Goal: Transaction & Acquisition: Purchase product/service

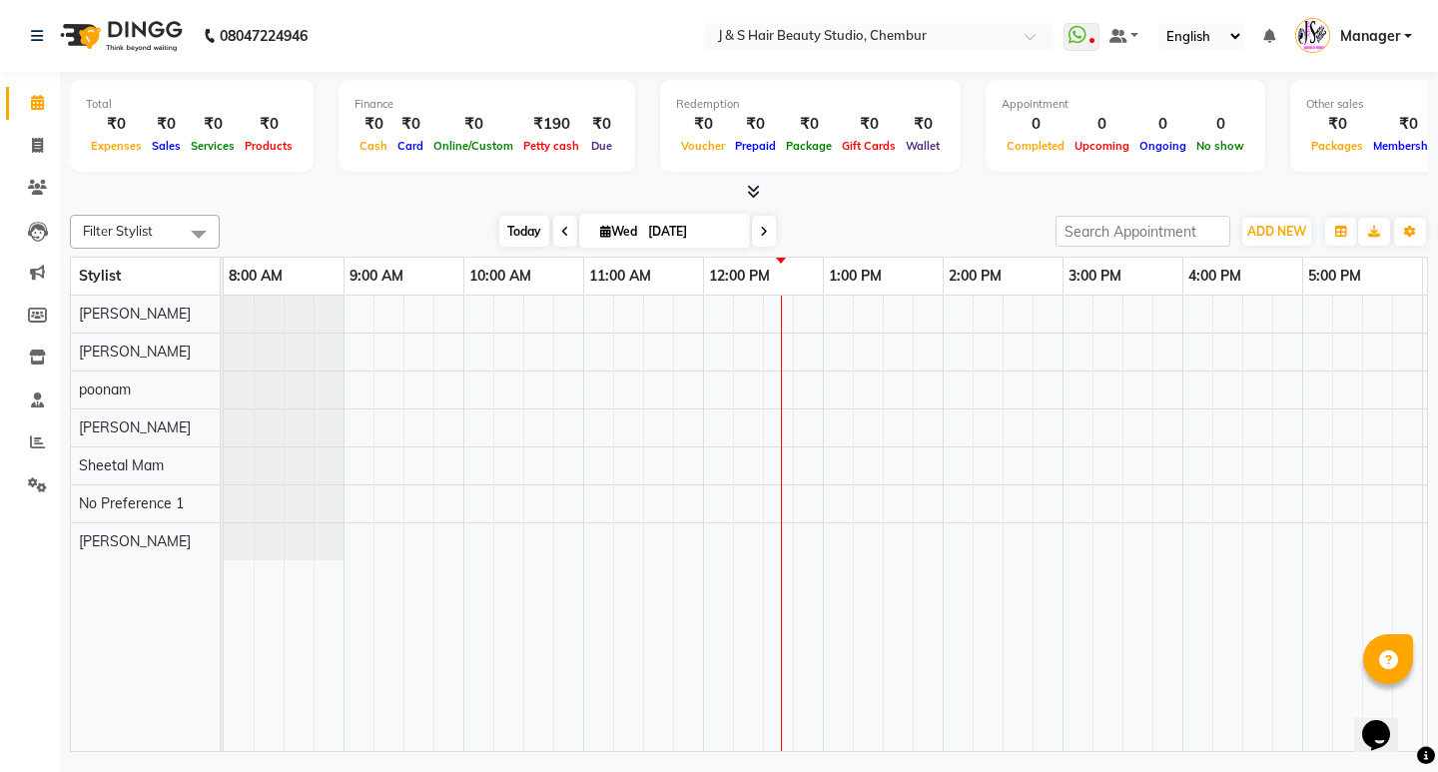
click at [513, 224] on span "Today" at bounding box center [524, 231] width 50 height 31
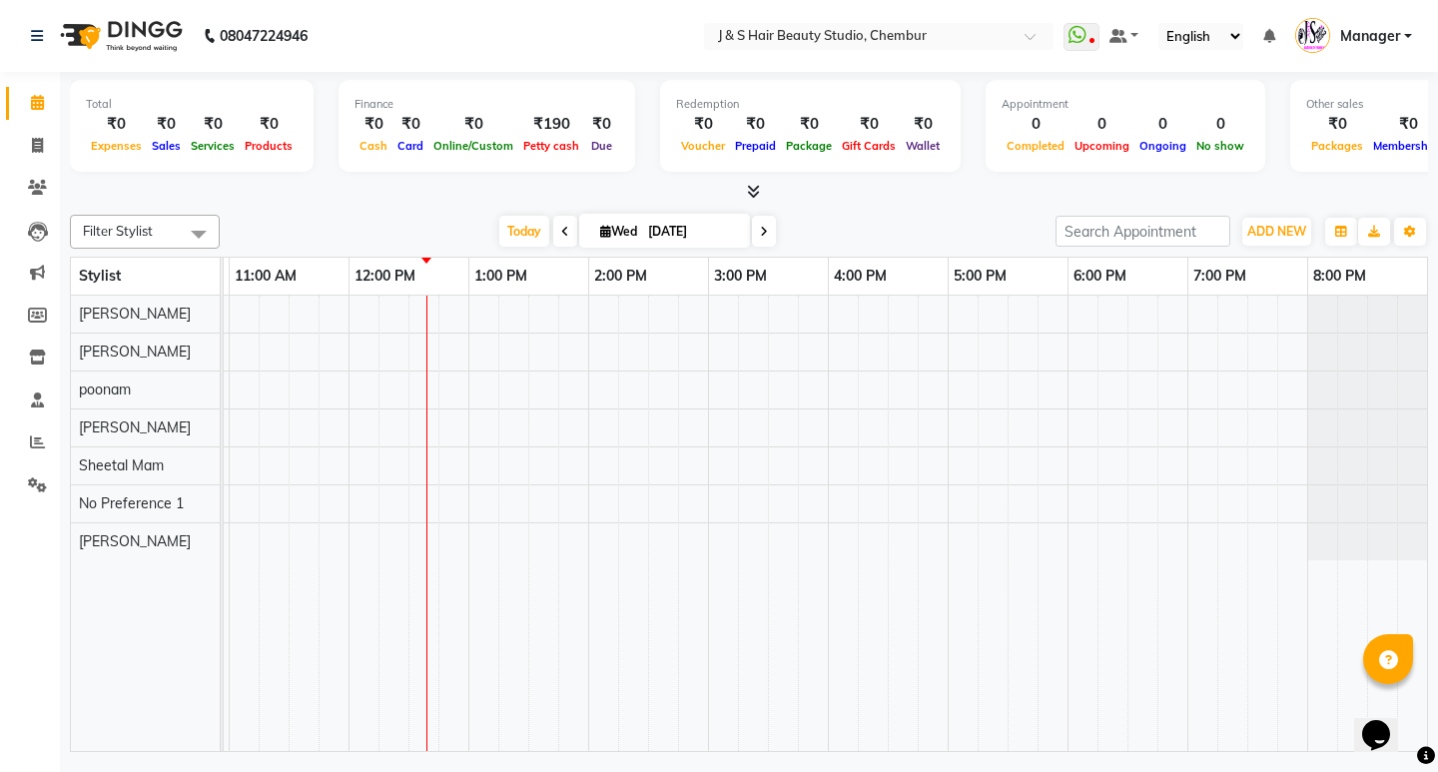
click at [561, 232] on icon at bounding box center [565, 232] width 8 height 12
type input "02-09-2025"
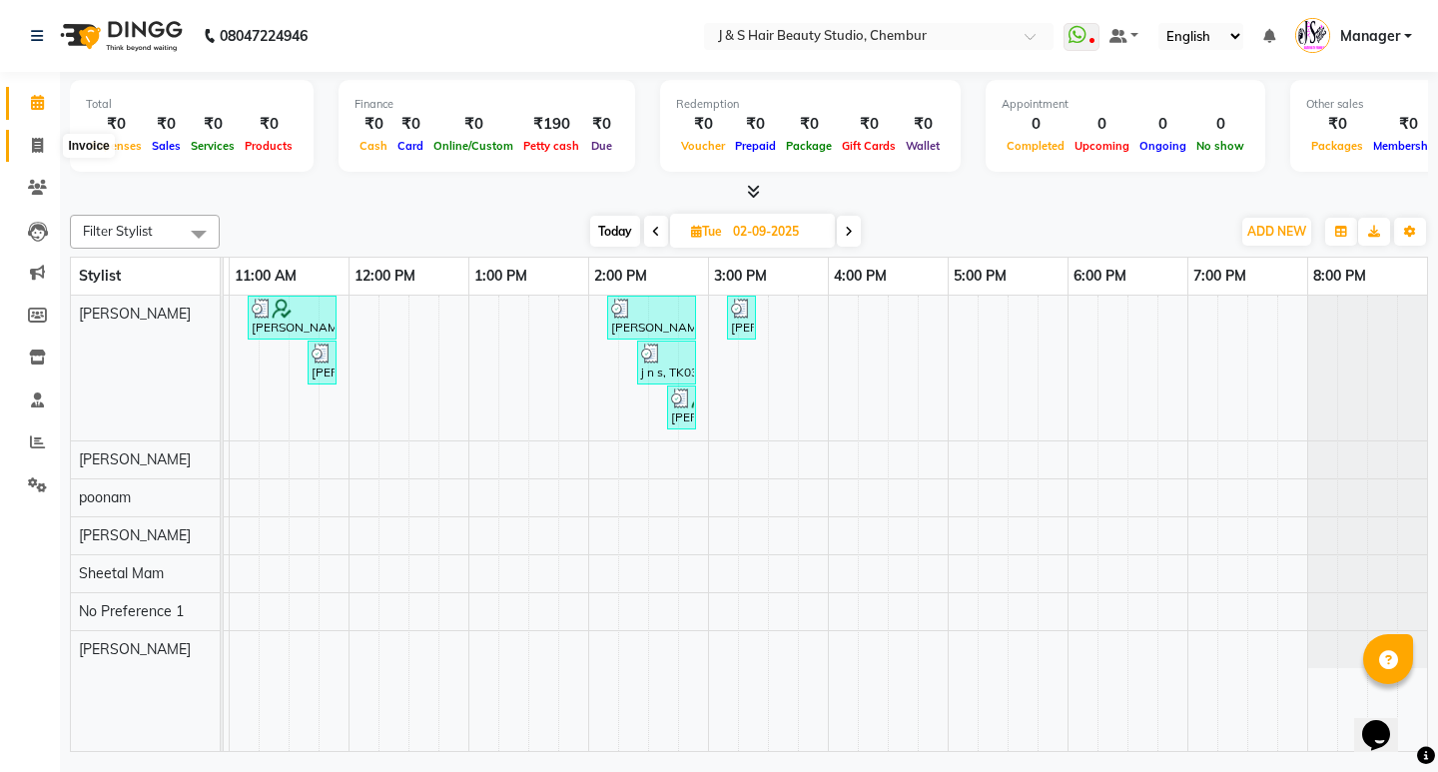
click at [40, 150] on icon at bounding box center [37, 145] width 11 height 15
select select "143"
select select "service"
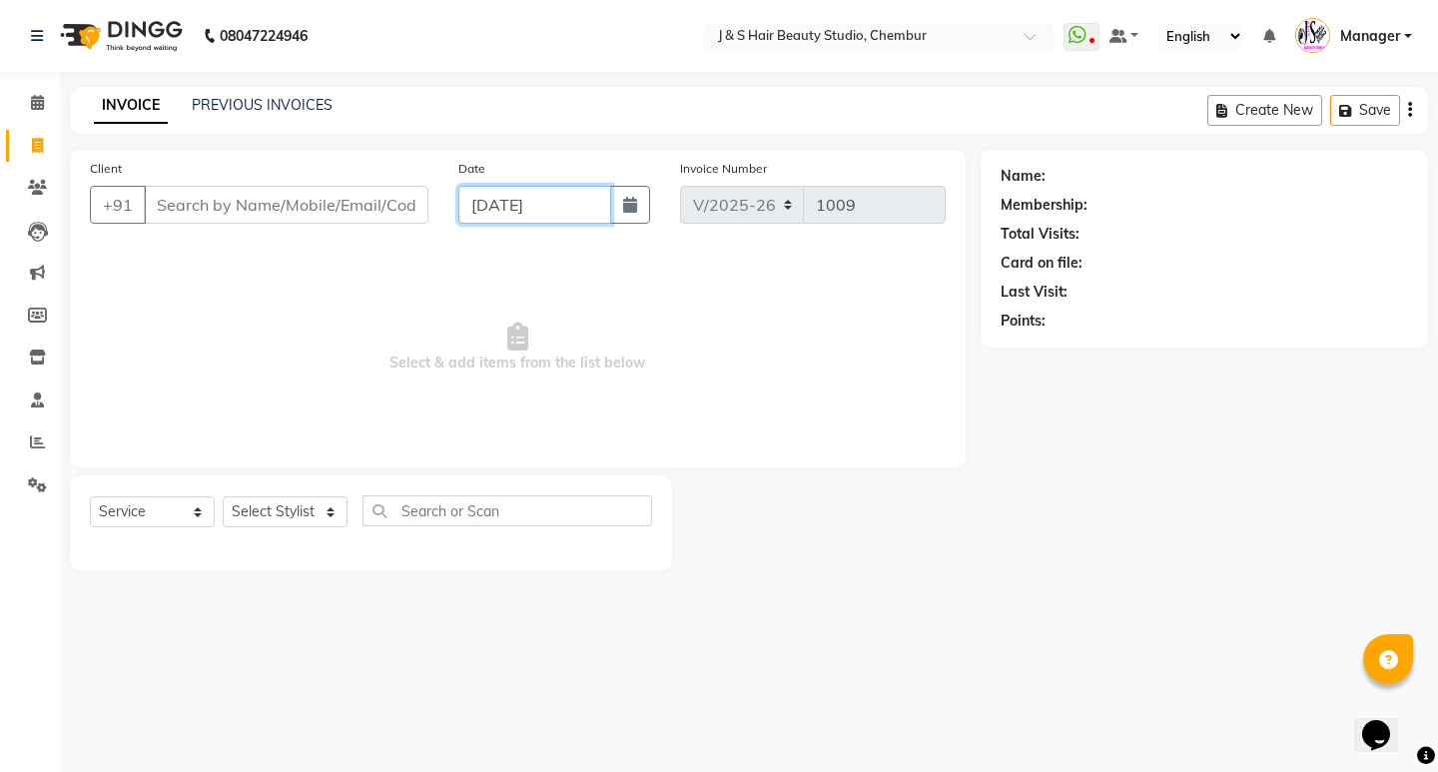
click at [493, 210] on input "[DATE]" at bounding box center [534, 205] width 153 height 38
select select "9"
select select "2025"
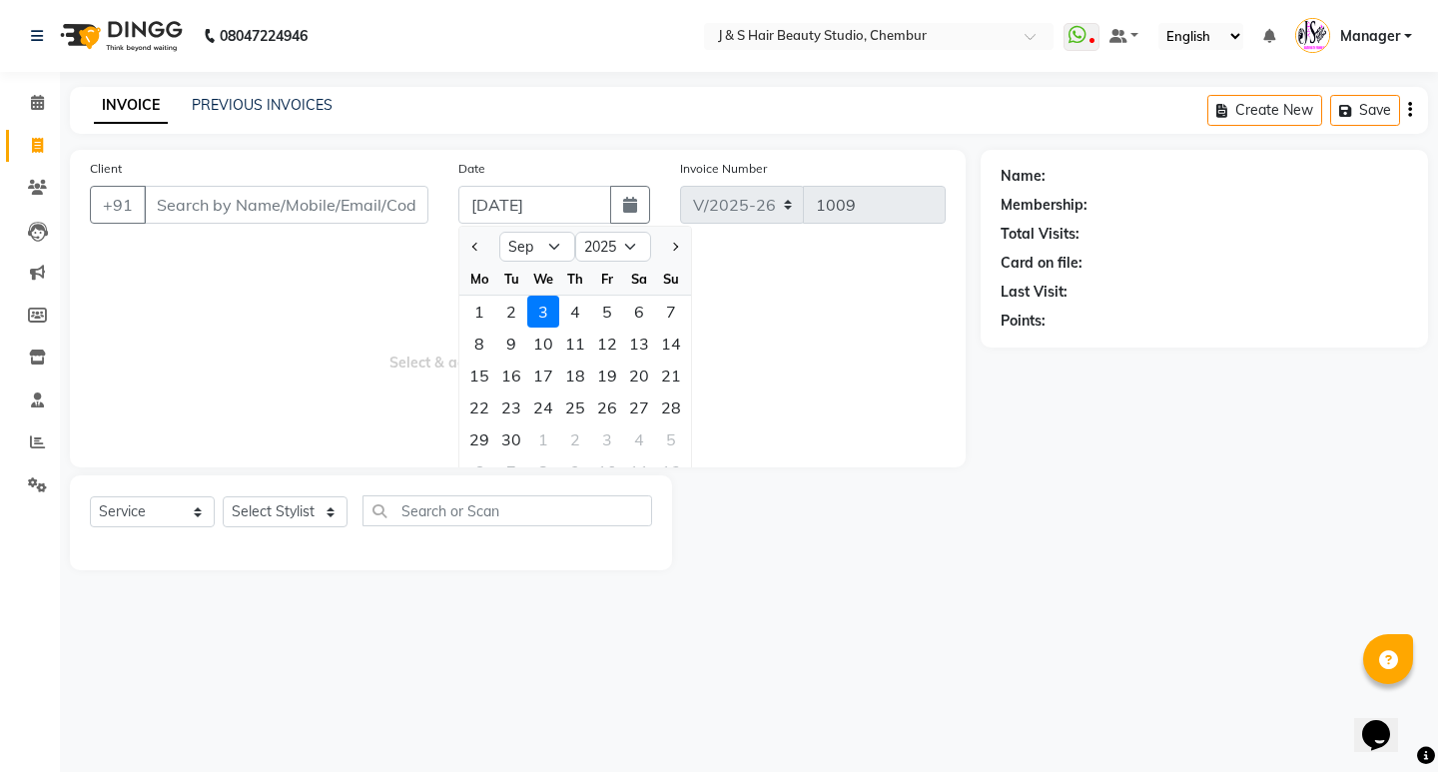
click at [517, 310] on div "2" at bounding box center [511, 312] width 32 height 32
type input "02-09-2025"
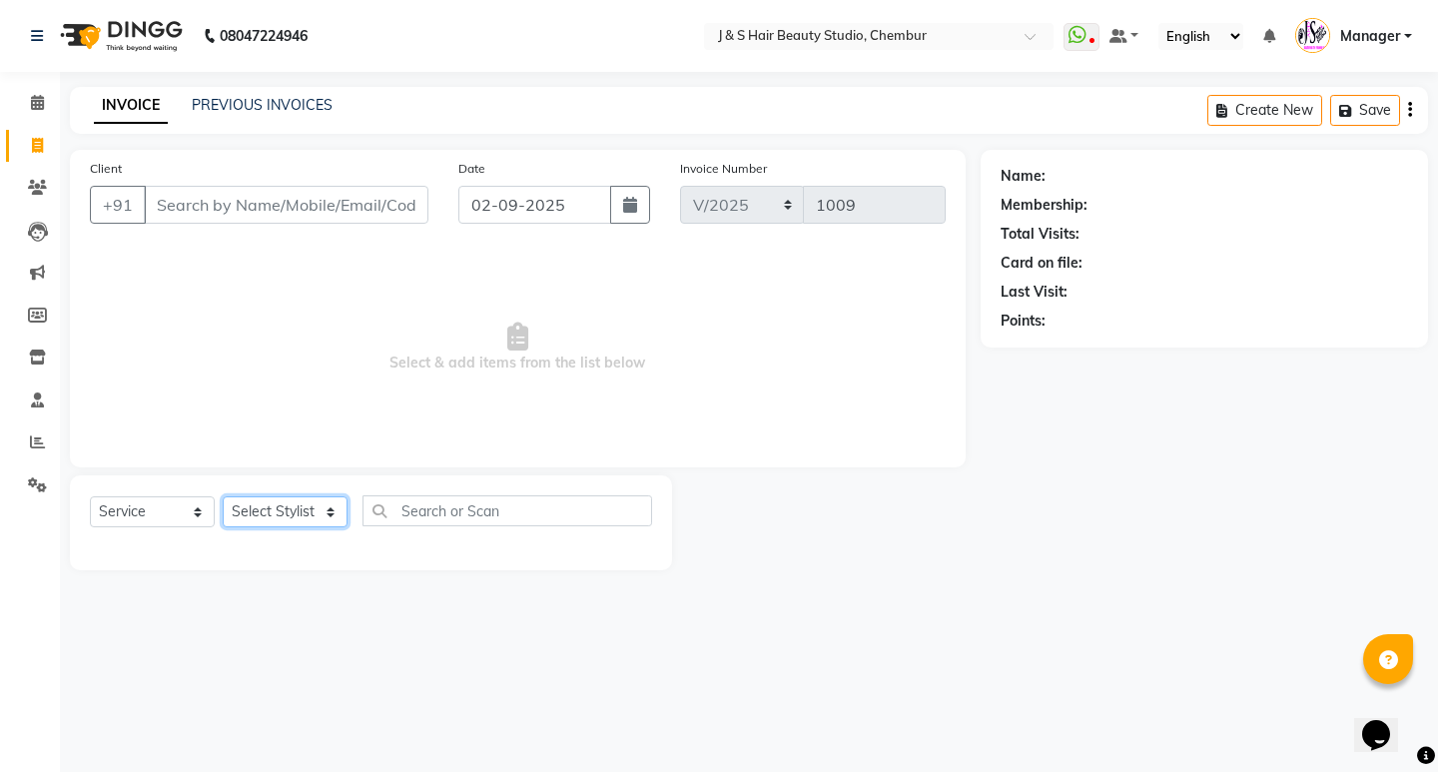
click at [293, 513] on select "Select Stylist Manager [PERSON_NAME] No Preference 1 poonam [PERSON_NAME] Sheet…" at bounding box center [285, 511] width 125 height 31
select select "4179"
click at [223, 496] on select "Select Stylist Manager [PERSON_NAME] No Preference 1 poonam [PERSON_NAME] Sheet…" at bounding box center [285, 511] width 125 height 31
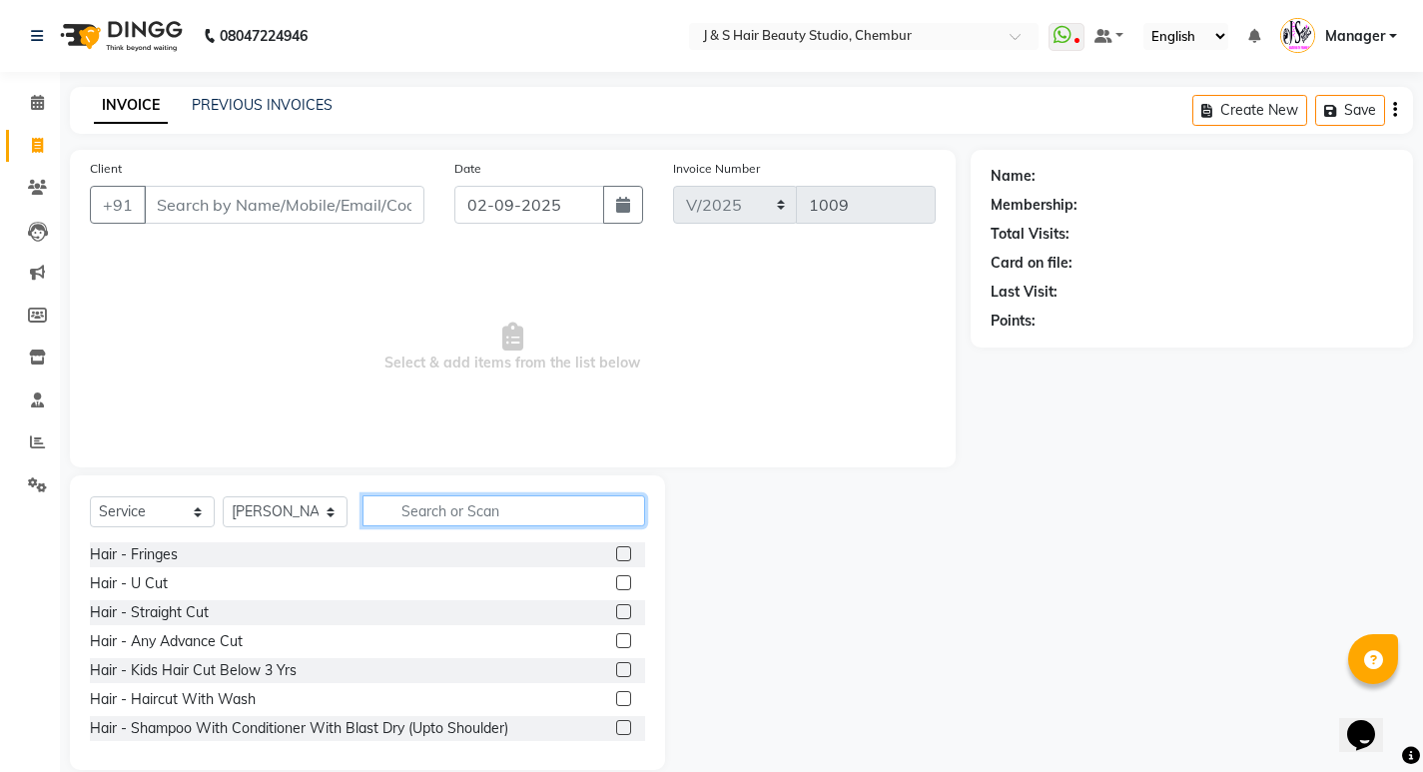
click at [406, 512] on input "text" at bounding box center [504, 510] width 283 height 31
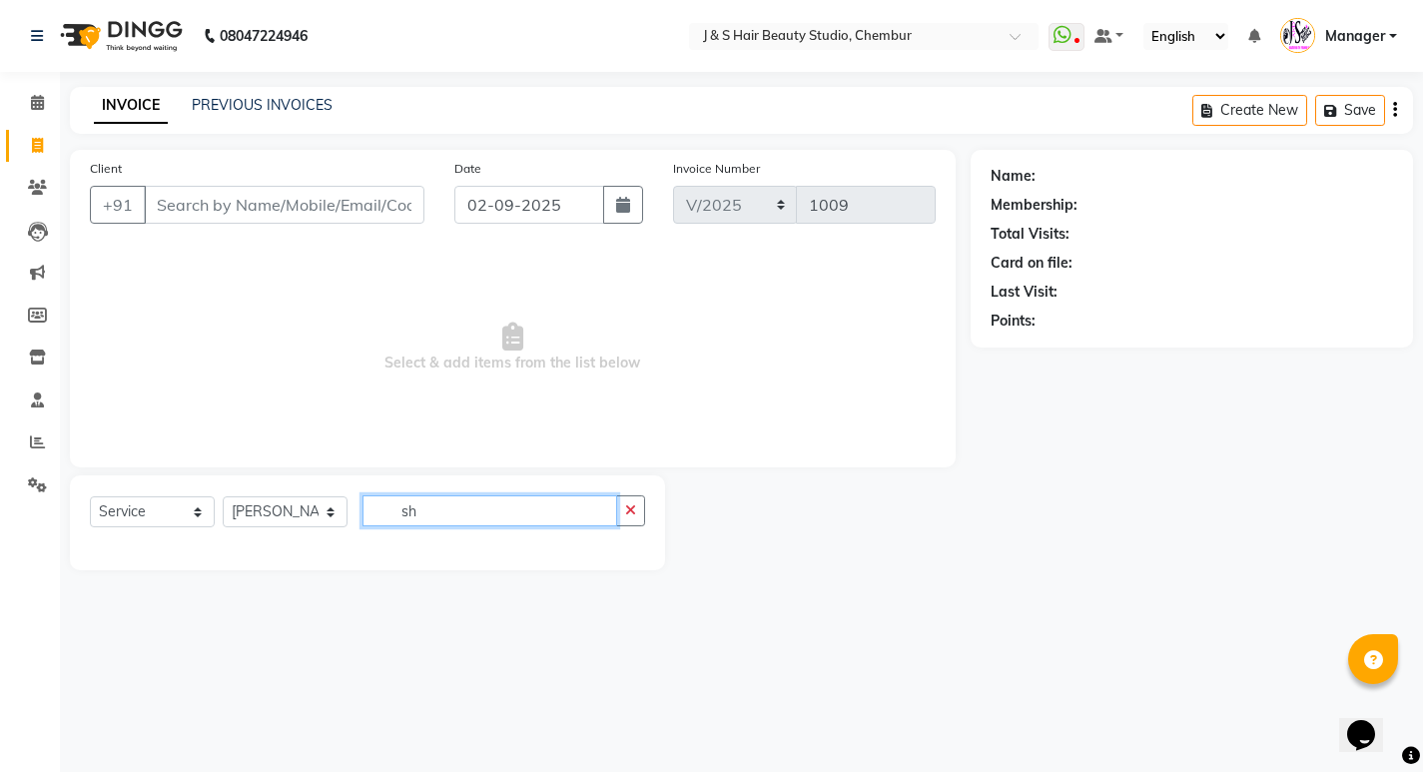
type input "s"
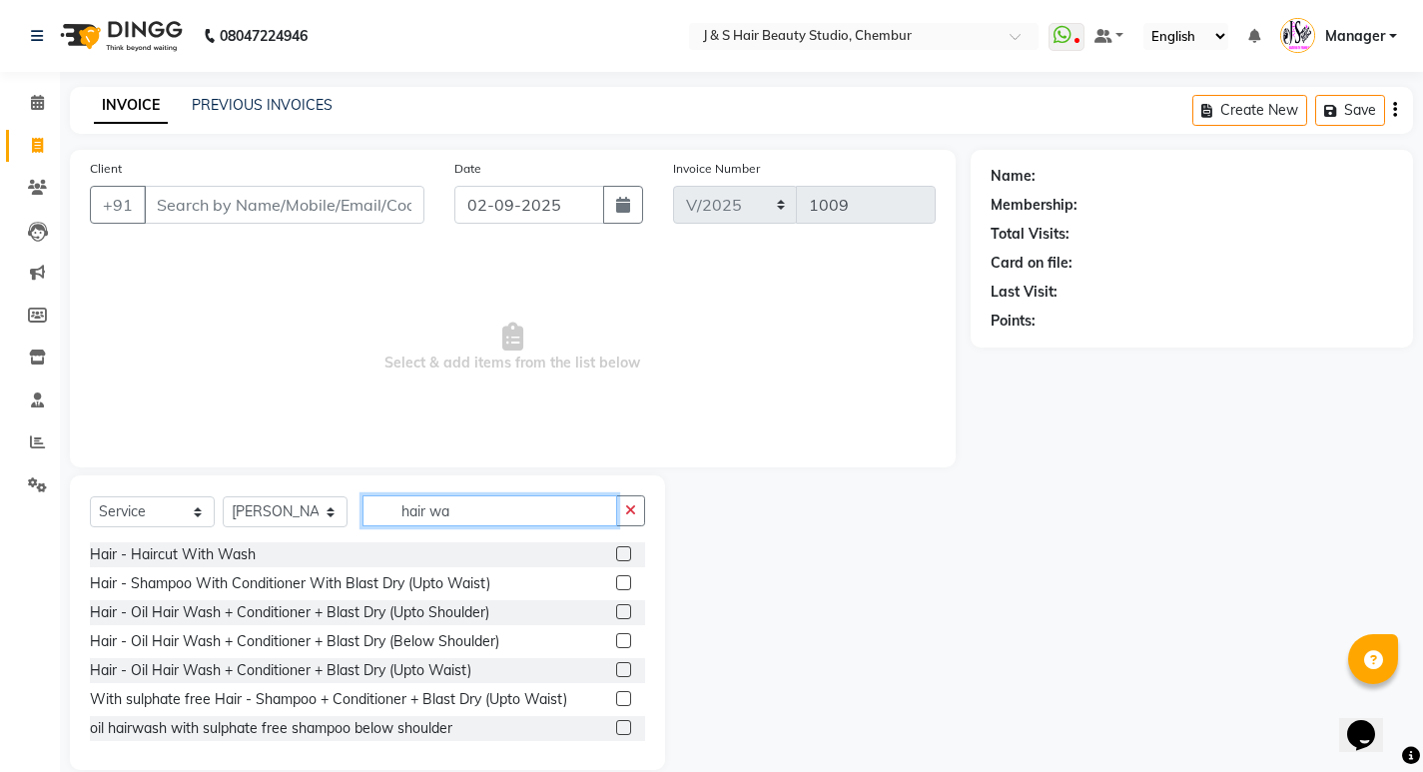
type input "hair wa"
click at [616, 580] on label at bounding box center [623, 582] width 15 height 15
click at [616, 580] on input "checkbox" at bounding box center [622, 583] width 13 height 13
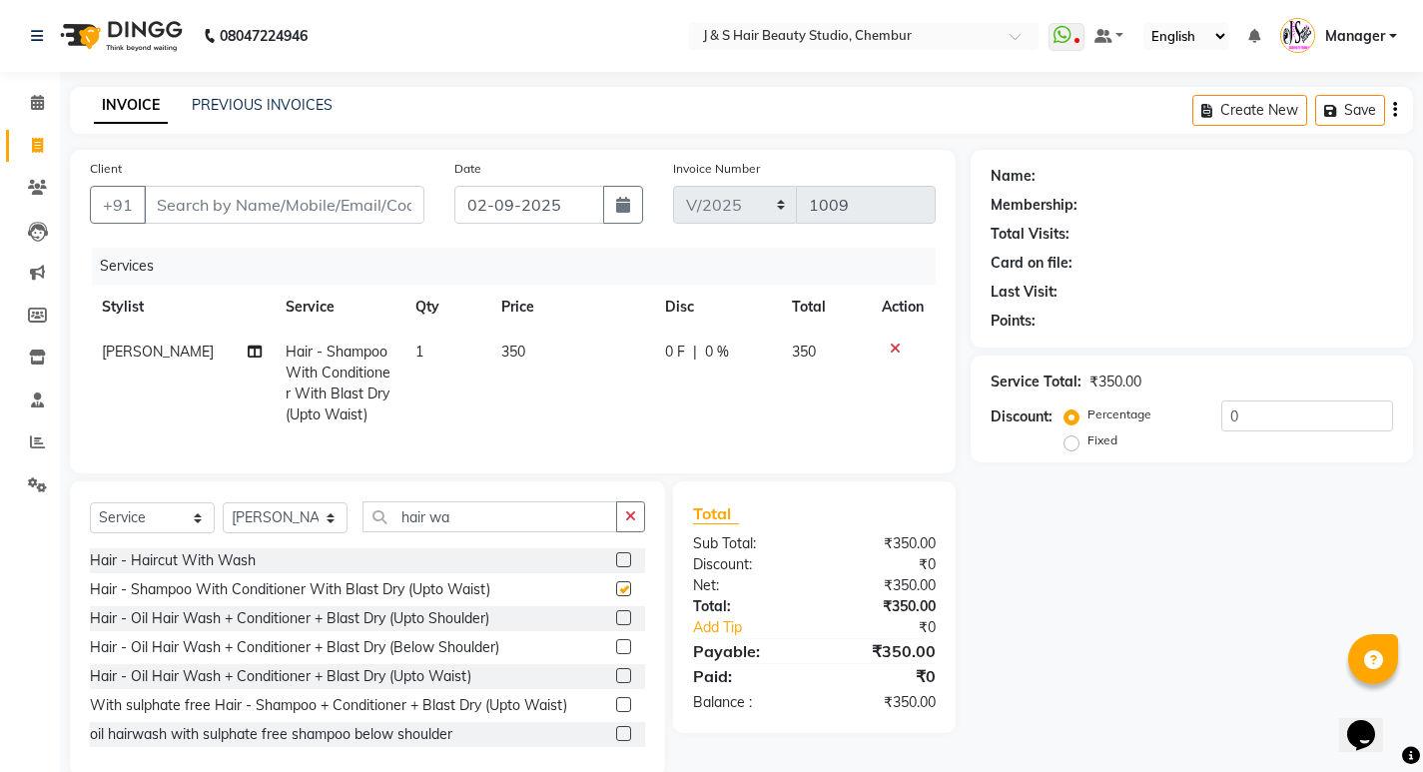
checkbox input "false"
click at [616, 712] on label at bounding box center [623, 704] width 15 height 15
click at [616, 712] on input "checkbox" at bounding box center [622, 705] width 13 height 13
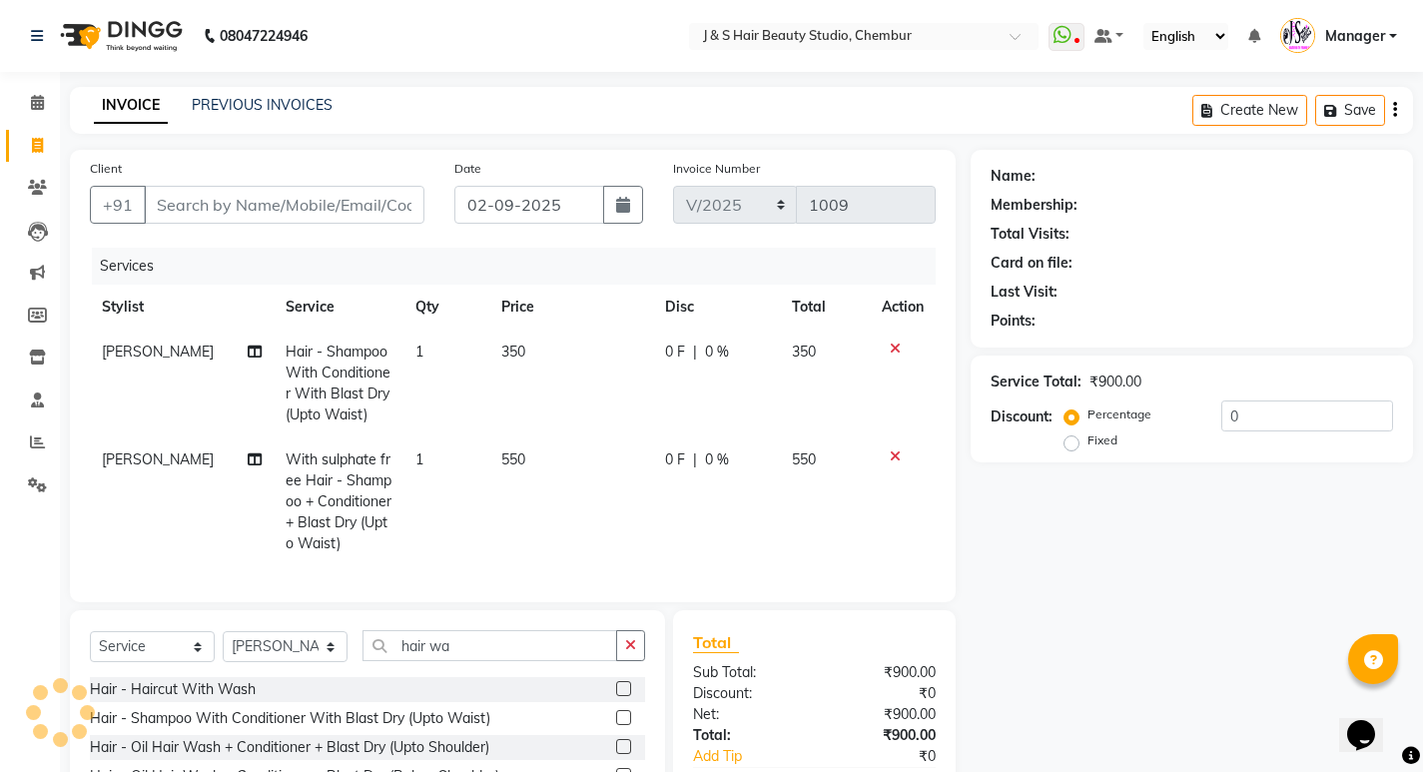
checkbox input "false"
click at [204, 205] on input "Client" at bounding box center [284, 205] width 281 height 38
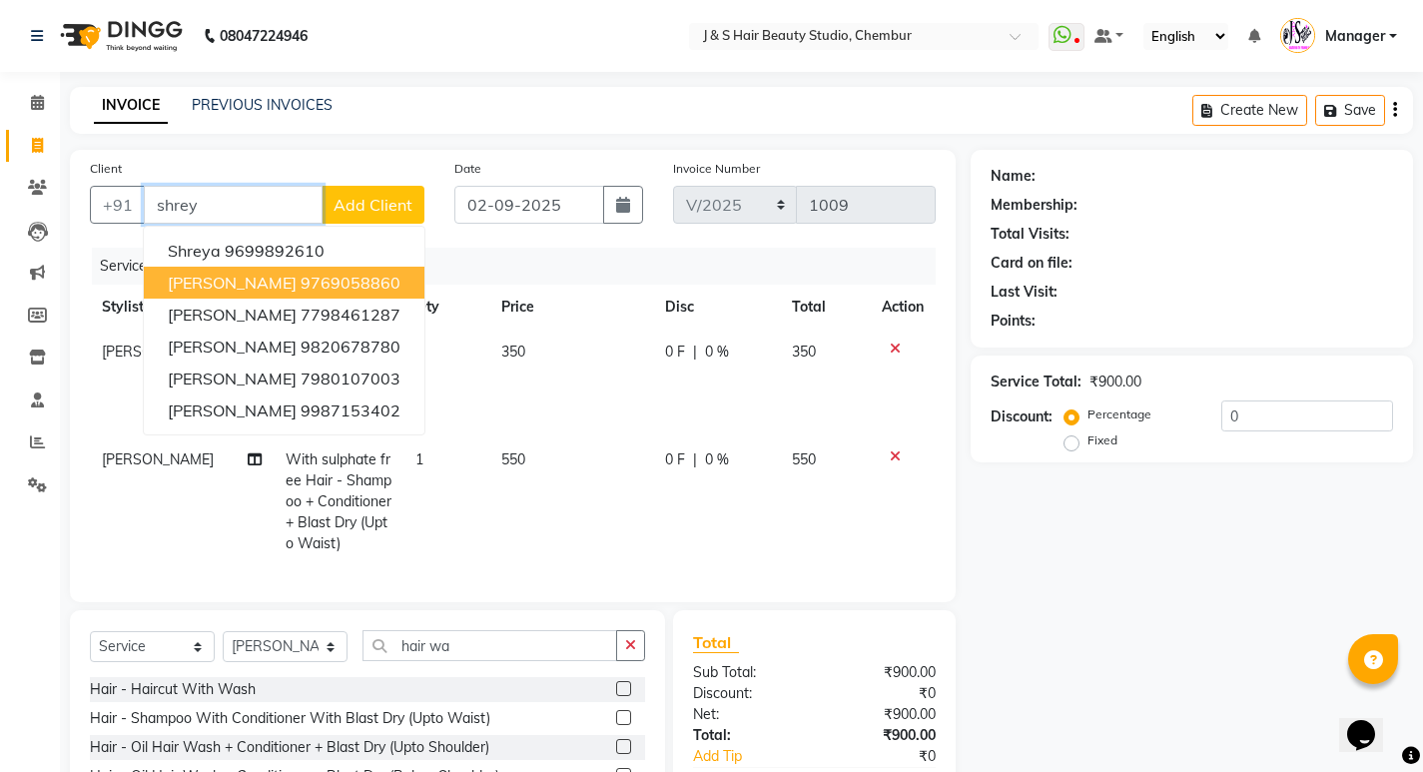
click at [223, 276] on span "[PERSON_NAME]" at bounding box center [232, 283] width 129 height 20
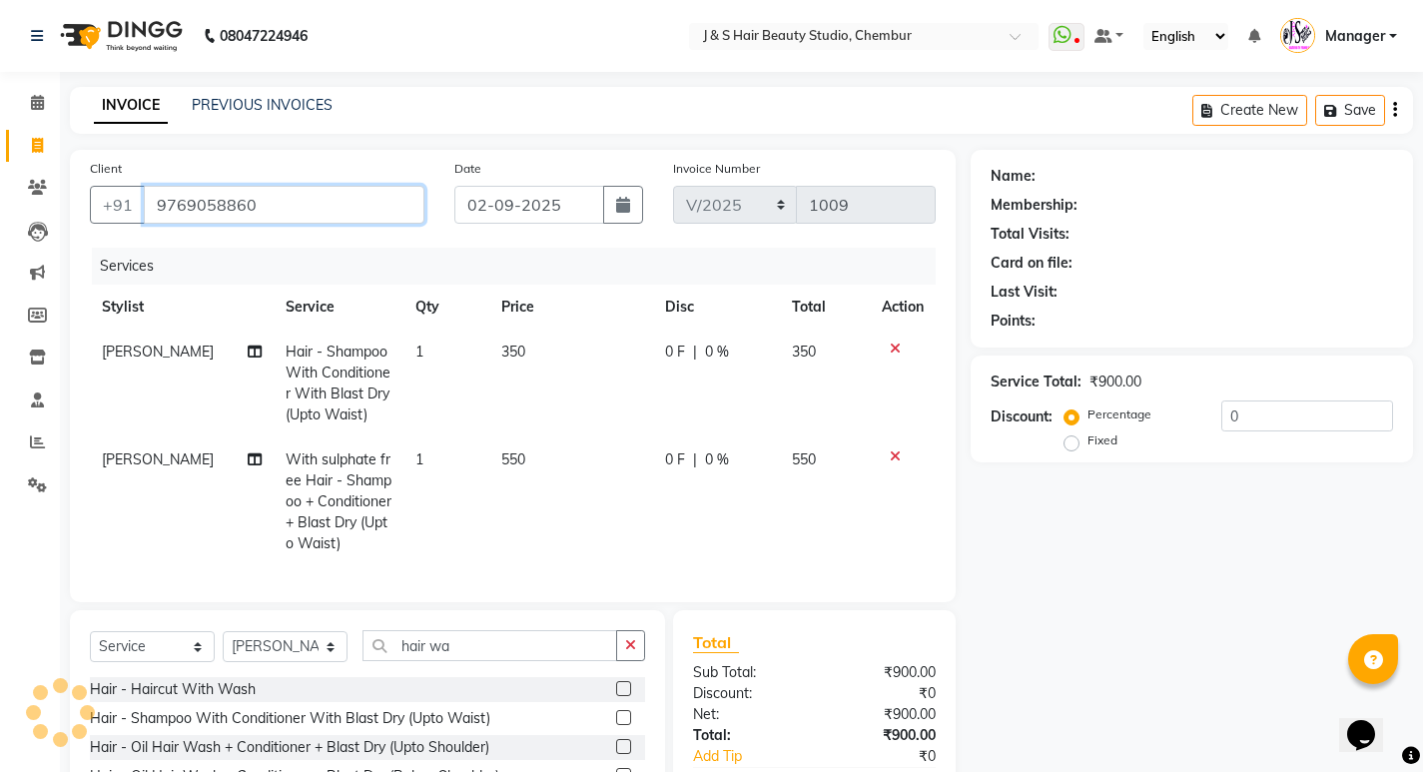
type input "9769058860"
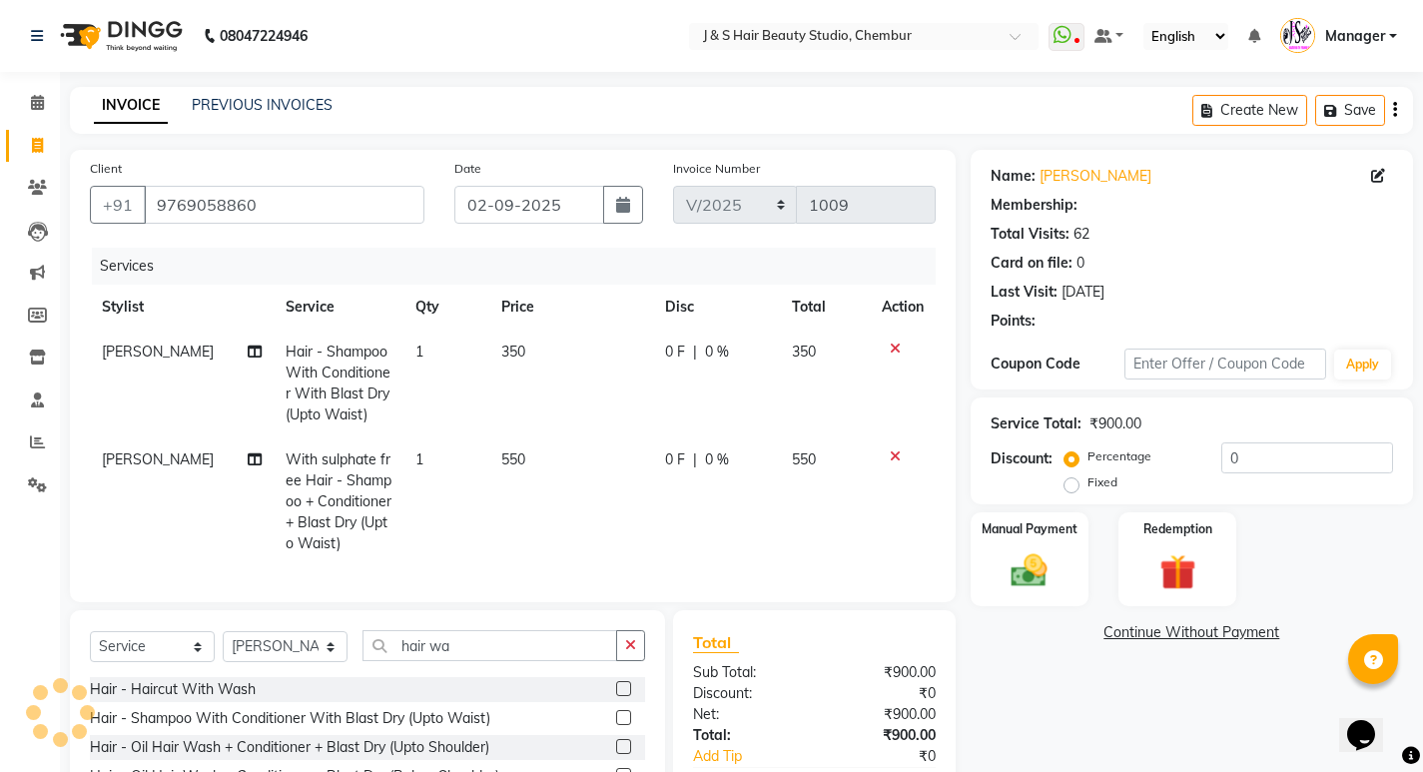
select select "1: Object"
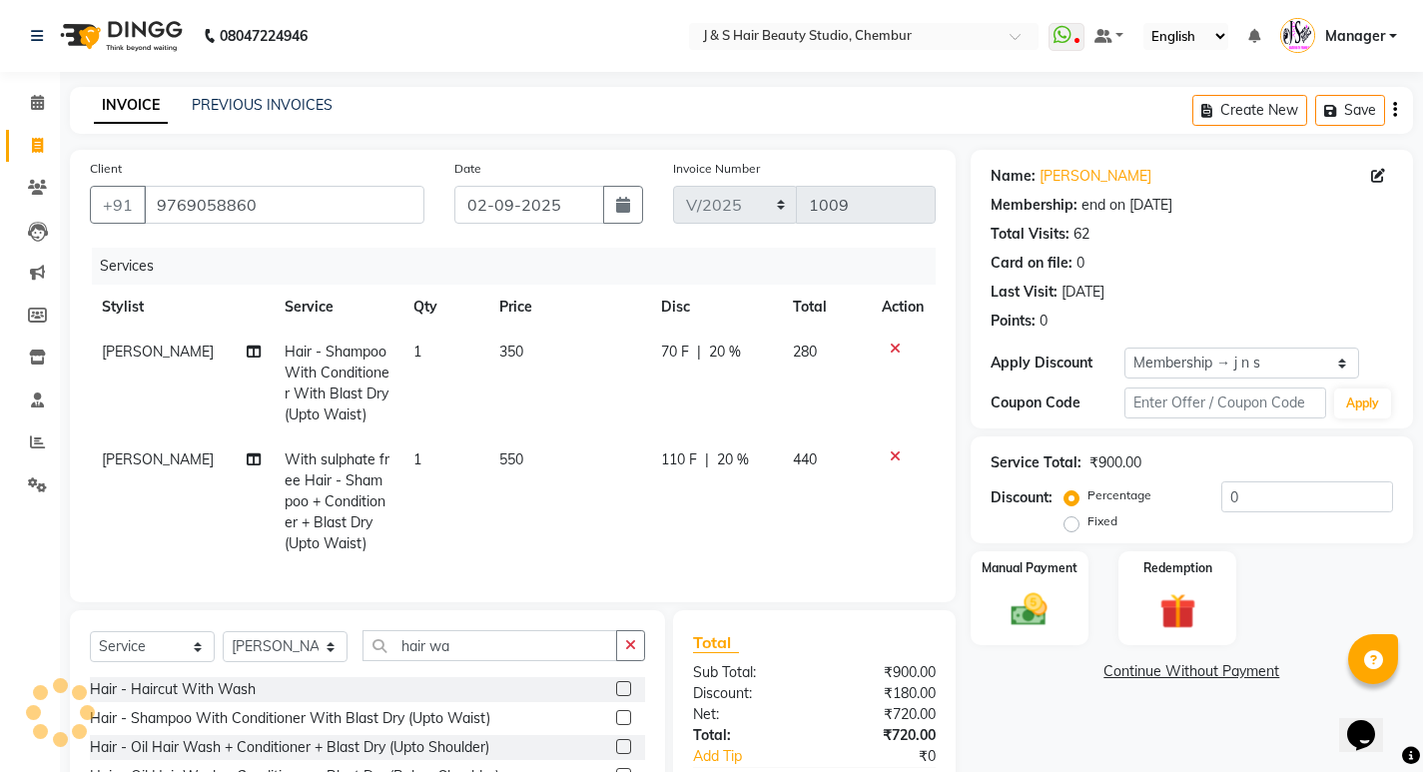
type input "20"
click at [895, 453] on icon at bounding box center [895, 456] width 11 height 14
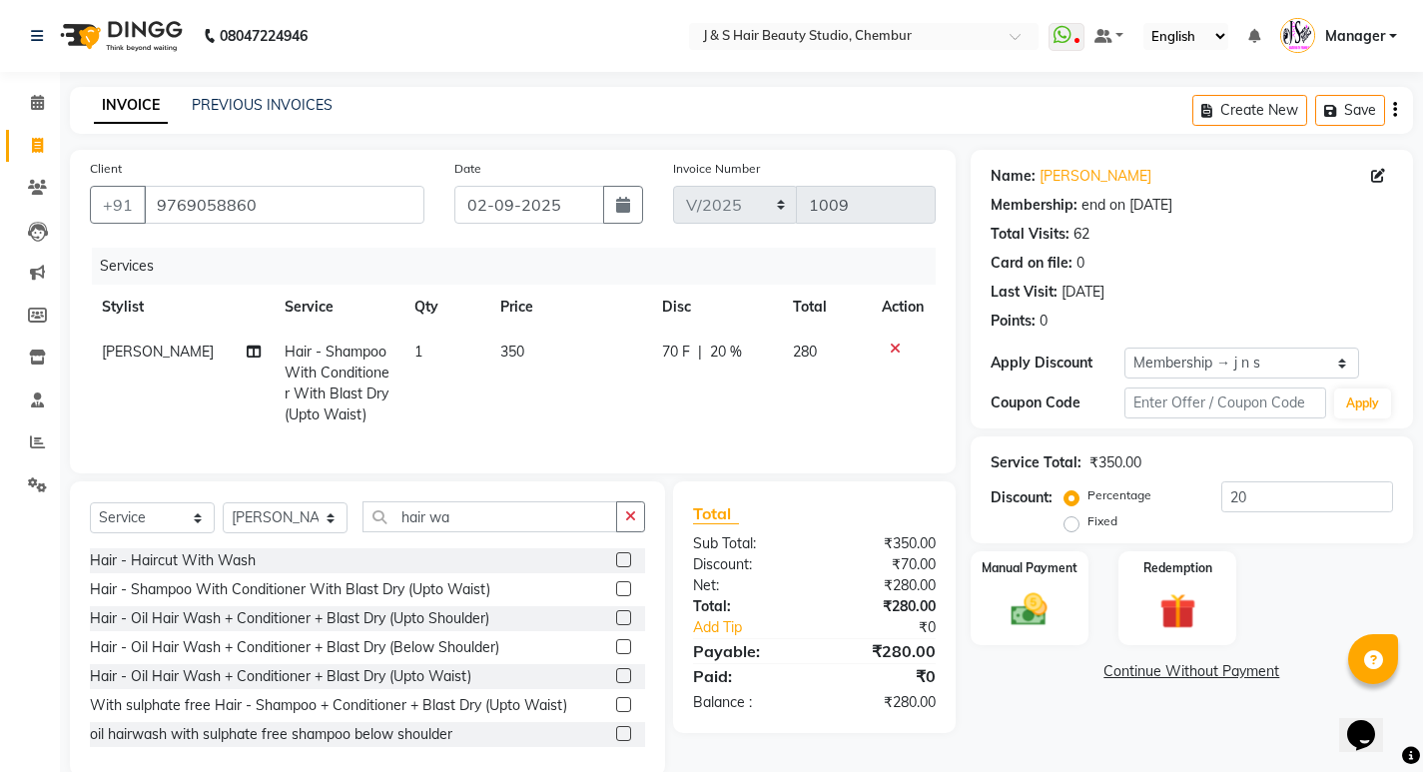
click at [884, 337] on td at bounding box center [903, 384] width 66 height 108
click at [890, 338] on td at bounding box center [903, 384] width 66 height 108
click at [897, 342] on icon at bounding box center [895, 349] width 11 height 14
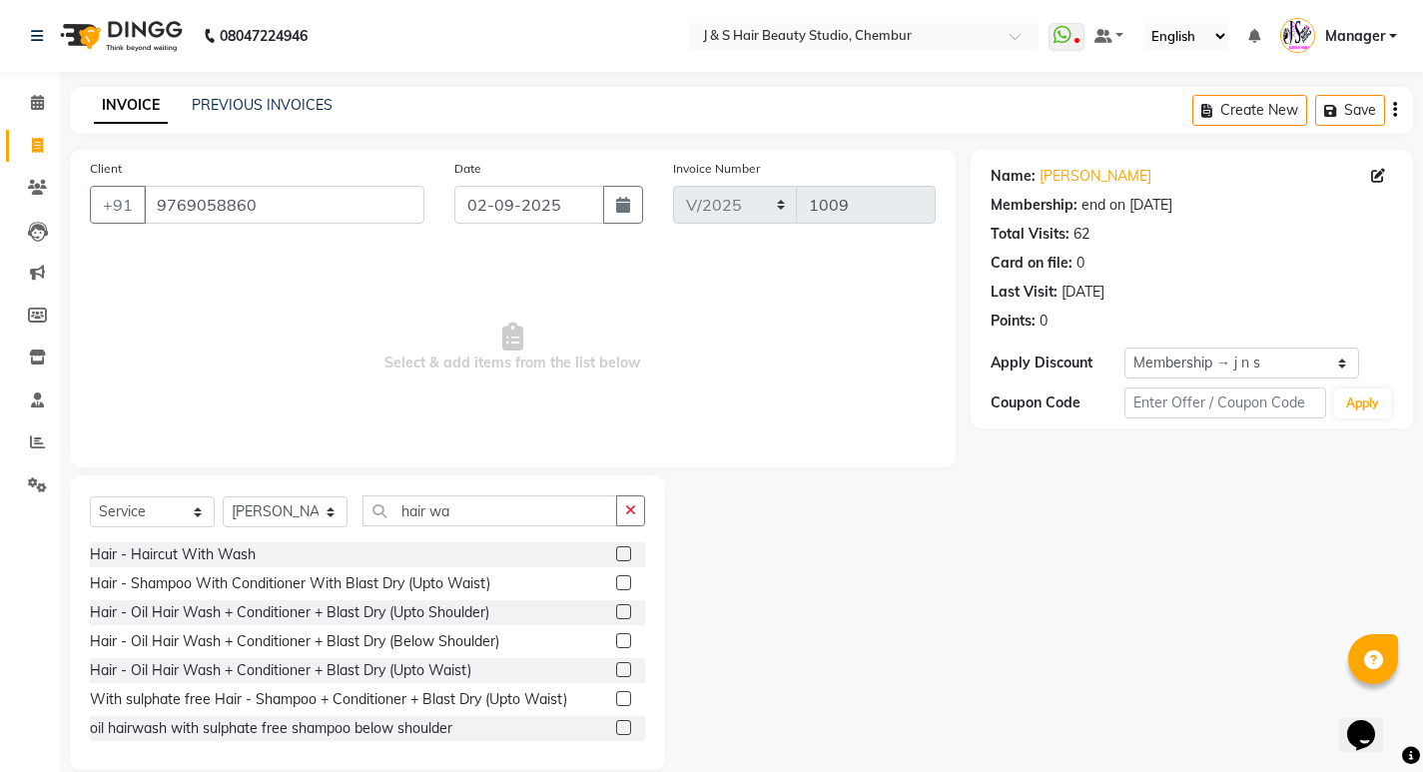
click at [616, 580] on label at bounding box center [623, 582] width 15 height 15
click at [616, 580] on input "checkbox" at bounding box center [622, 583] width 13 height 13
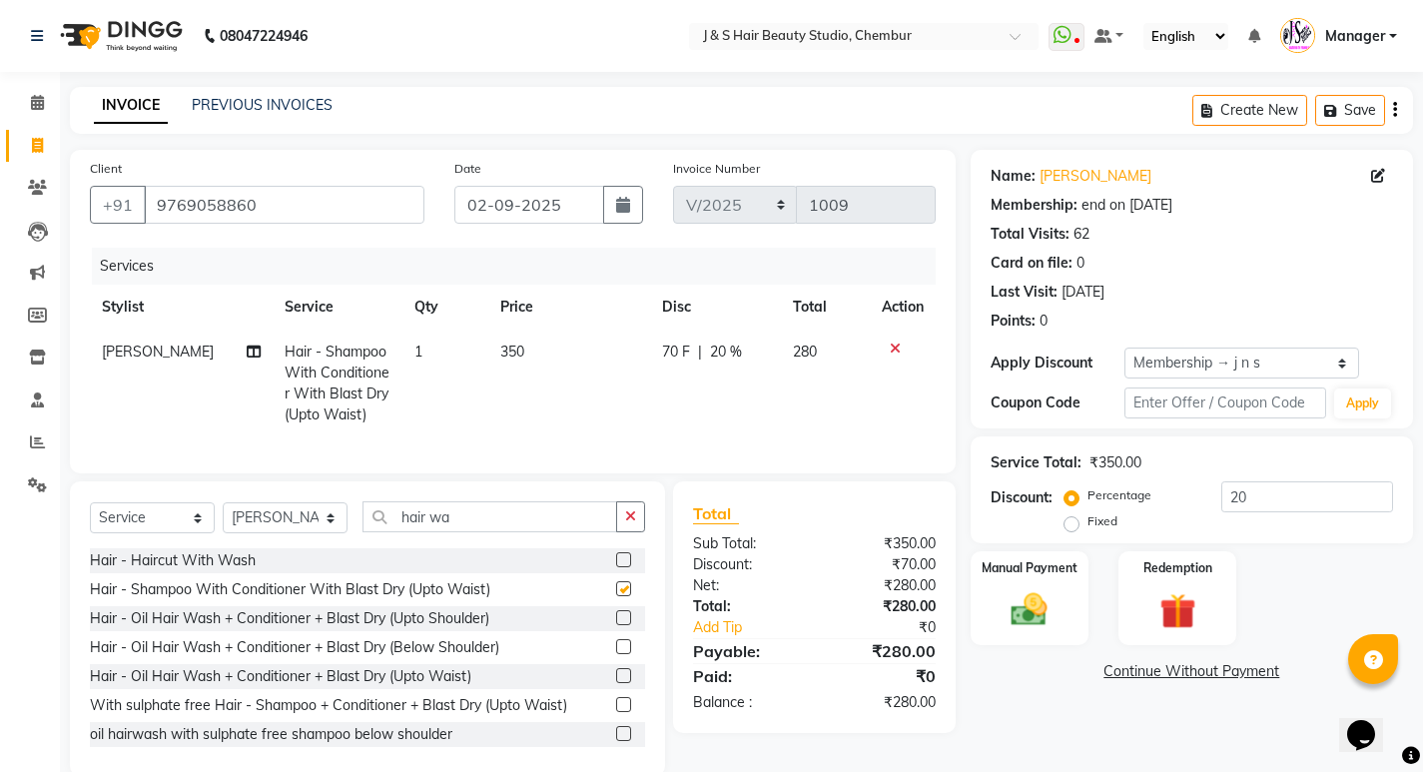
checkbox input "false"
click at [507, 338] on td "350" at bounding box center [569, 384] width 162 height 108
select select "4179"
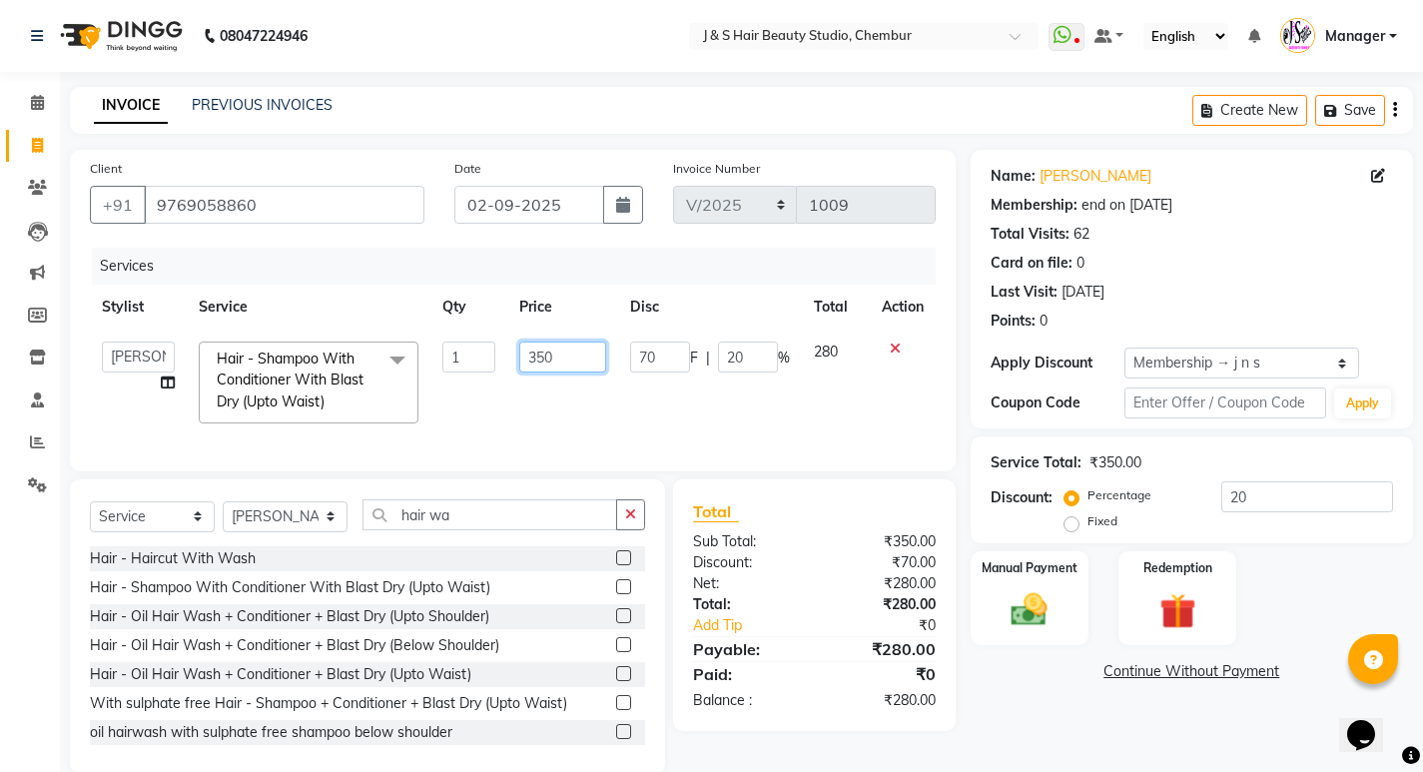
drag, startPoint x: 533, startPoint y: 349, endPoint x: 552, endPoint y: 353, distance: 19.4
click at [552, 353] on input "350" at bounding box center [562, 357] width 87 height 31
type input "380"
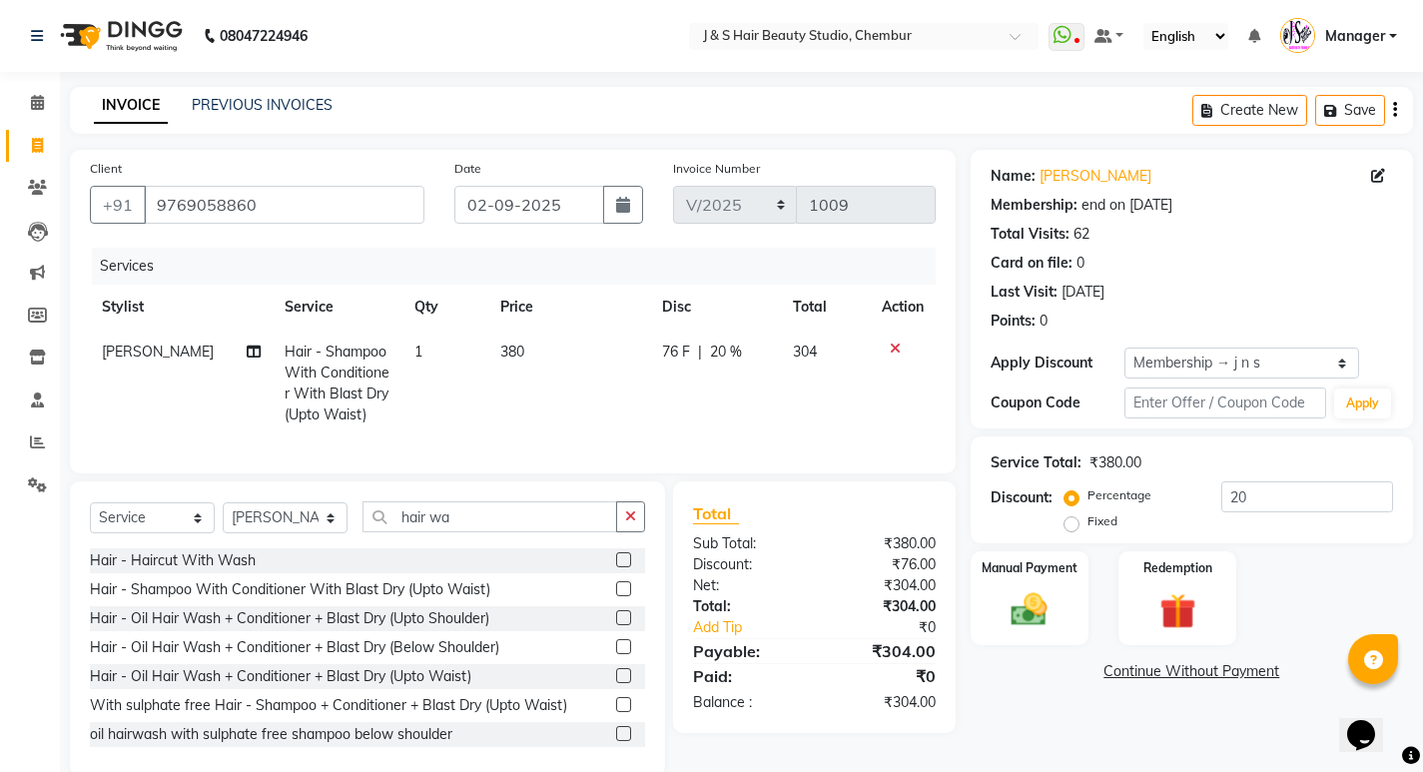
click at [744, 349] on div "76 F | 20 %" at bounding box center [715, 352] width 106 height 21
select select "4179"
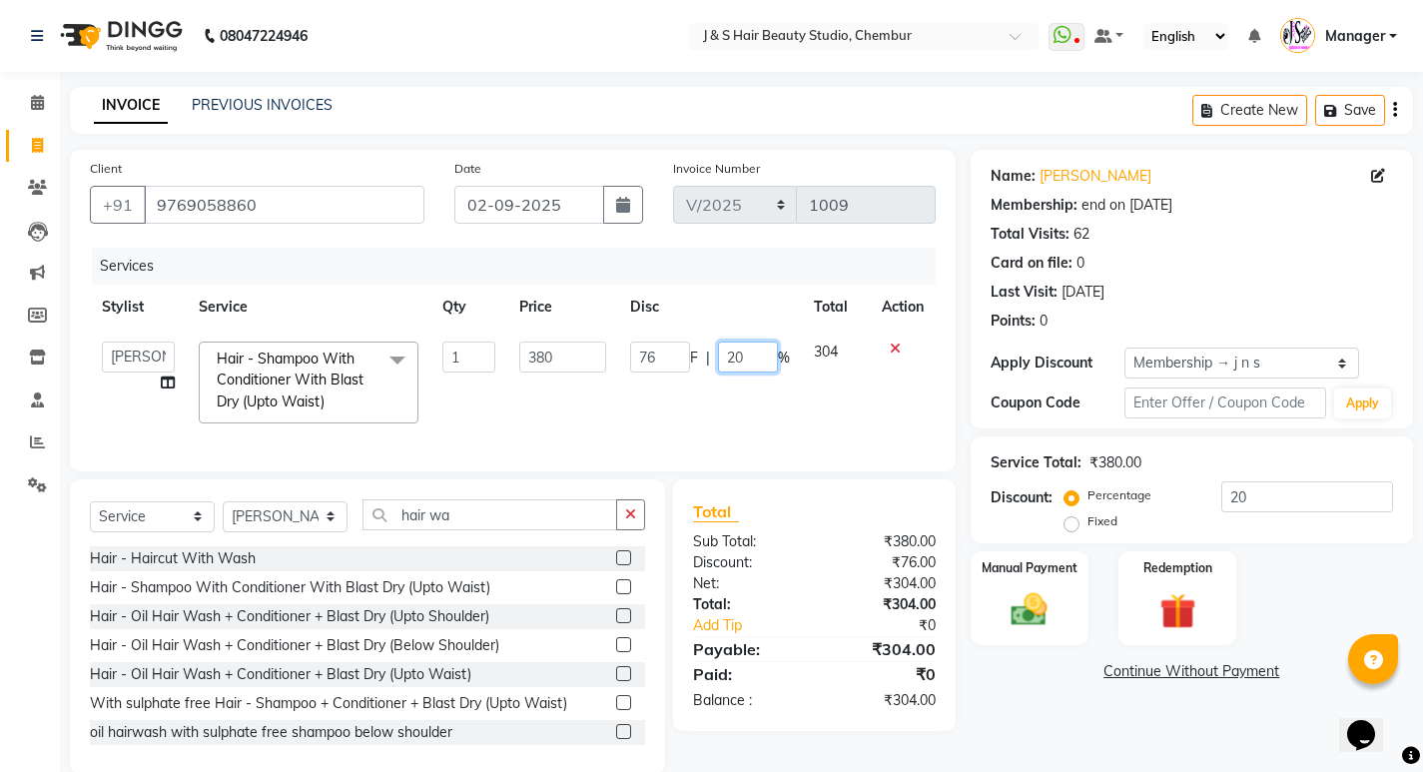
click at [744, 349] on input "20" at bounding box center [748, 357] width 60 height 31
type input "2"
click at [1001, 678] on link "Continue Without Payment" at bounding box center [1192, 671] width 434 height 21
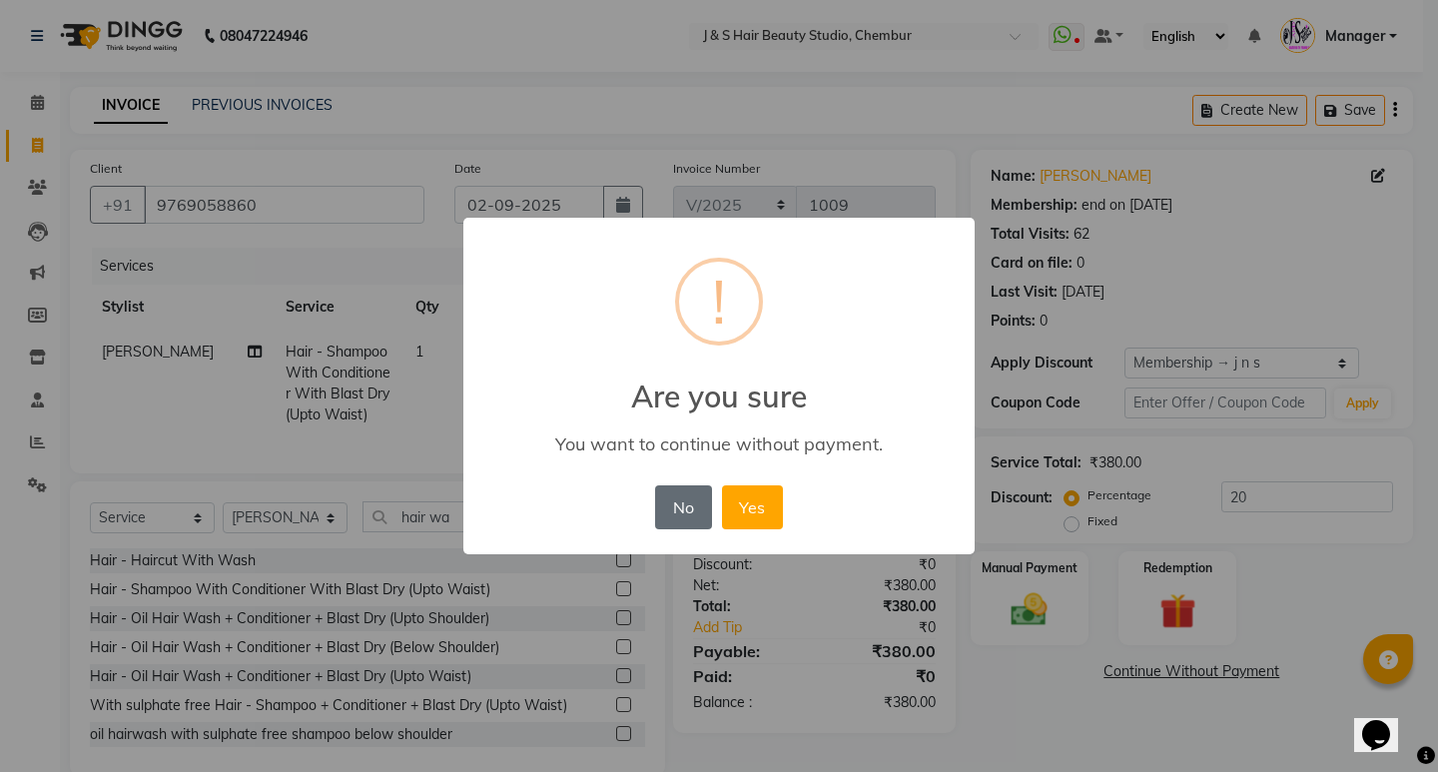
click at [684, 514] on button "No" at bounding box center [683, 507] width 56 height 44
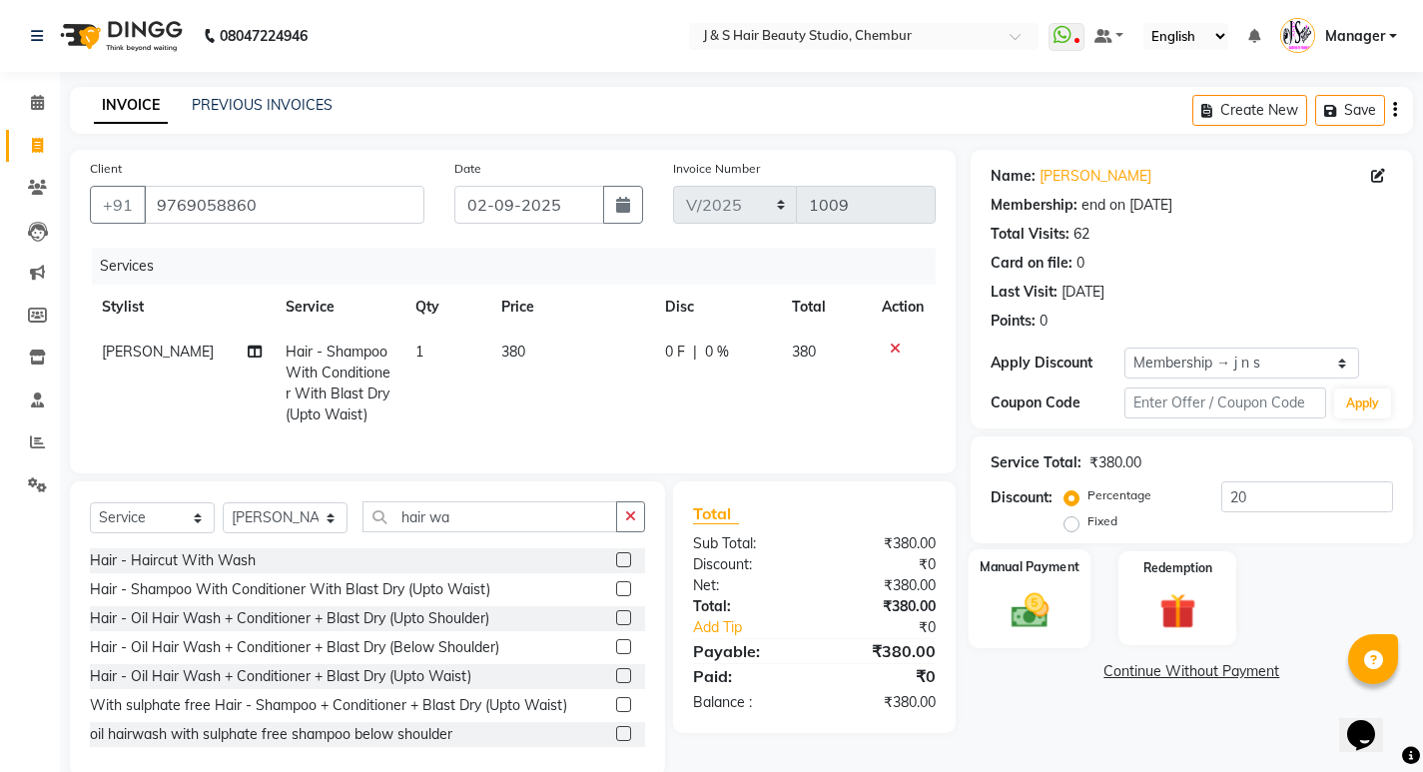
click at [1016, 616] on img at bounding box center [1029, 609] width 61 height 43
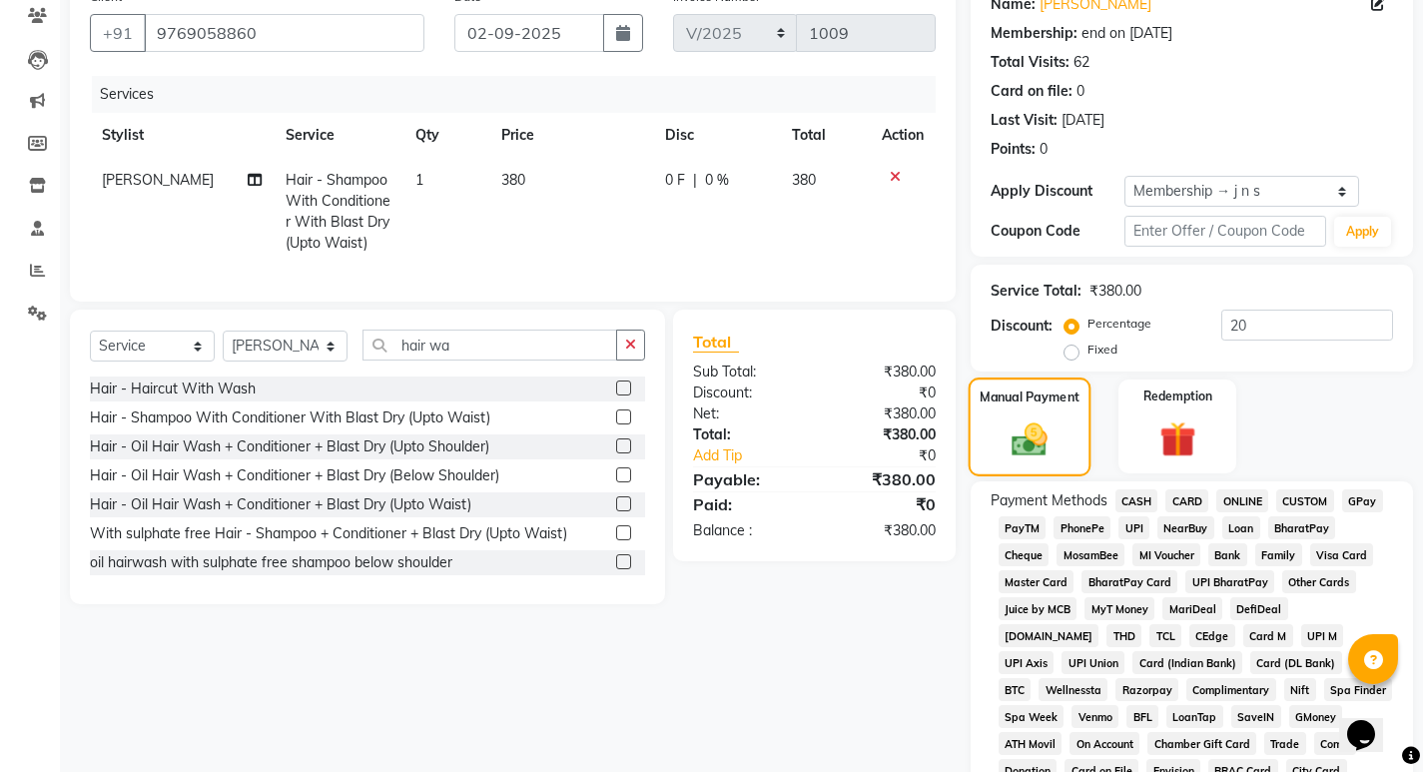
scroll to position [200, 0]
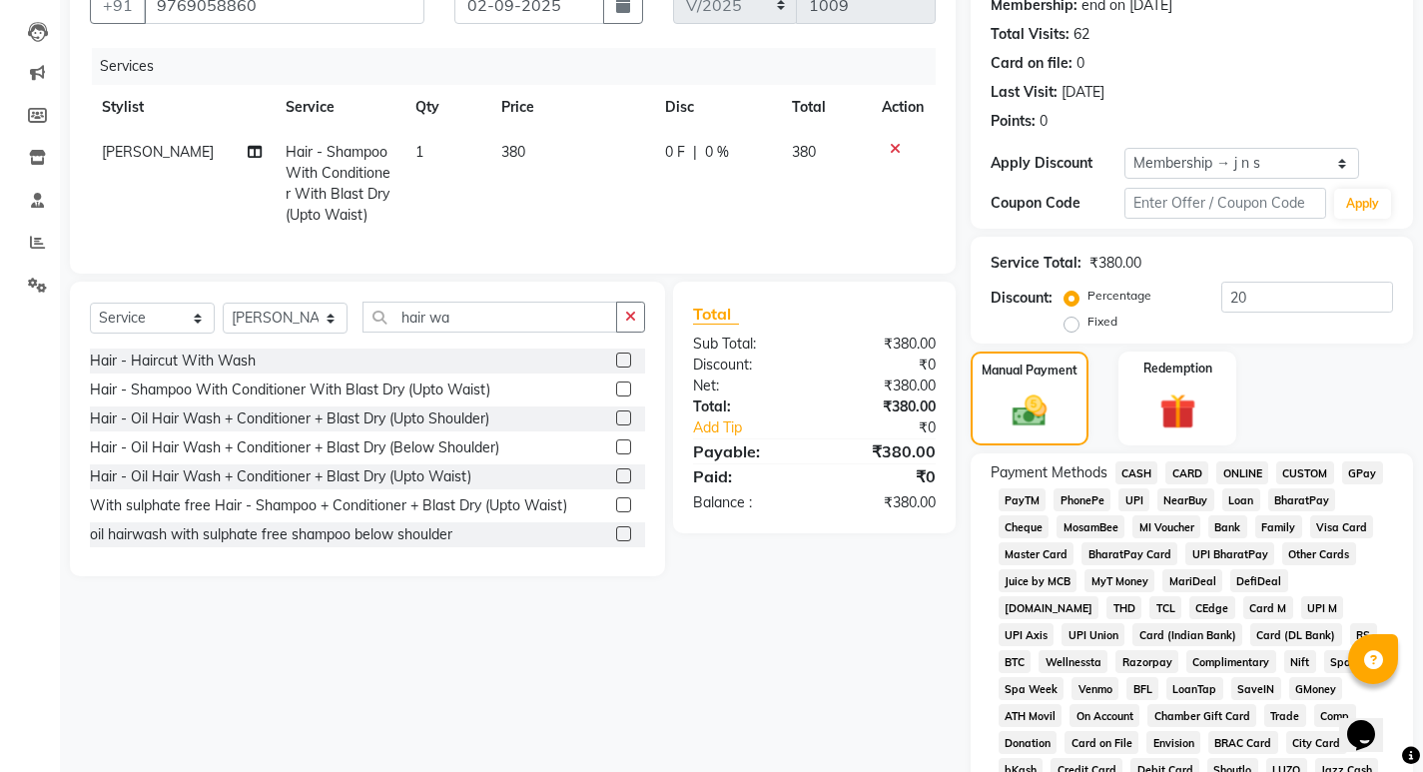
click at [1134, 474] on span "CASH" at bounding box center [1137, 472] width 43 height 23
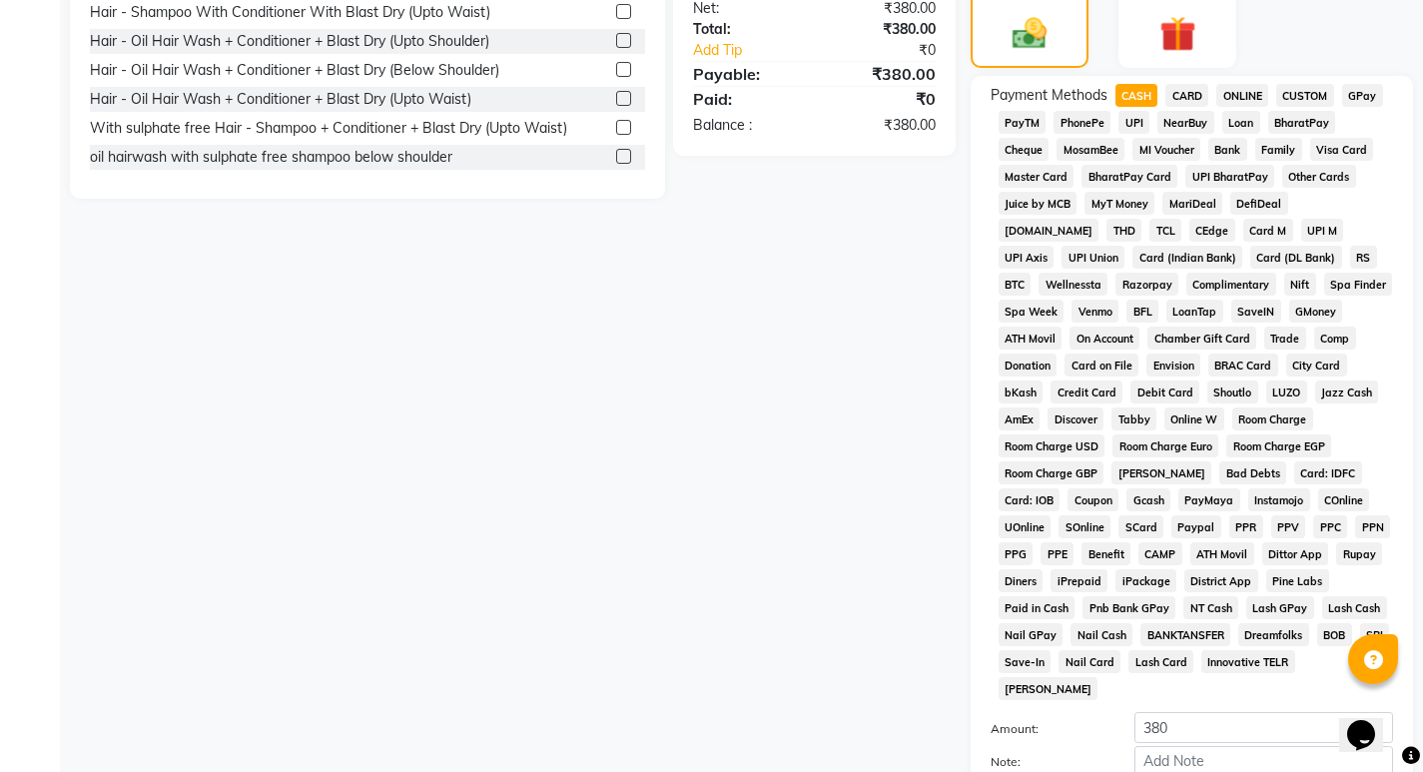
scroll to position [743, 0]
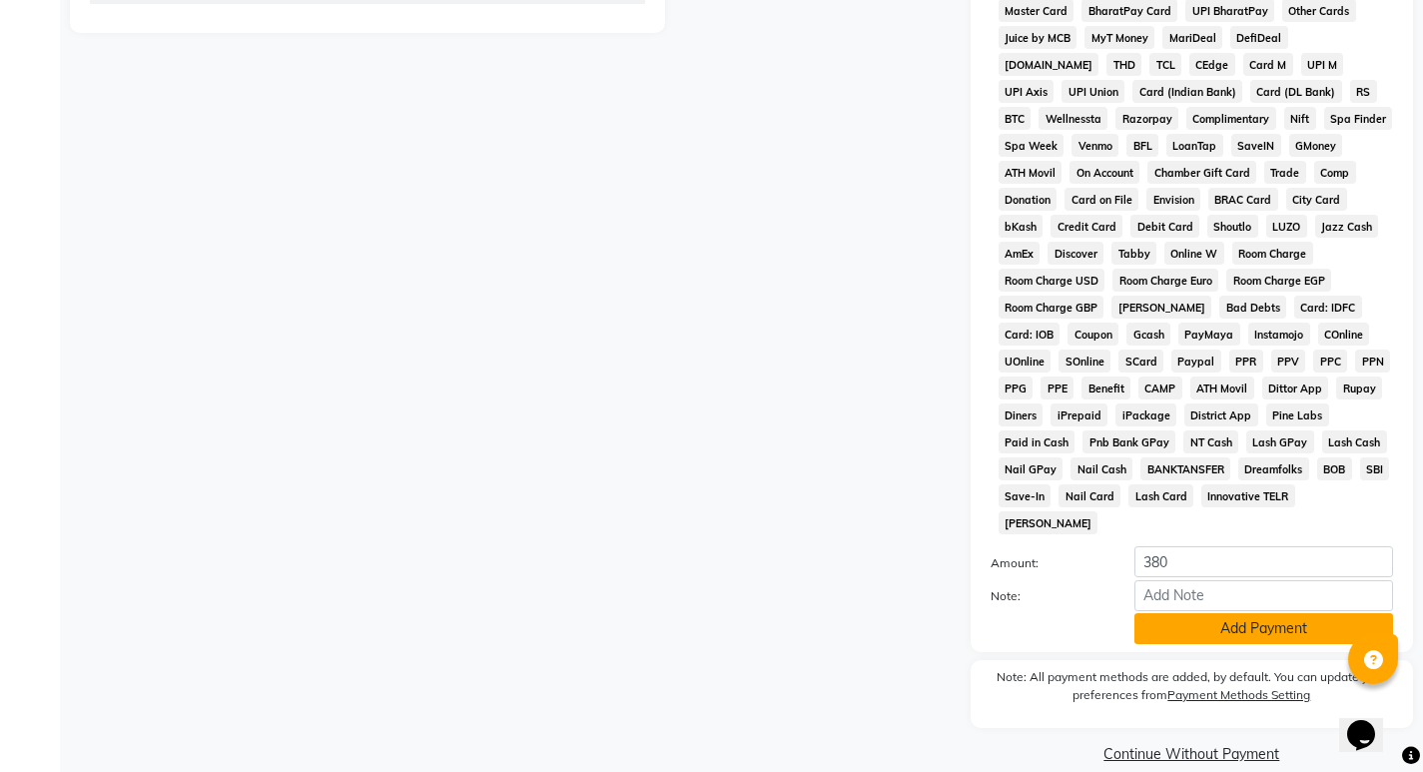
click at [1184, 613] on button "Add Payment" at bounding box center [1264, 628] width 259 height 31
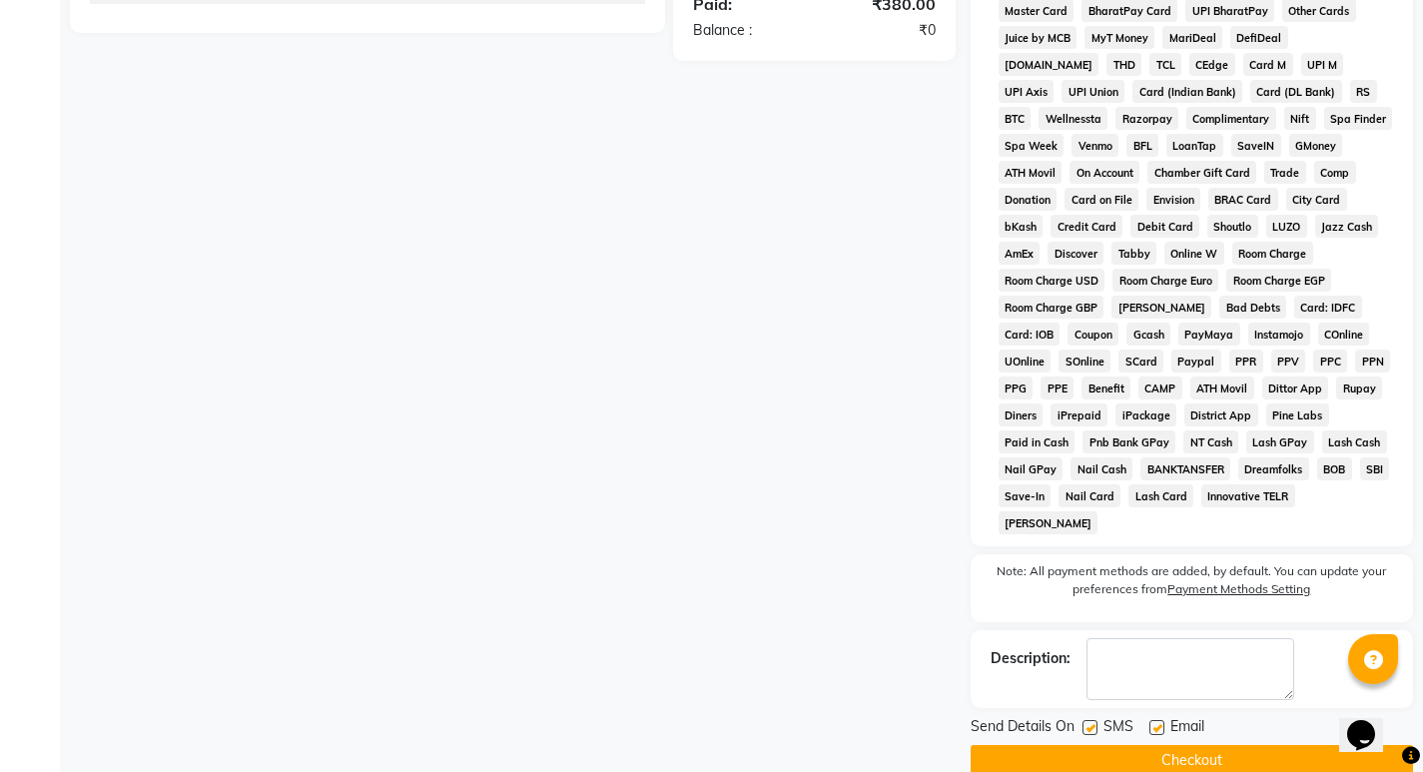
drag, startPoint x: 1150, startPoint y: 725, endPoint x: 1150, endPoint y: 713, distance: 12.0
click at [1150, 745] on button "Checkout" at bounding box center [1192, 760] width 442 height 31
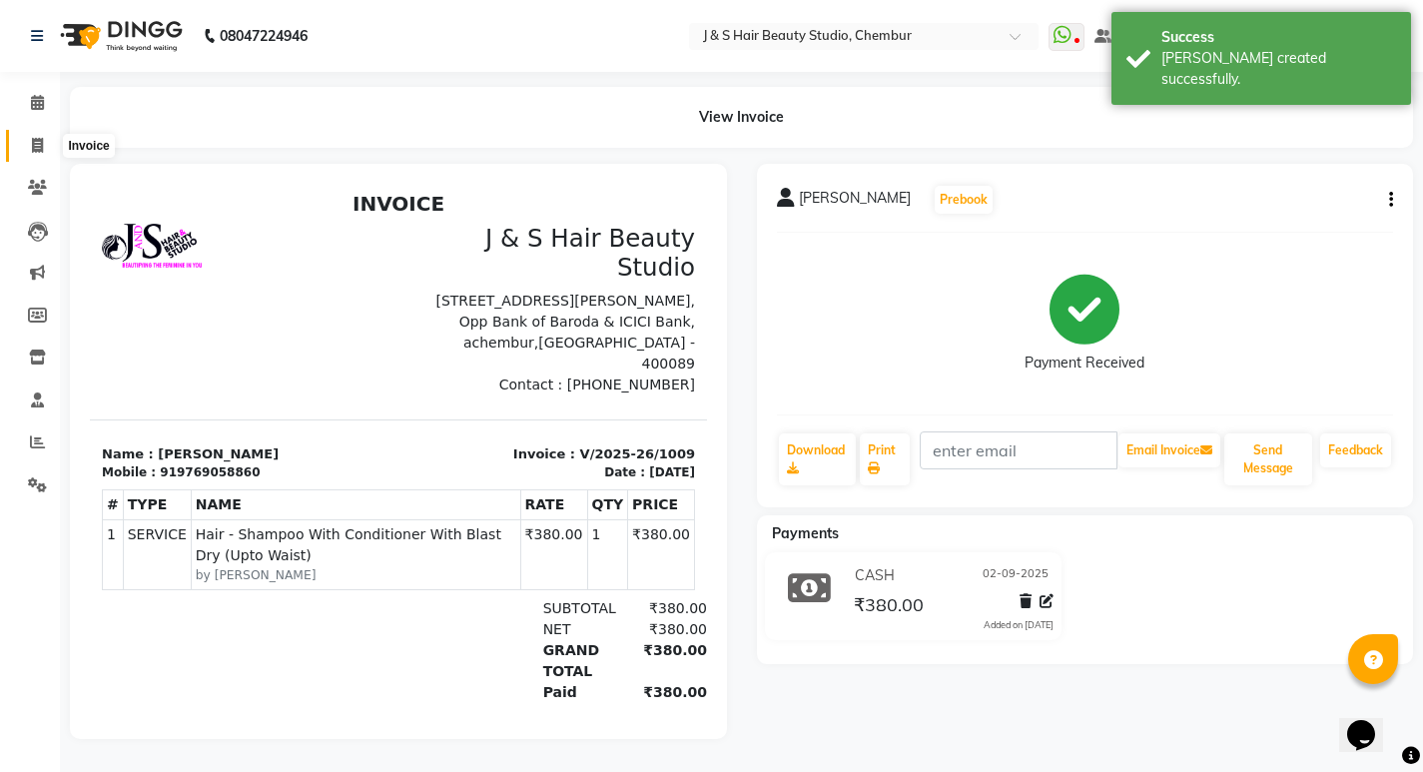
click at [38, 139] on icon at bounding box center [37, 145] width 11 height 15
select select "143"
select select "service"
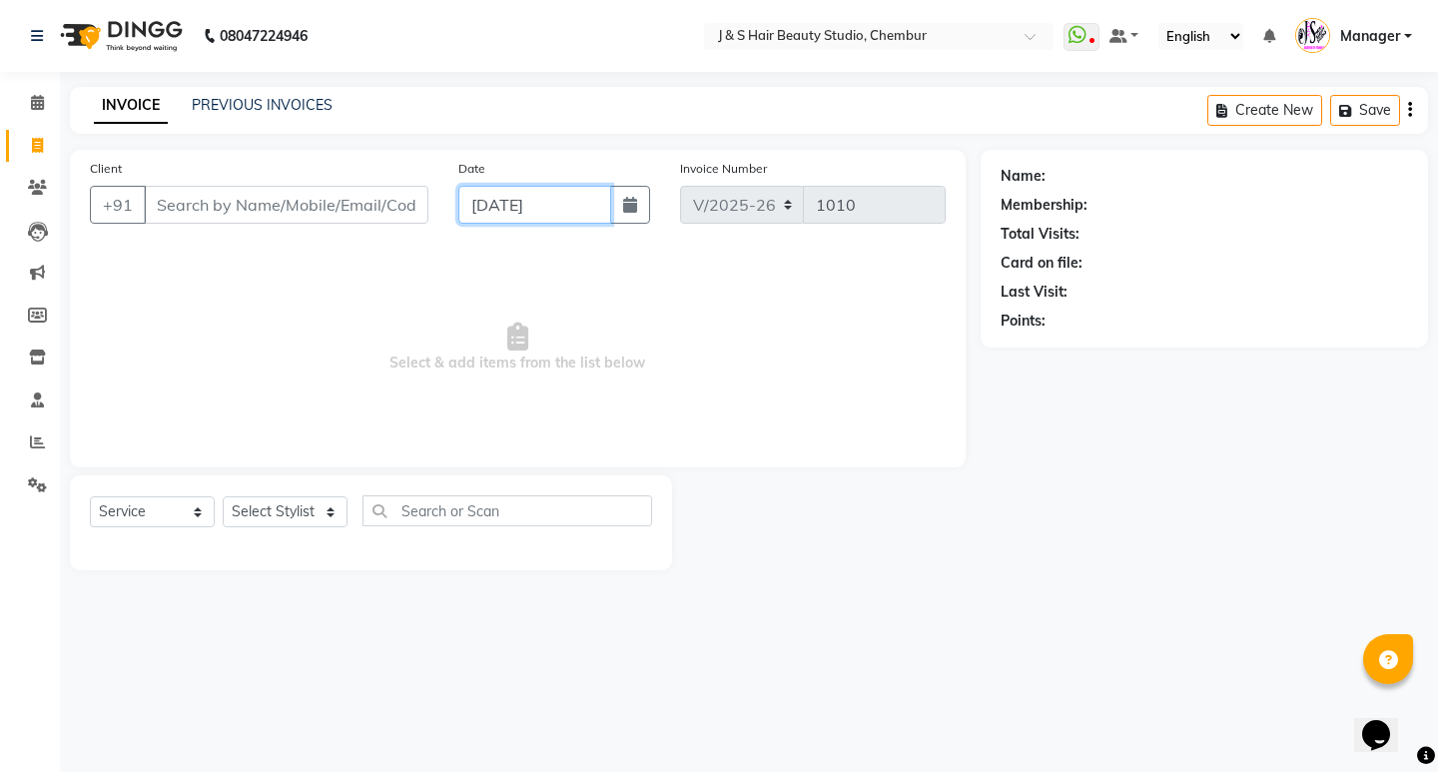
click at [496, 202] on input "[DATE]" at bounding box center [534, 205] width 153 height 38
select select "9"
select select "2025"
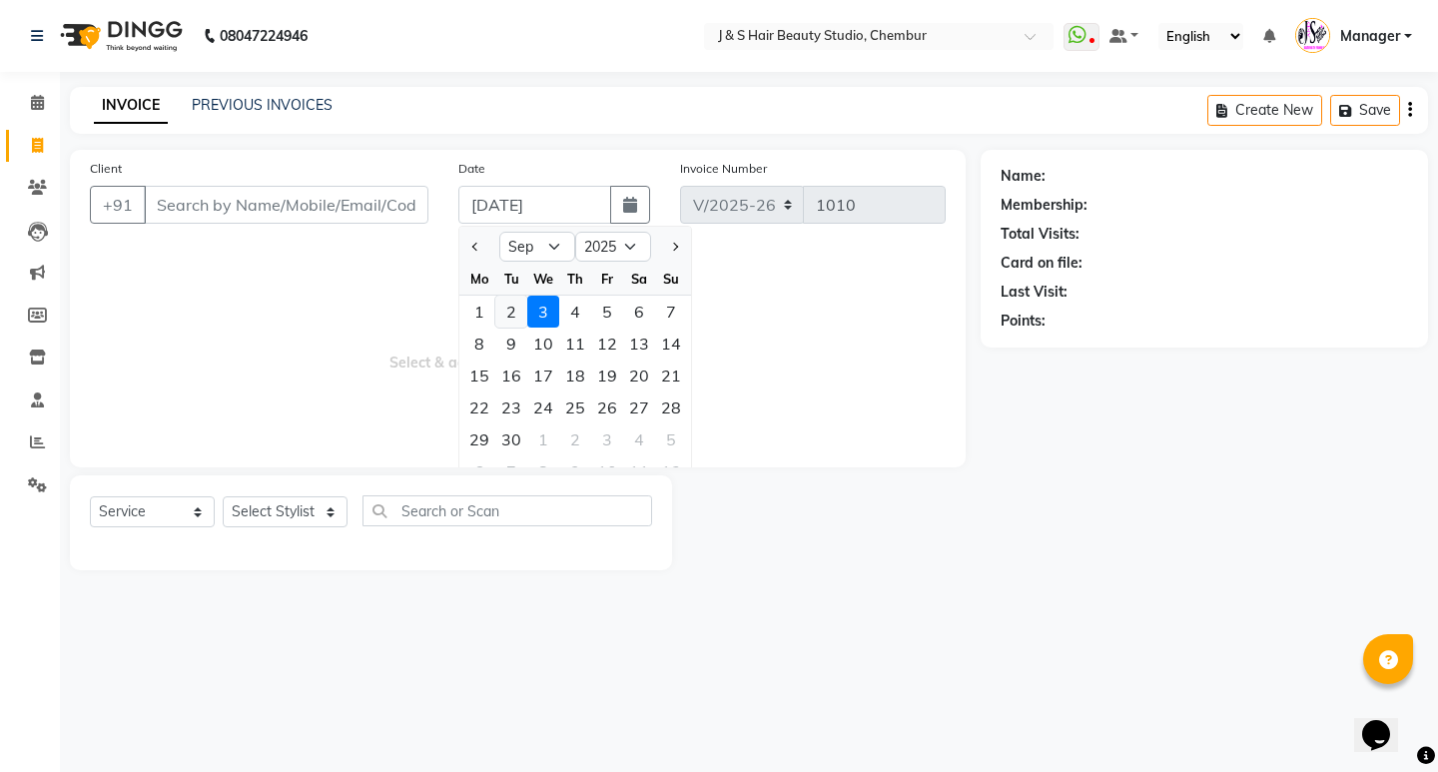
click at [512, 318] on div "2" at bounding box center [511, 312] width 32 height 32
type input "02-09-2025"
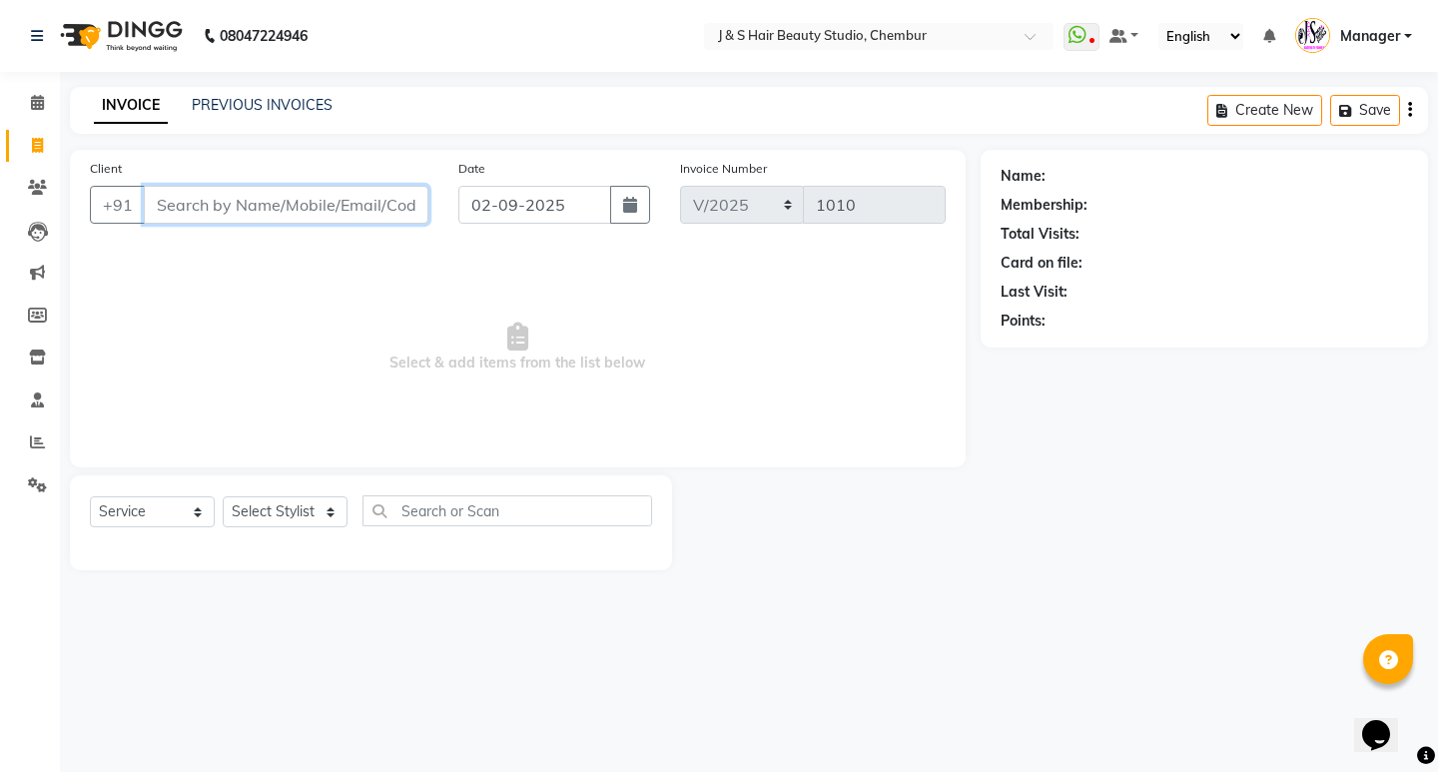
click at [189, 211] on input "Client" at bounding box center [286, 205] width 285 height 38
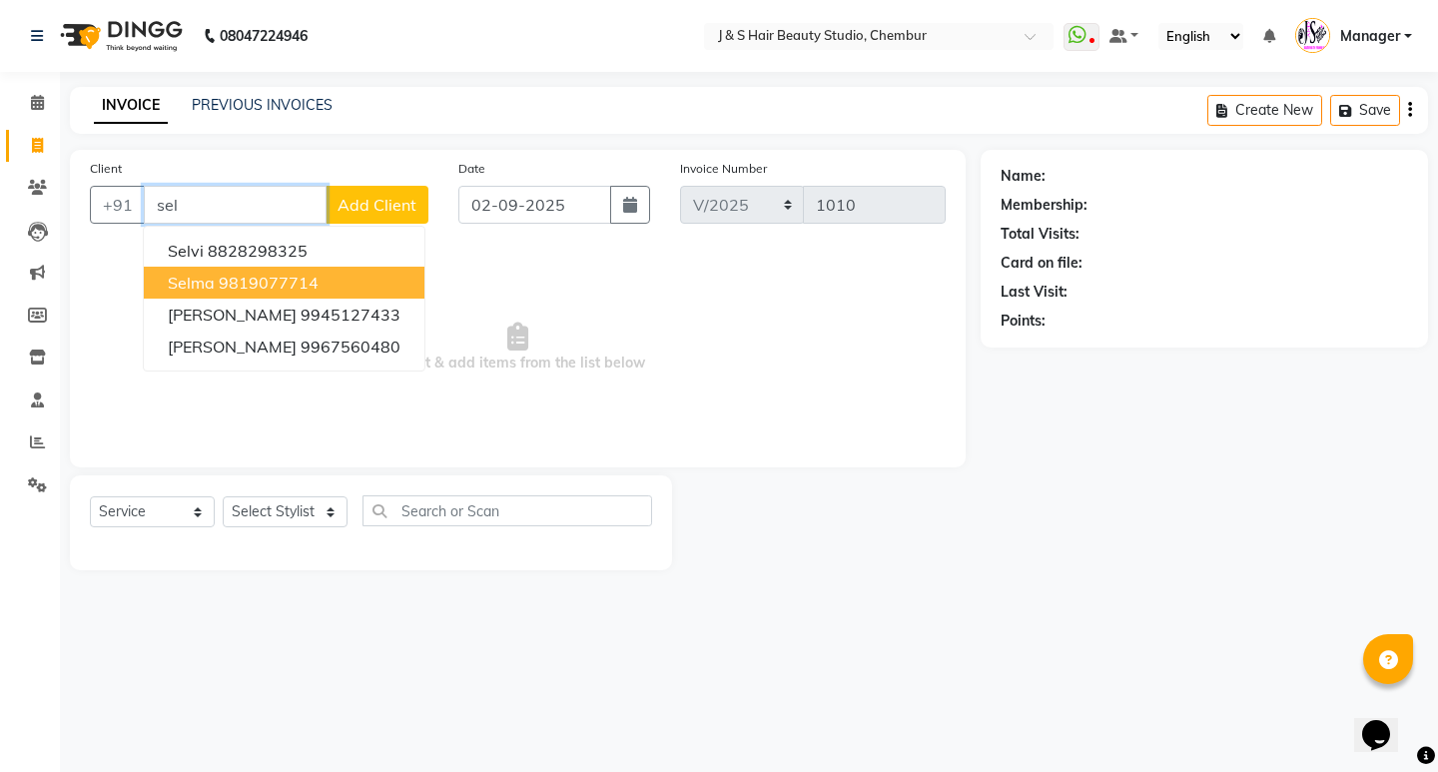
click at [219, 282] on ngb-highlight "9819077714" at bounding box center [269, 283] width 100 height 20
type input "9819077714"
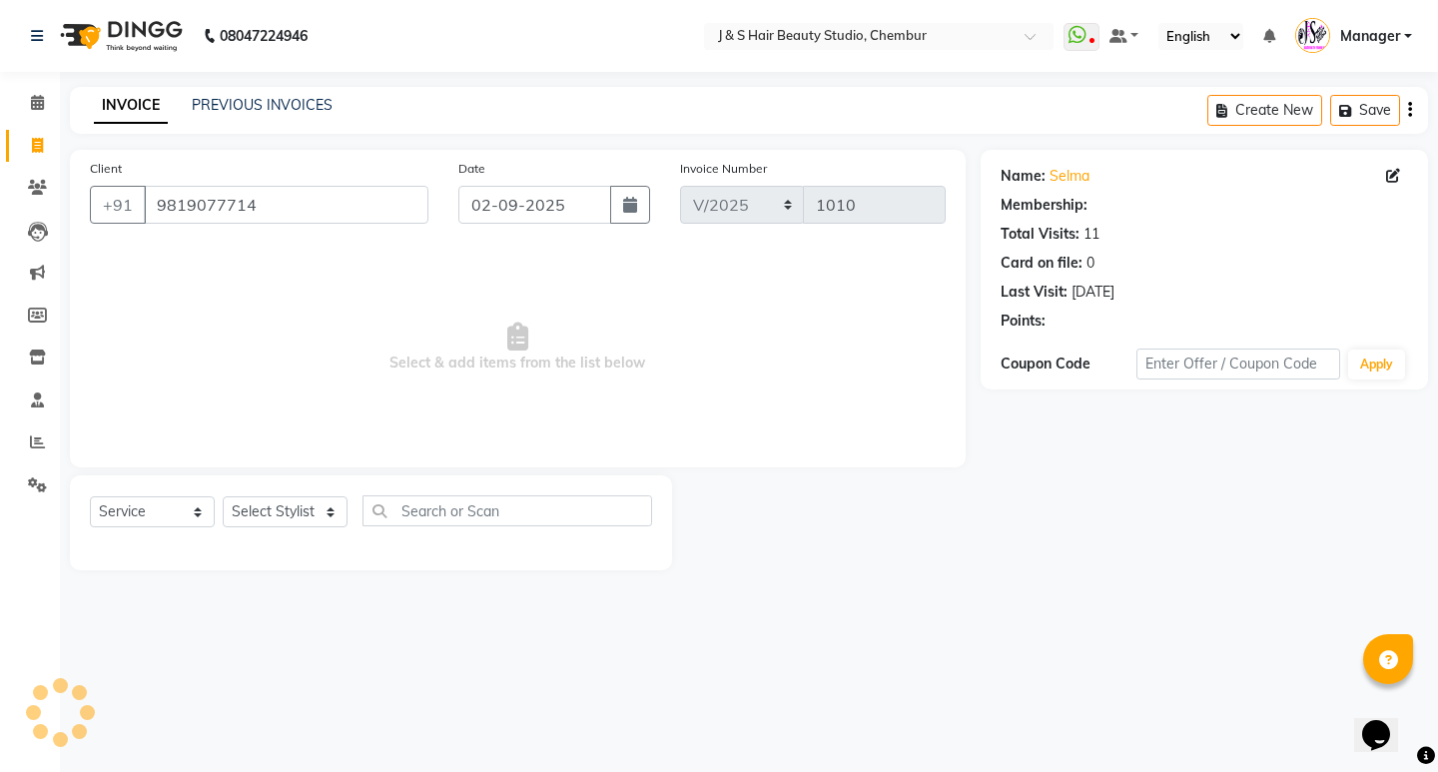
select select "1: Object"
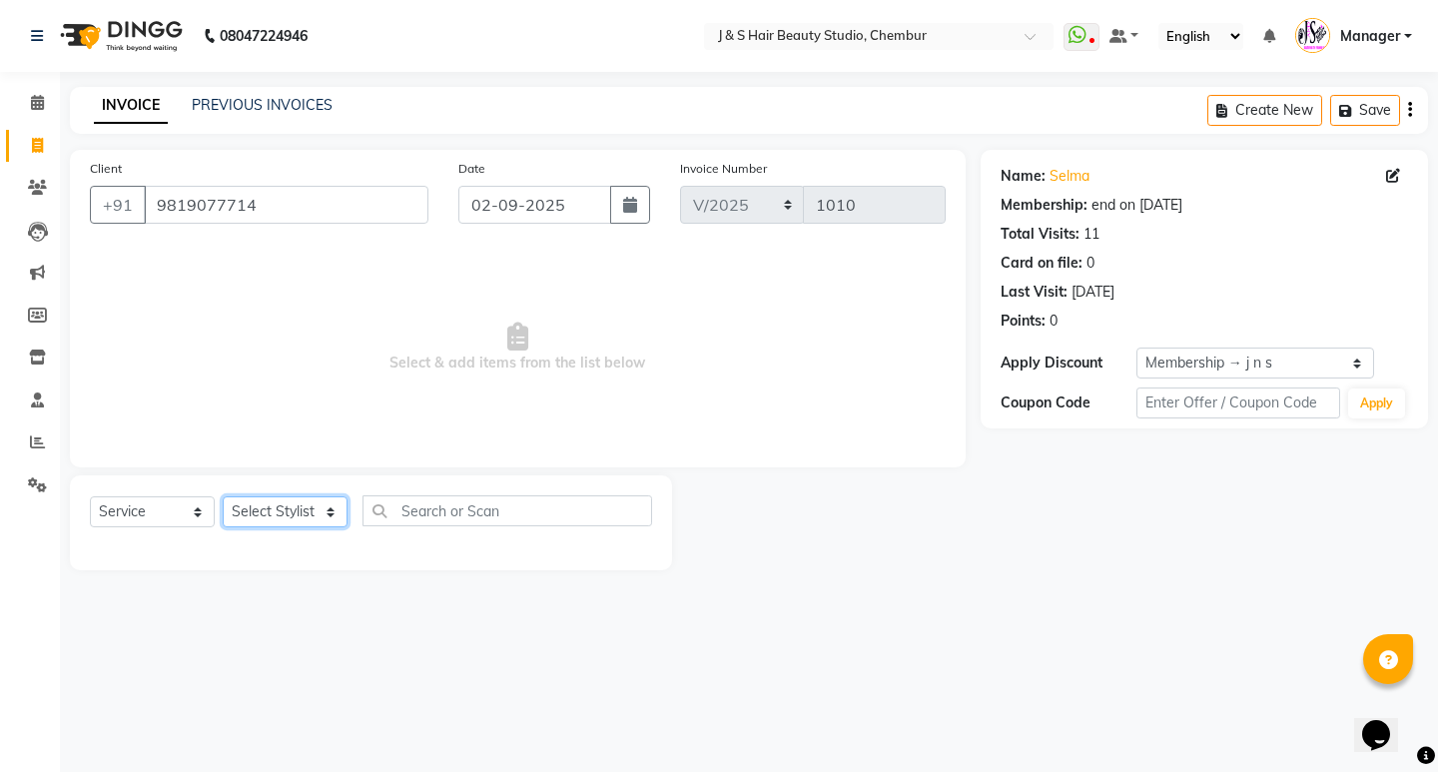
click at [307, 513] on select "Select Stylist Manager [PERSON_NAME] No Preference 1 poonam [PERSON_NAME] Sheet…" at bounding box center [285, 511] width 125 height 31
select select "4179"
click at [223, 496] on select "Select Stylist Manager [PERSON_NAME] No Preference 1 poonam [PERSON_NAME] Sheet…" at bounding box center [285, 511] width 125 height 31
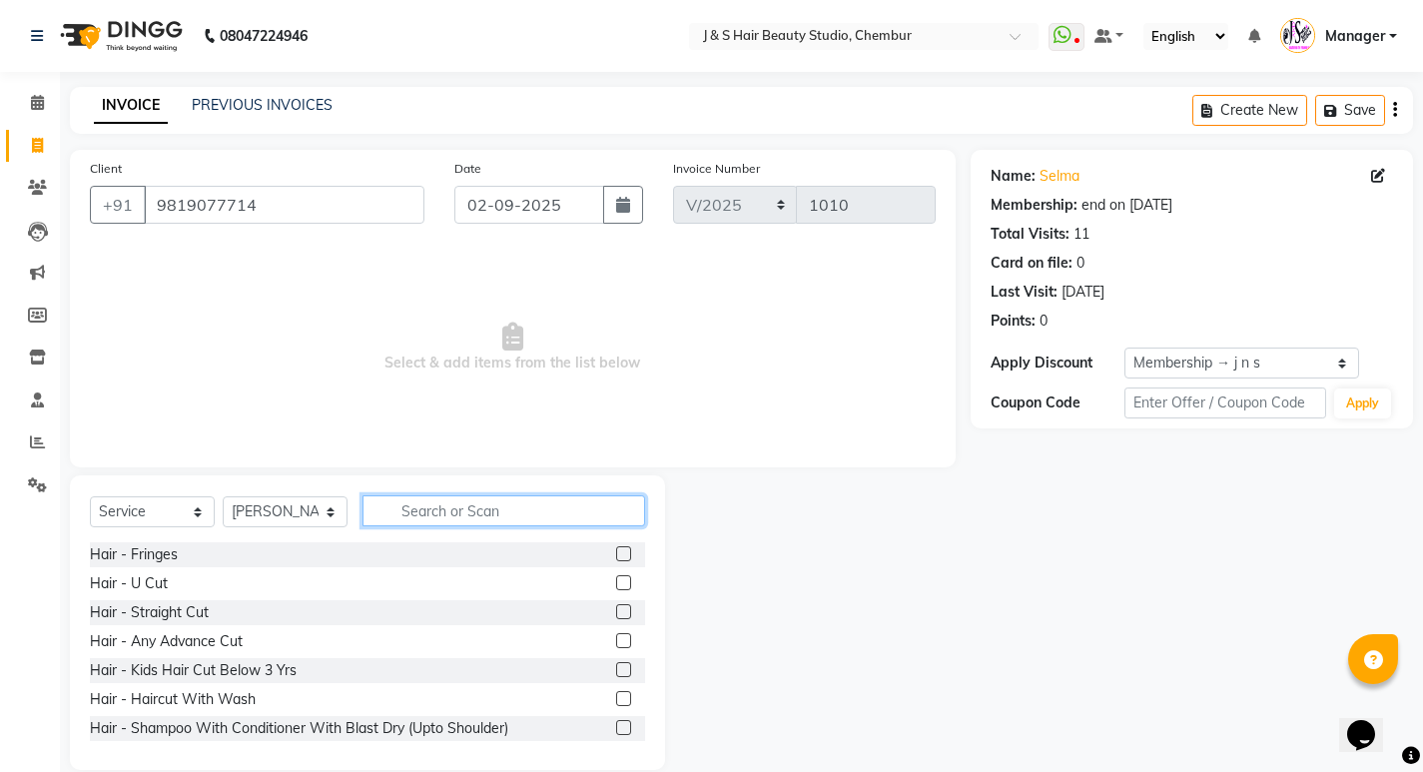
click at [429, 511] on input "text" at bounding box center [504, 510] width 283 height 31
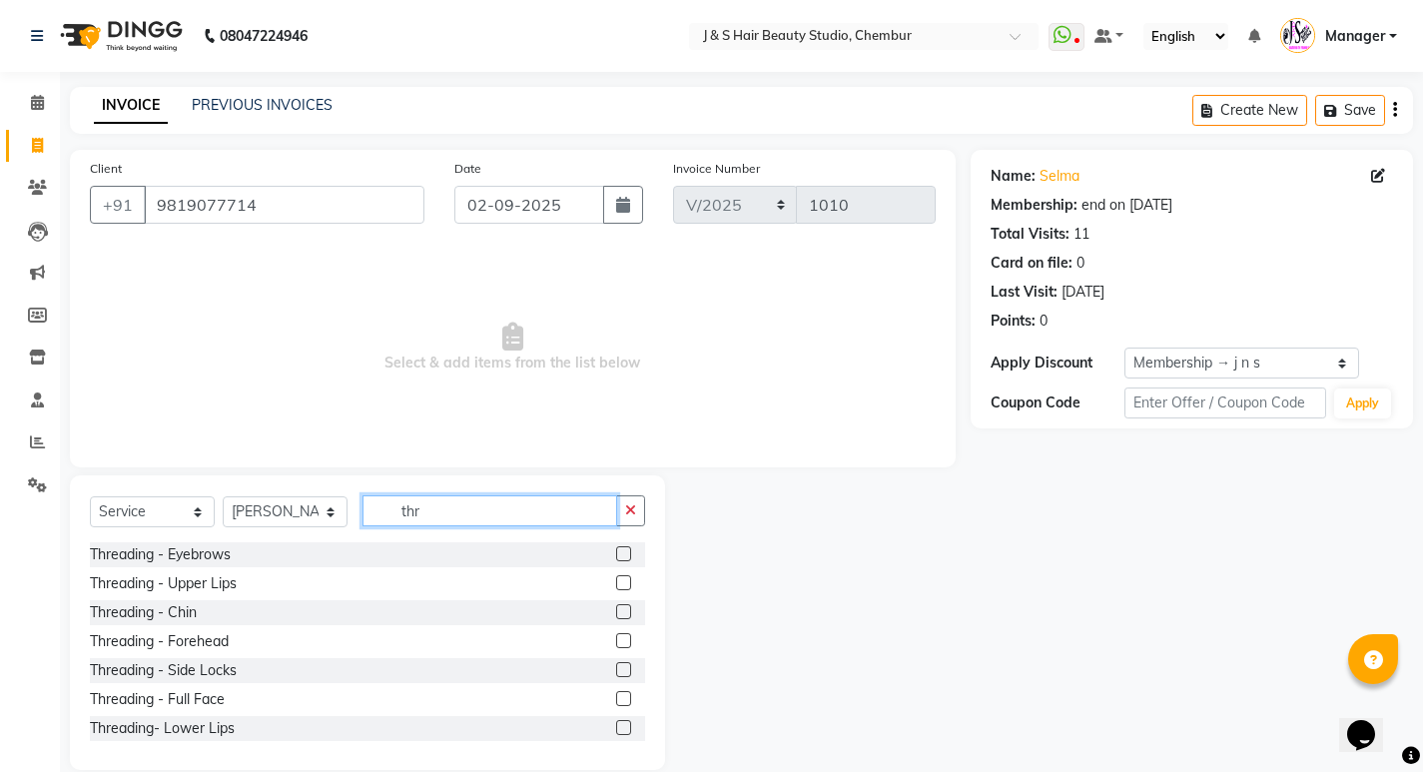
type input "thr"
click at [616, 554] on label at bounding box center [623, 553] width 15 height 15
click at [616, 554] on input "checkbox" at bounding box center [622, 554] width 13 height 13
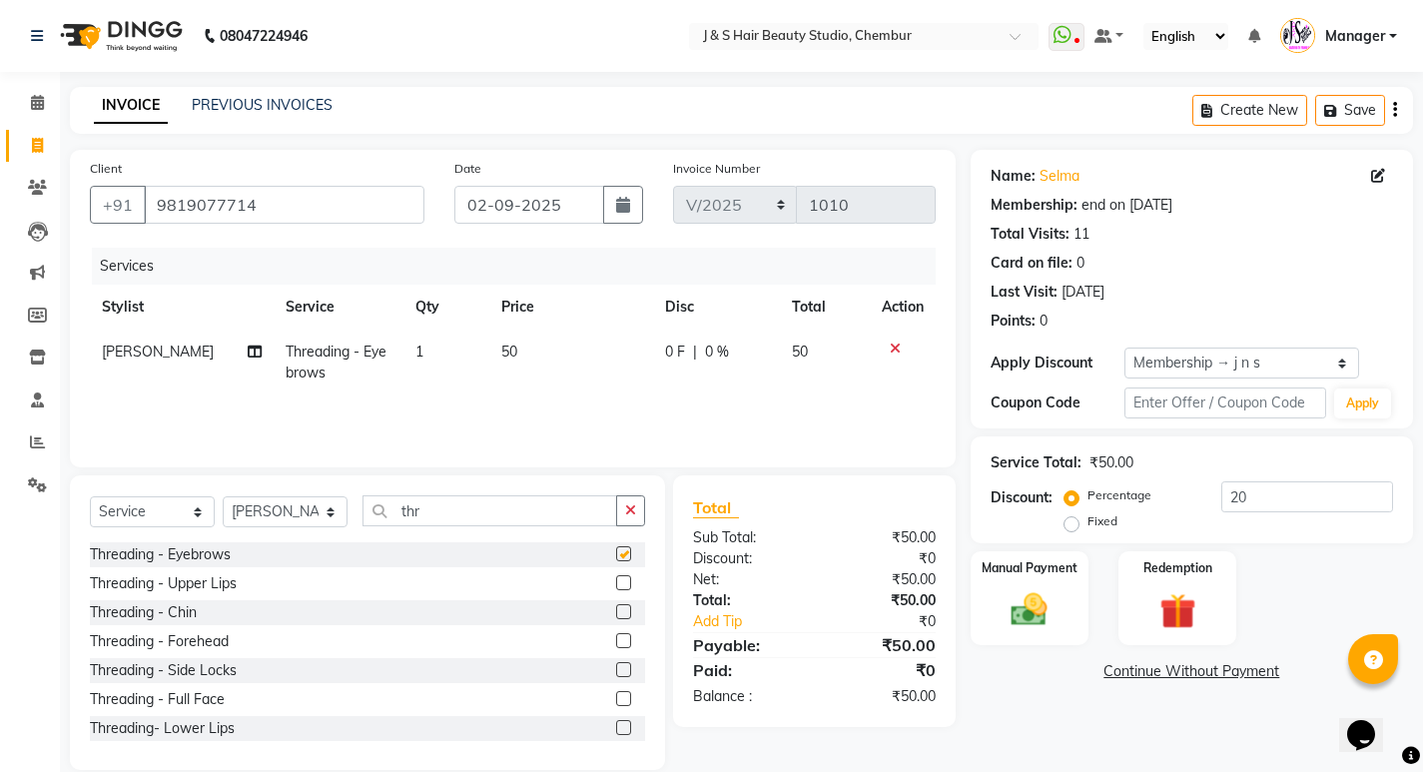
checkbox input "false"
click at [432, 508] on input "thr" at bounding box center [490, 510] width 255 height 31
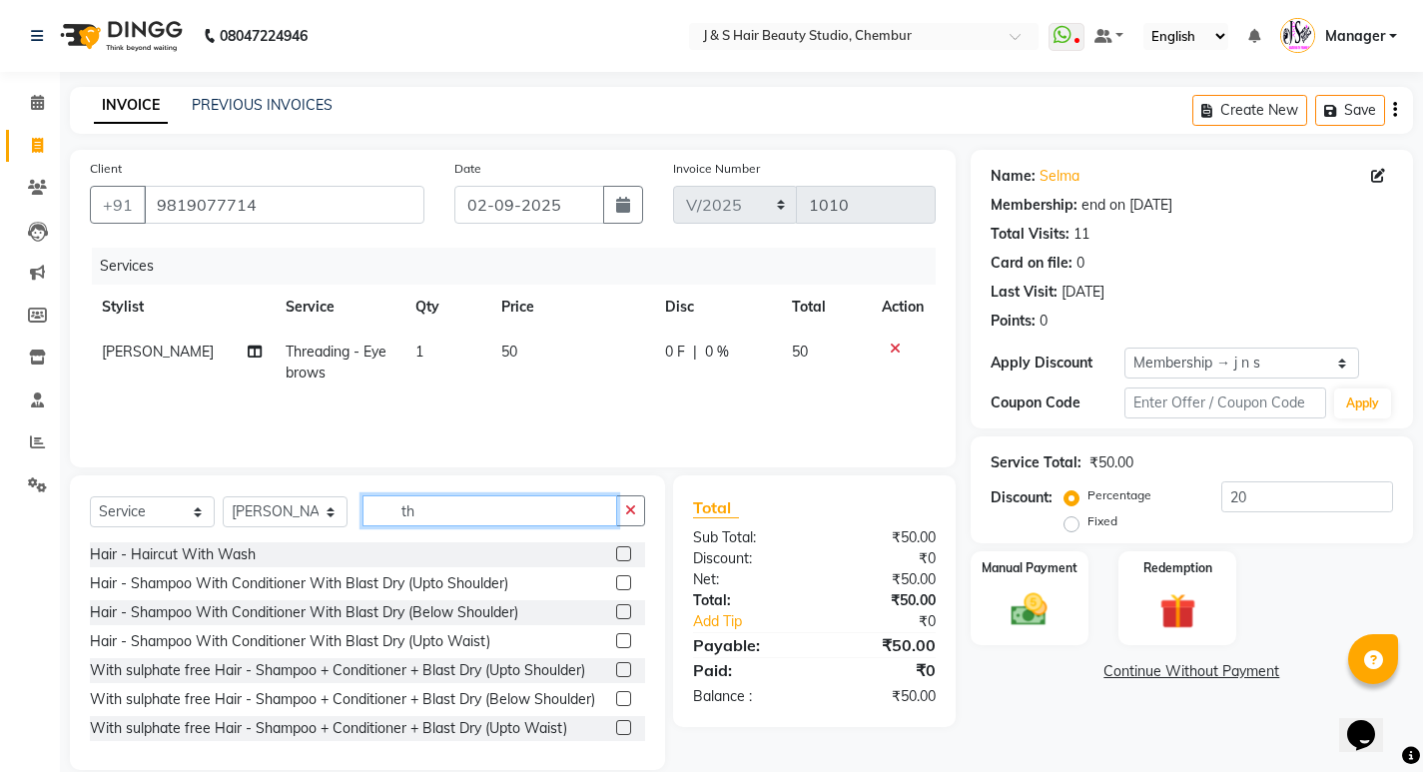
type input "t"
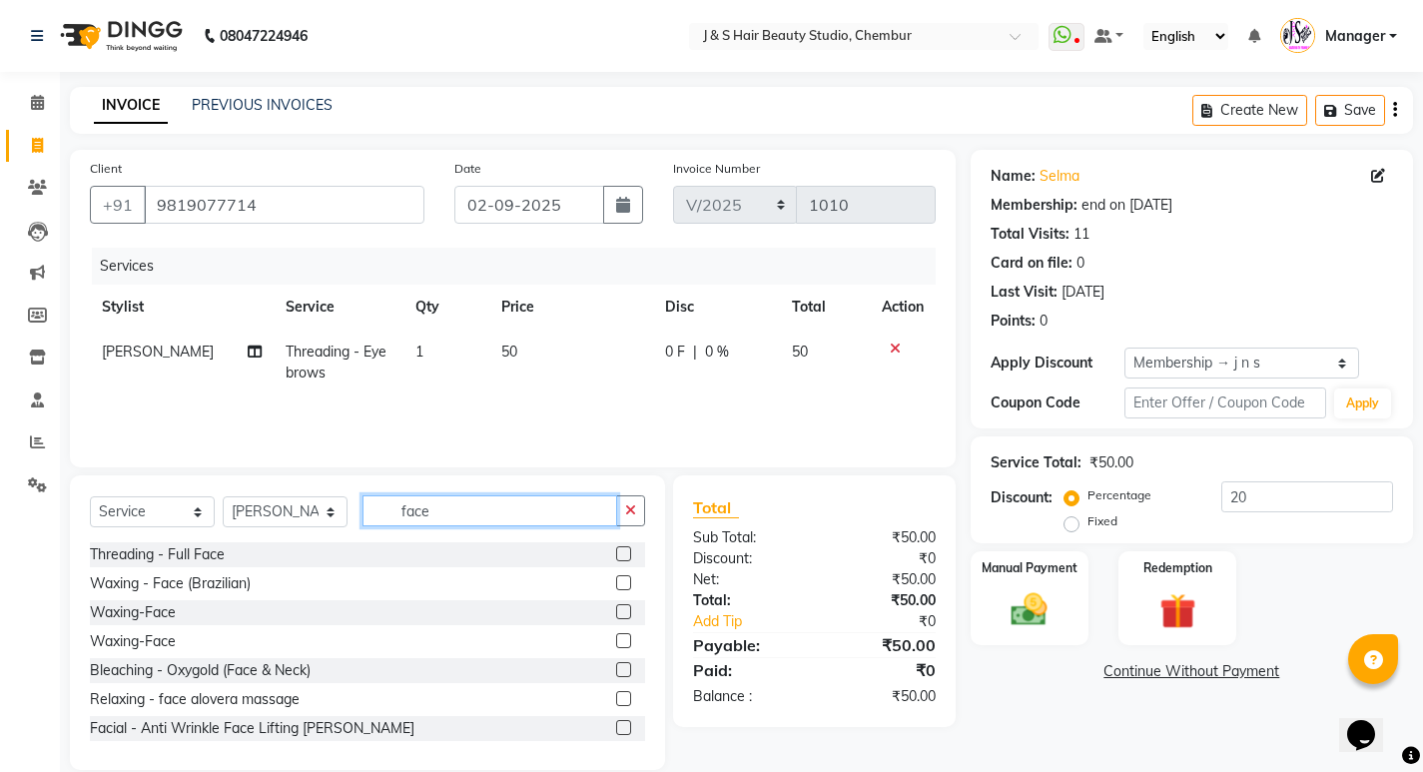
type input "face"
click at [616, 584] on label at bounding box center [623, 582] width 15 height 15
click at [616, 584] on input "checkbox" at bounding box center [622, 583] width 13 height 13
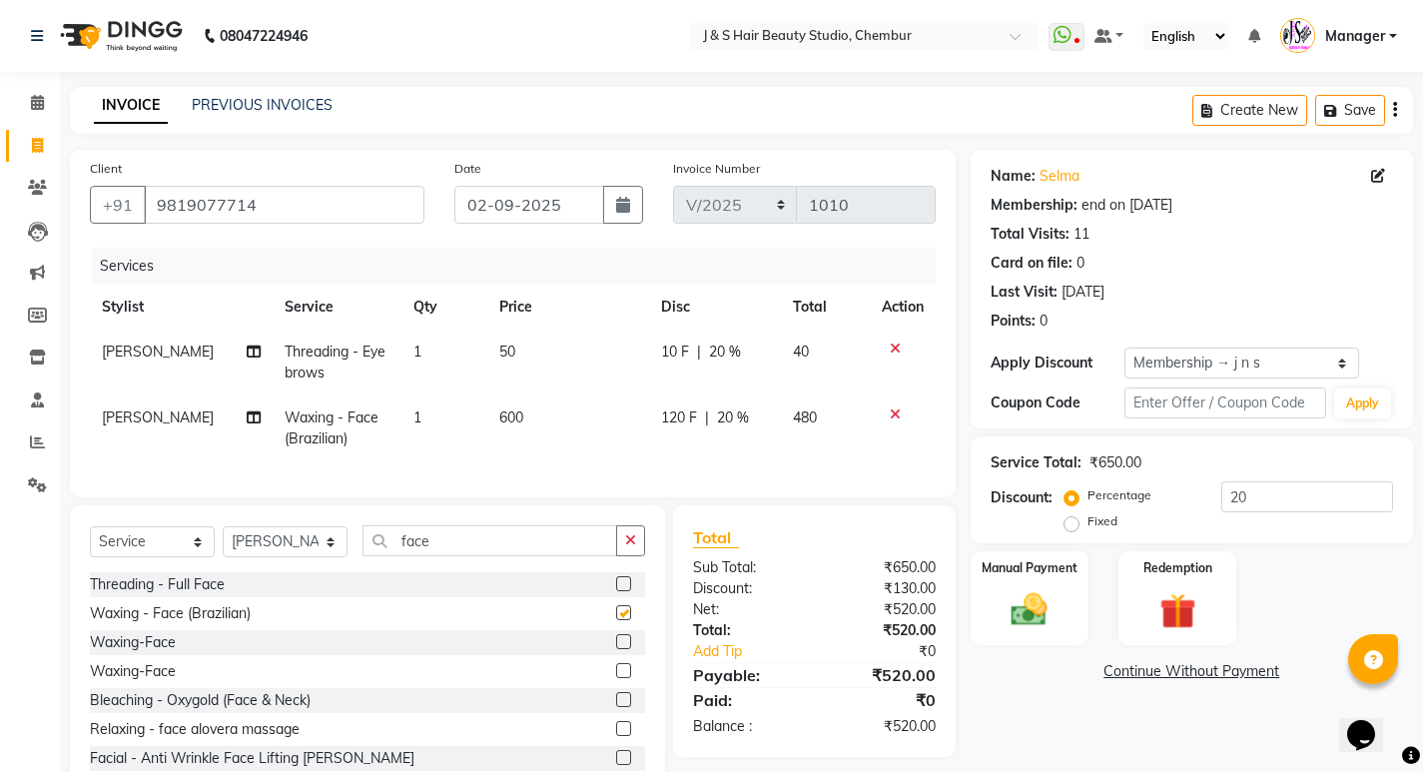
checkbox input "false"
click at [1039, 632] on div "Manual Payment" at bounding box center [1029, 598] width 123 height 99
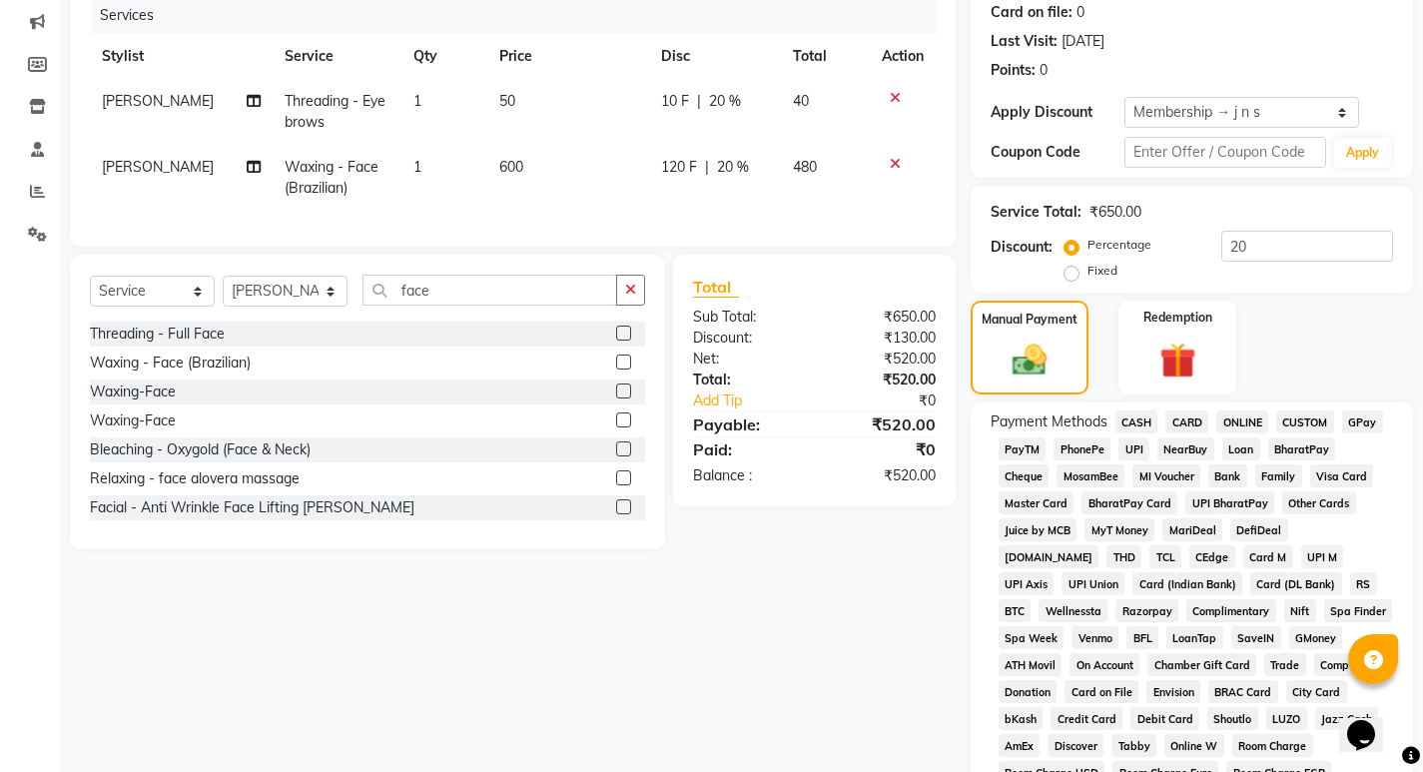
scroll to position [300, 0]
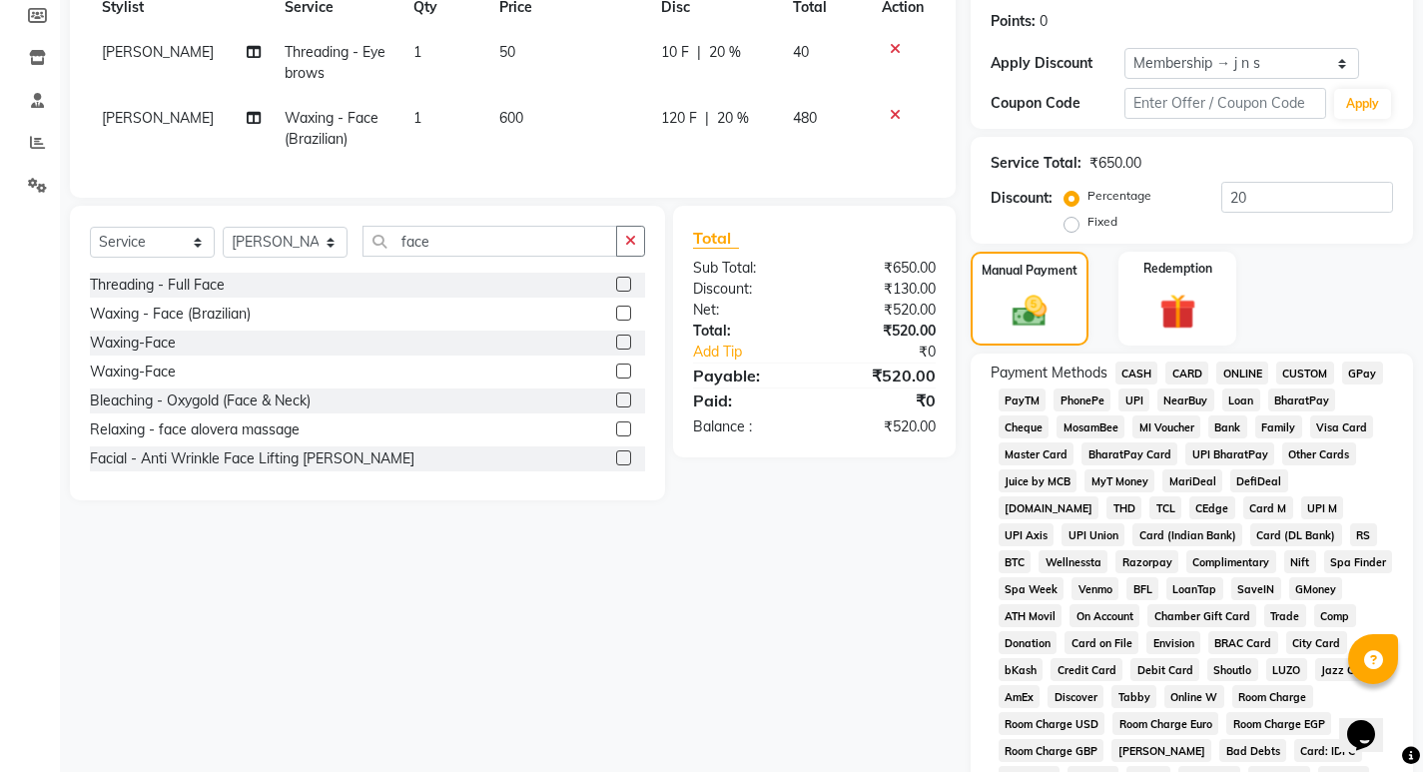
click at [1365, 374] on span "GPay" at bounding box center [1362, 373] width 41 height 23
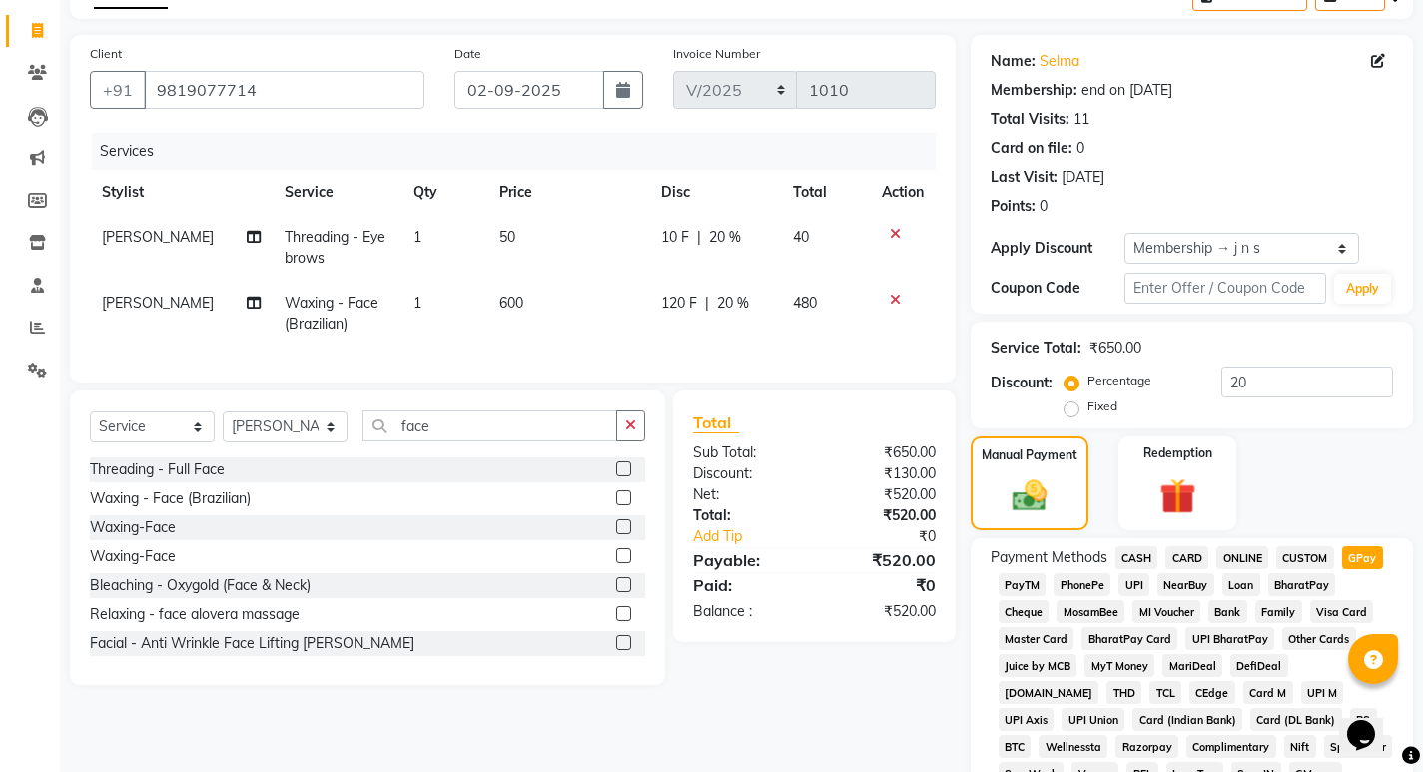
scroll to position [100, 0]
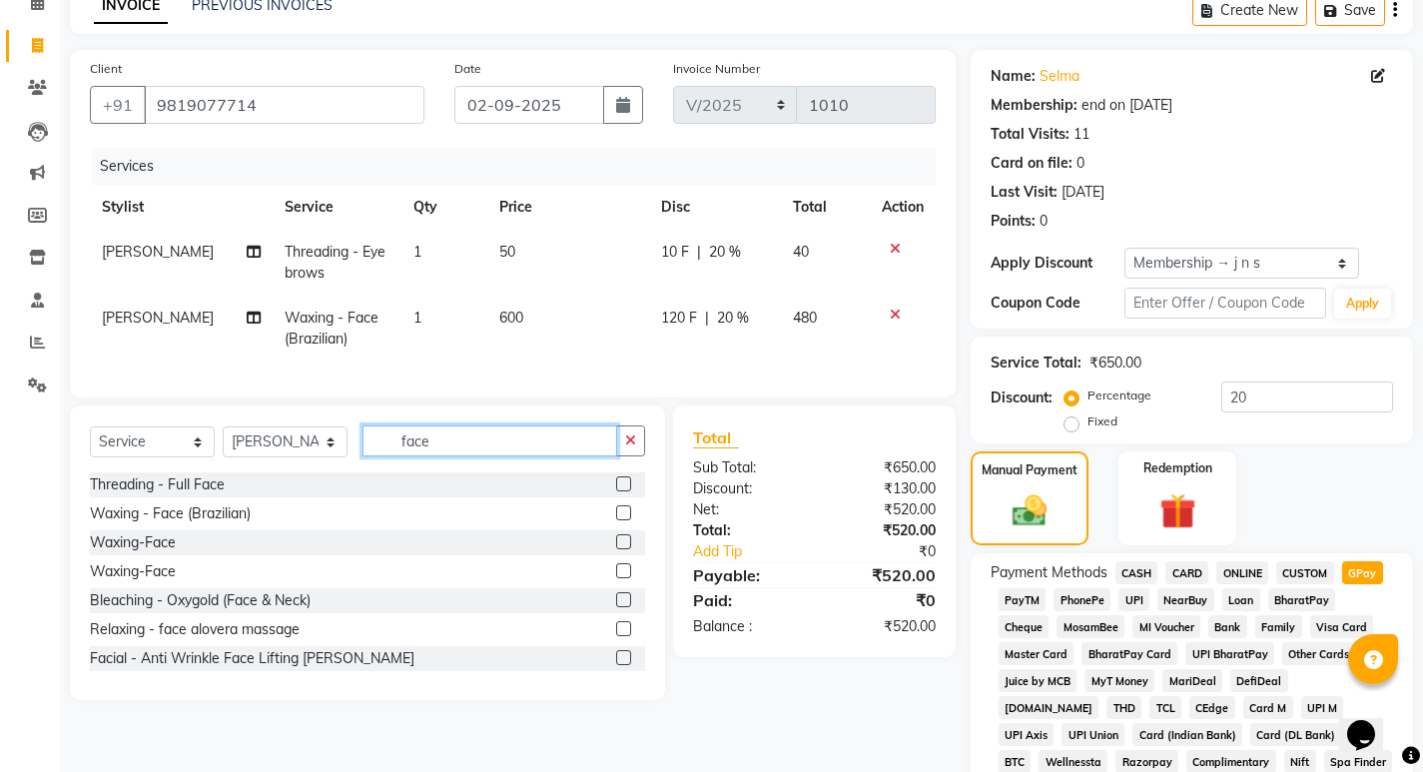
click at [448, 455] on input "face" at bounding box center [490, 440] width 255 height 31
click at [191, 446] on select "Select Service Product Membership Package Voucher Prepaid Gift Card" at bounding box center [152, 441] width 125 height 31
click at [453, 456] on input "face" at bounding box center [490, 440] width 255 height 31
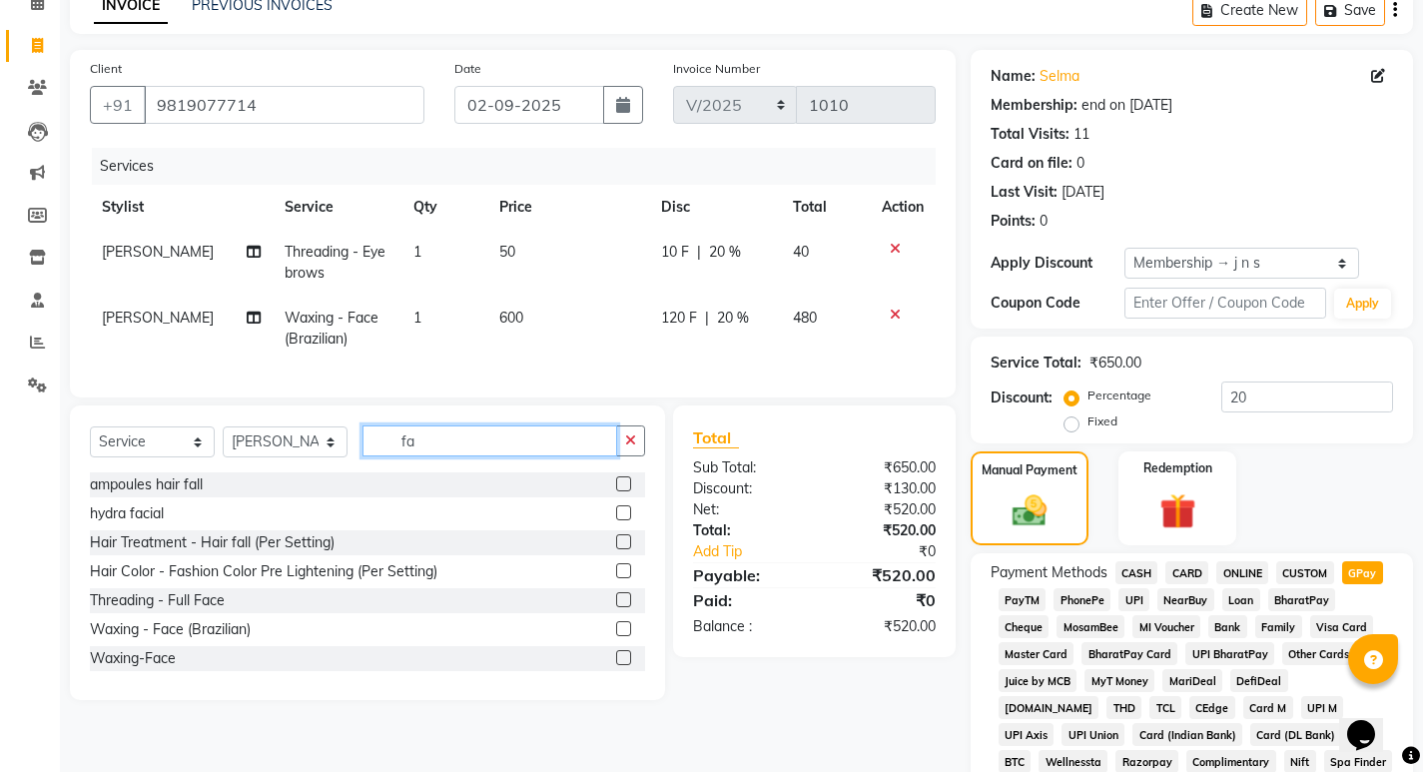
type input "f"
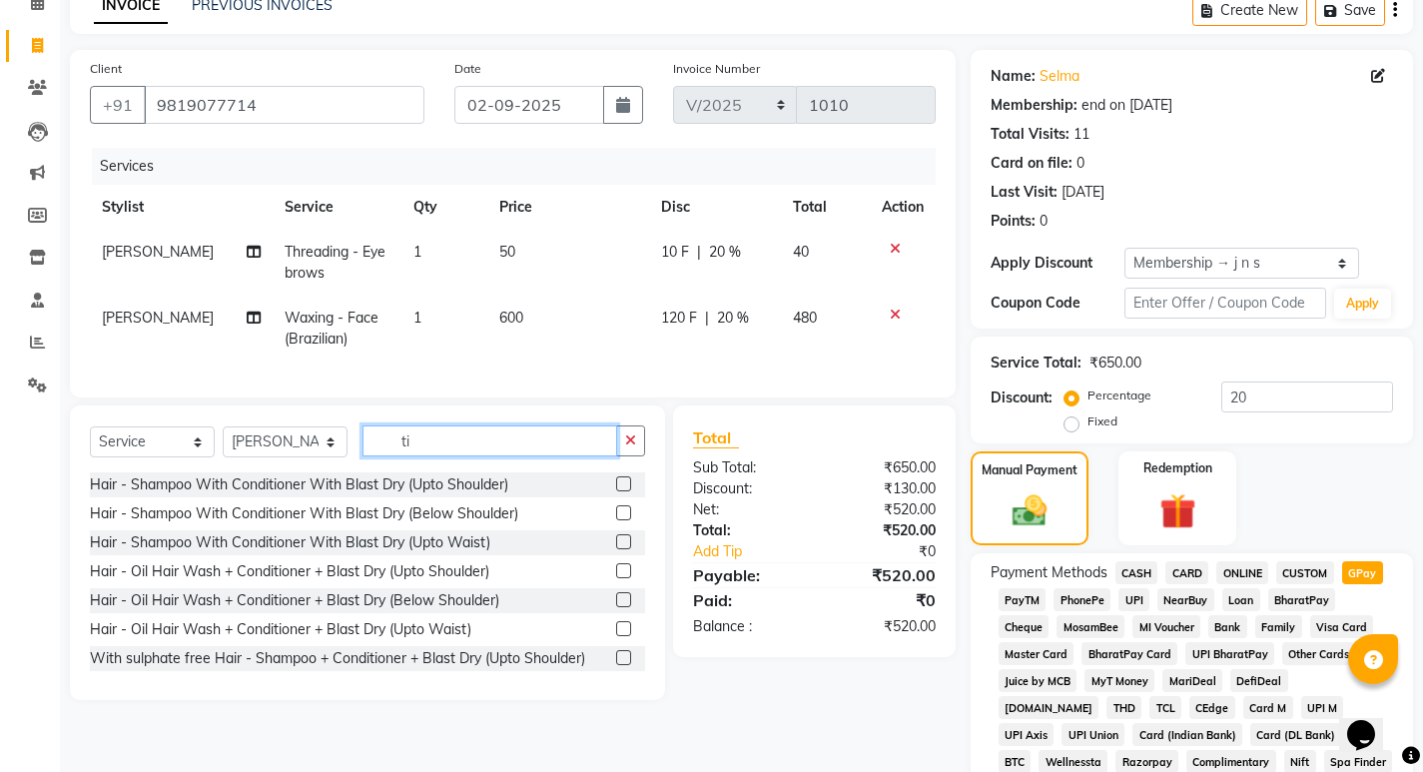
type input "t"
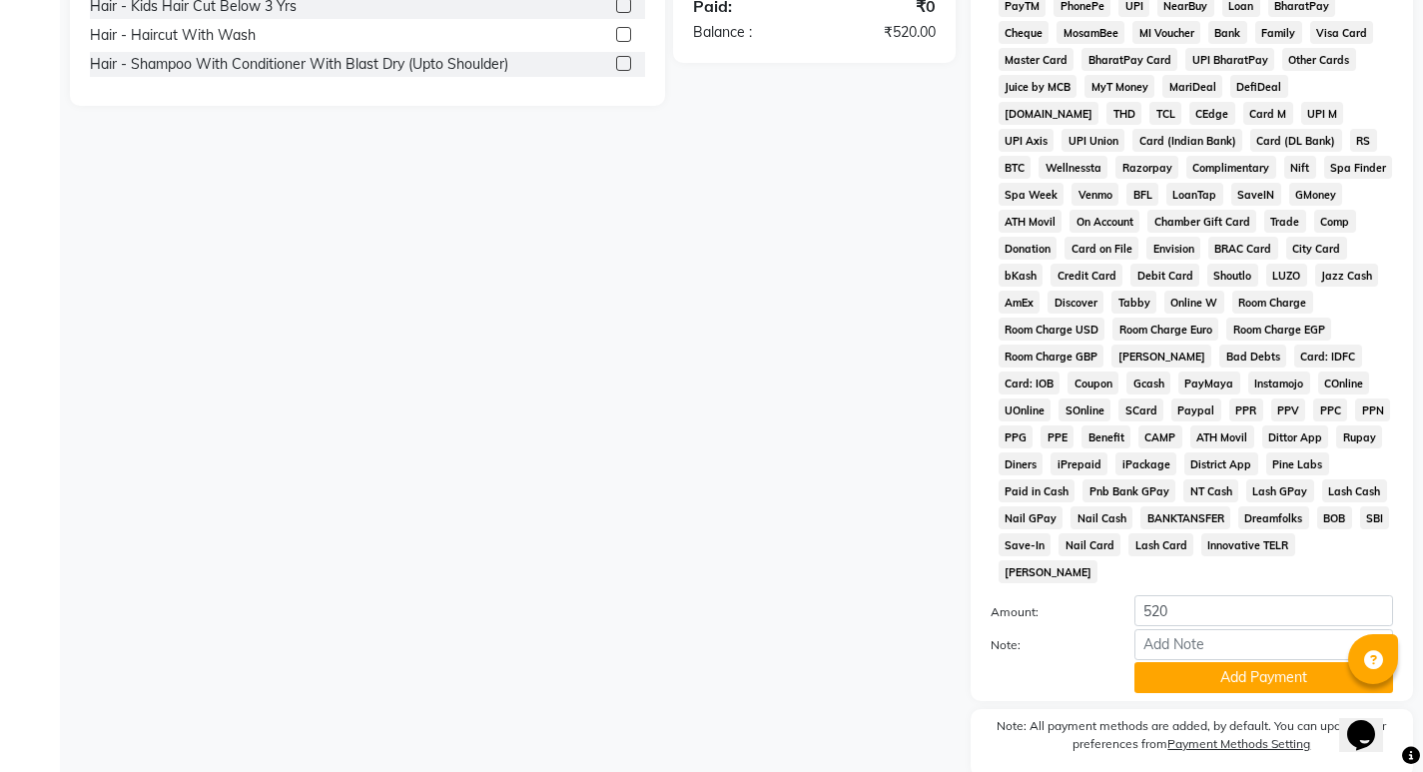
scroll to position [699, 0]
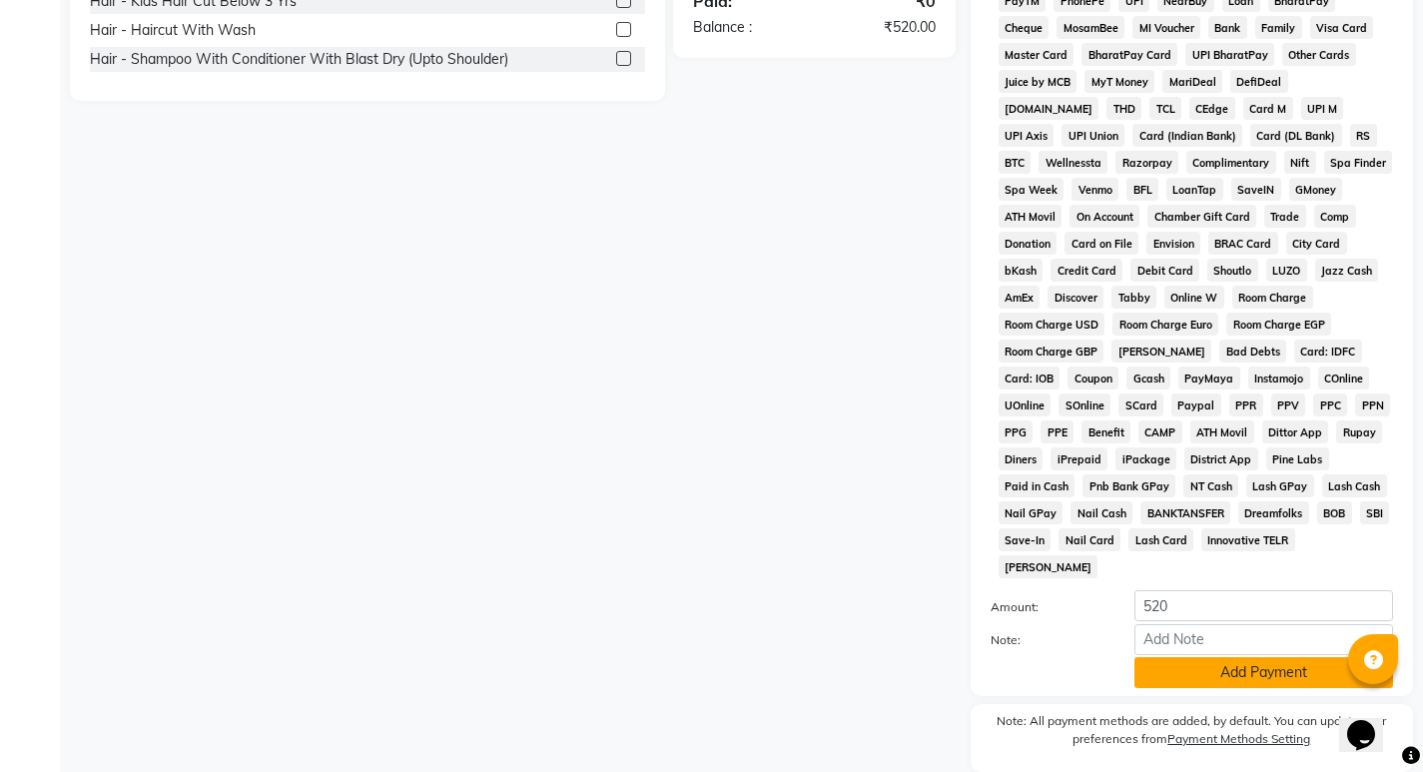
click at [1237, 657] on button "Add Payment" at bounding box center [1264, 672] width 259 height 31
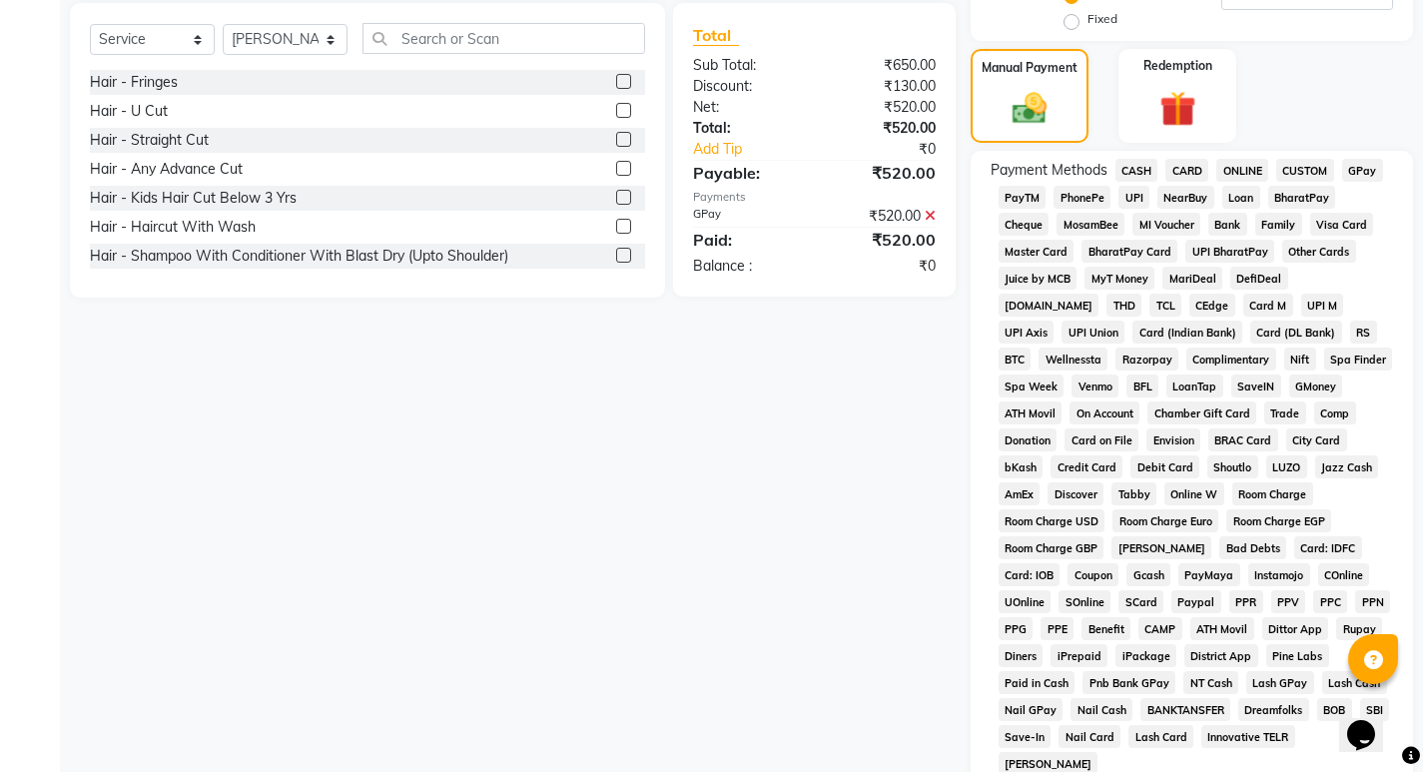
scroll to position [400, 0]
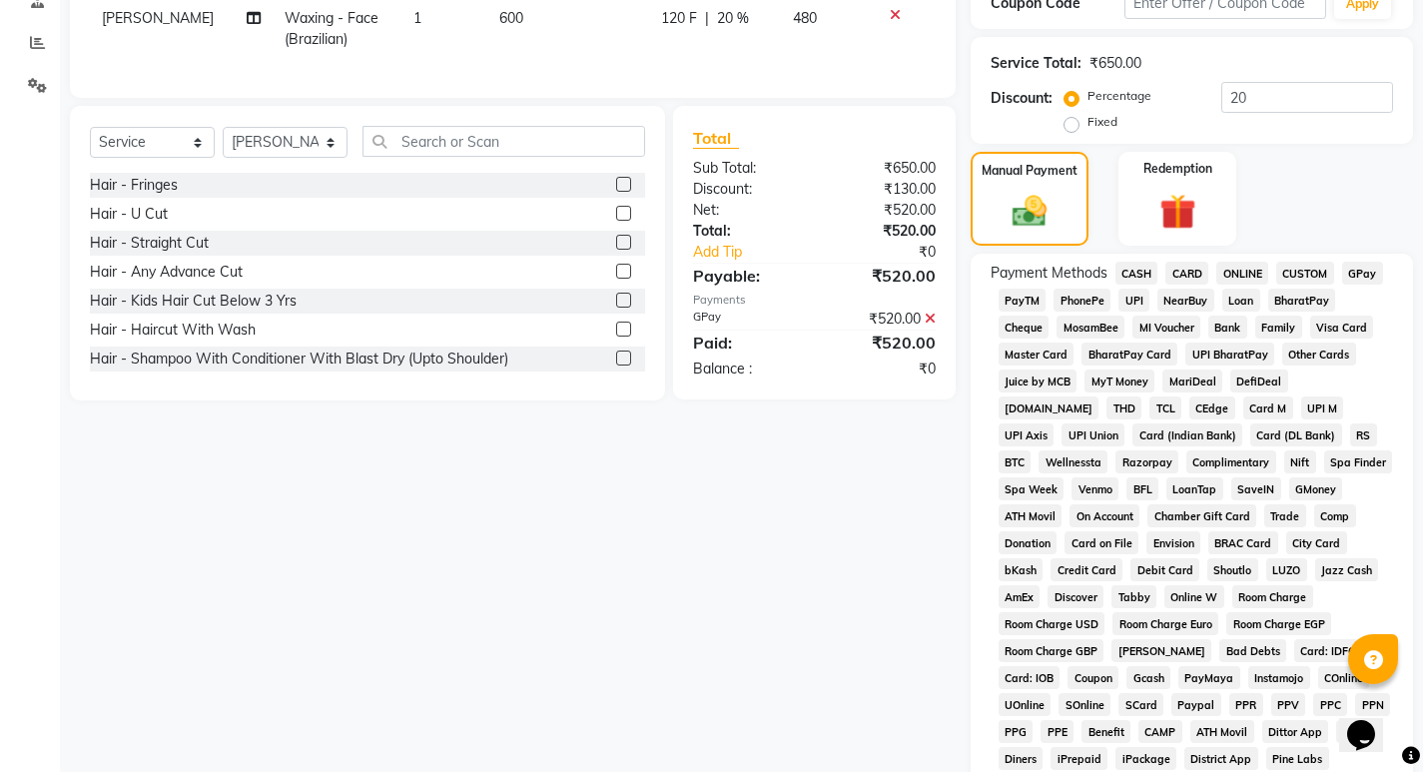
click at [1375, 265] on span "GPay" at bounding box center [1362, 273] width 41 height 23
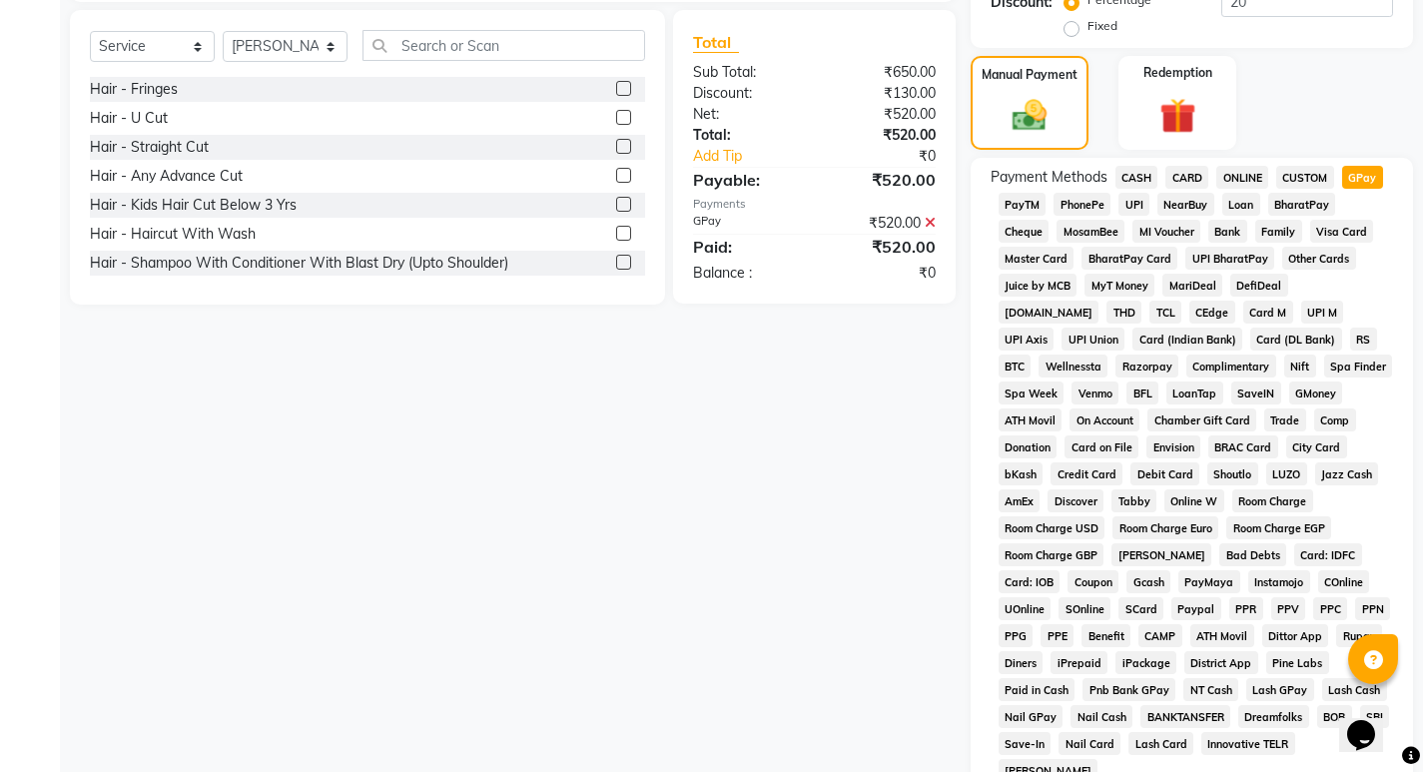
scroll to position [856, 0]
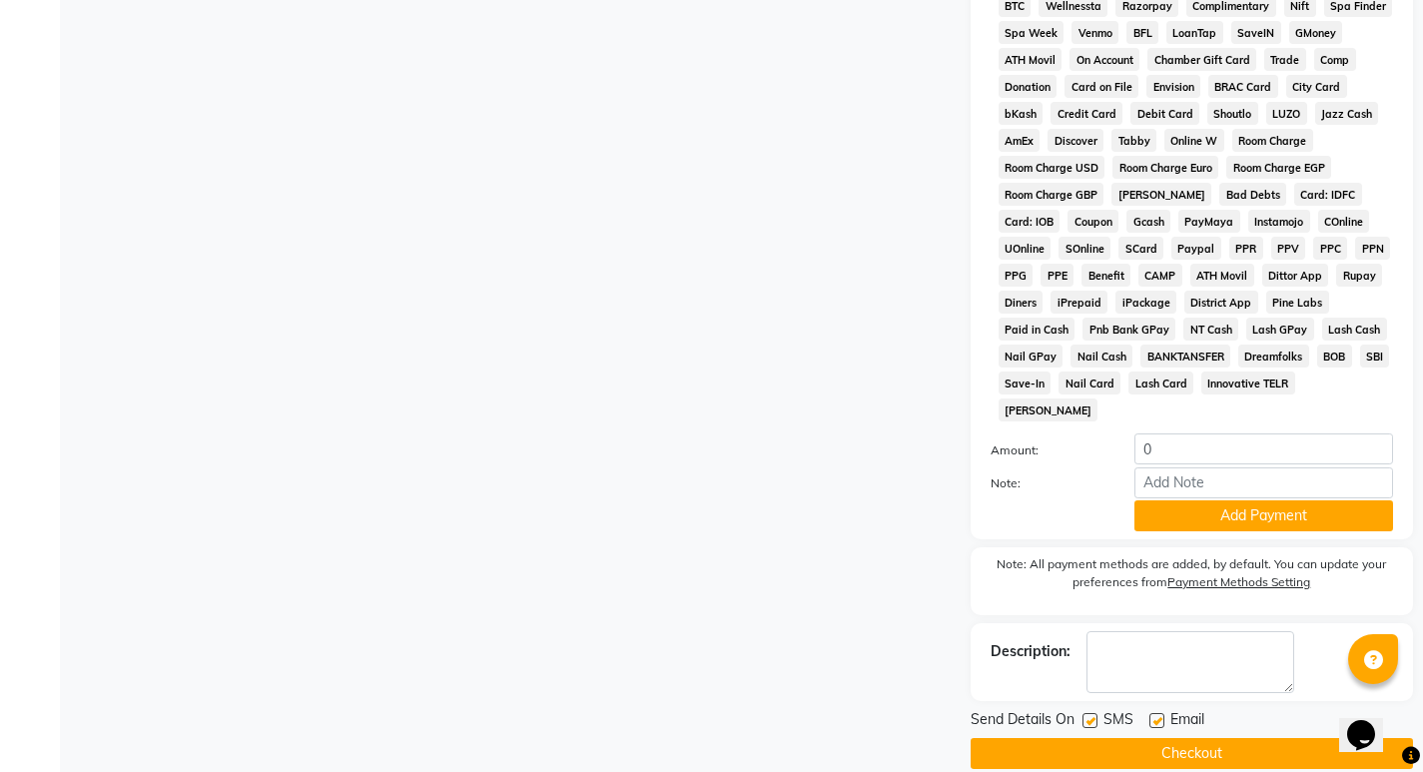
click at [1200, 738] on button "Checkout" at bounding box center [1192, 753] width 442 height 31
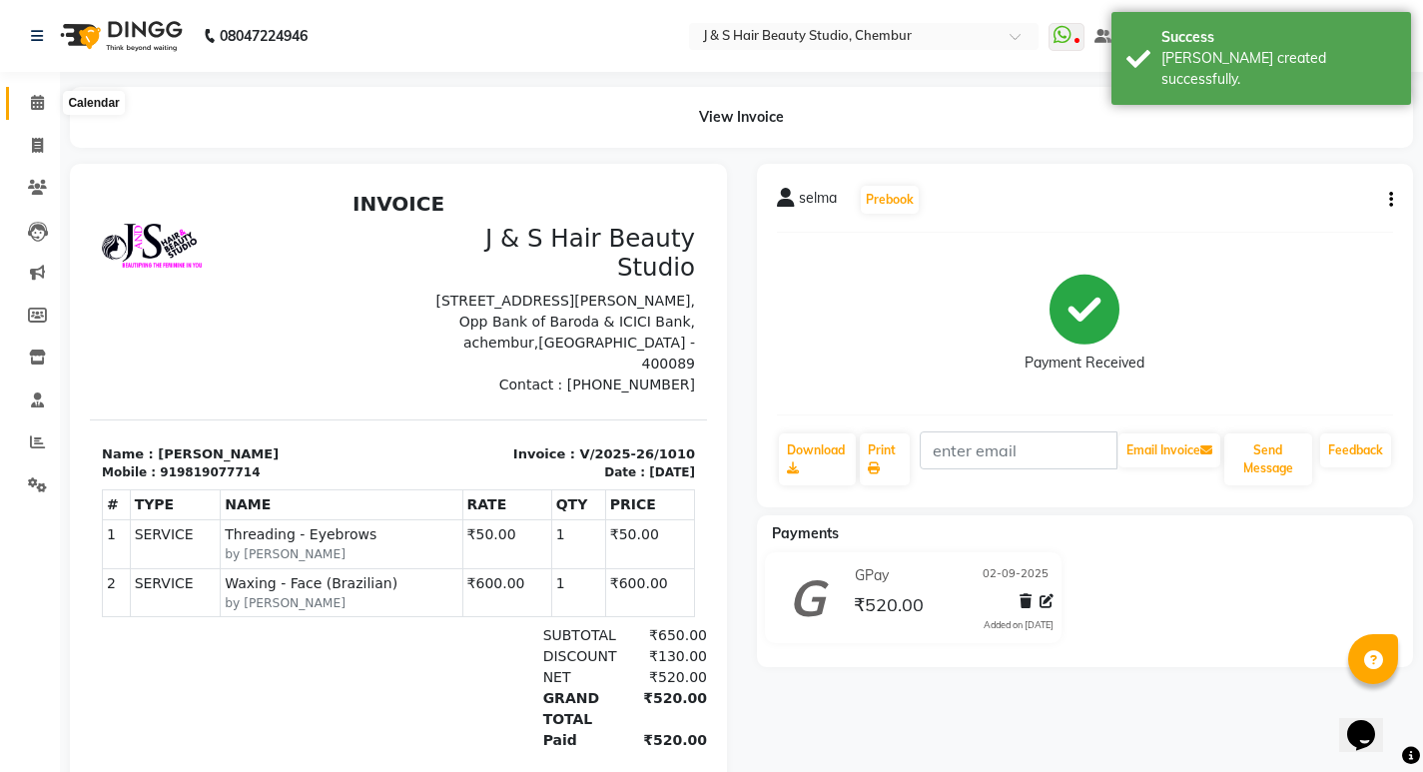
click at [33, 94] on span at bounding box center [37, 103] width 35 height 23
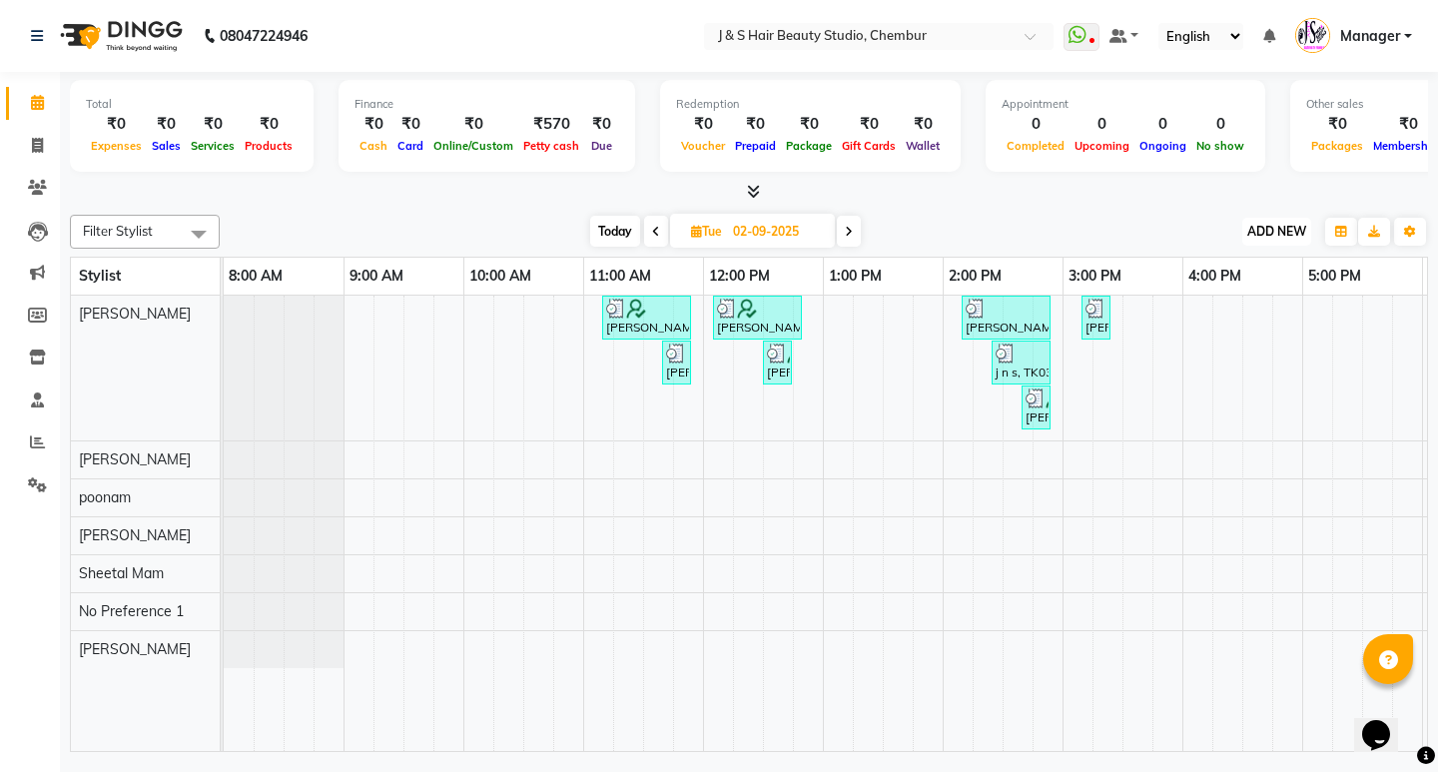
click at [1280, 229] on span "ADD NEW" at bounding box center [1276, 231] width 59 height 15
click at [1213, 313] on link "Add Expense" at bounding box center [1232, 322] width 158 height 26
select select "1"
select select "2559"
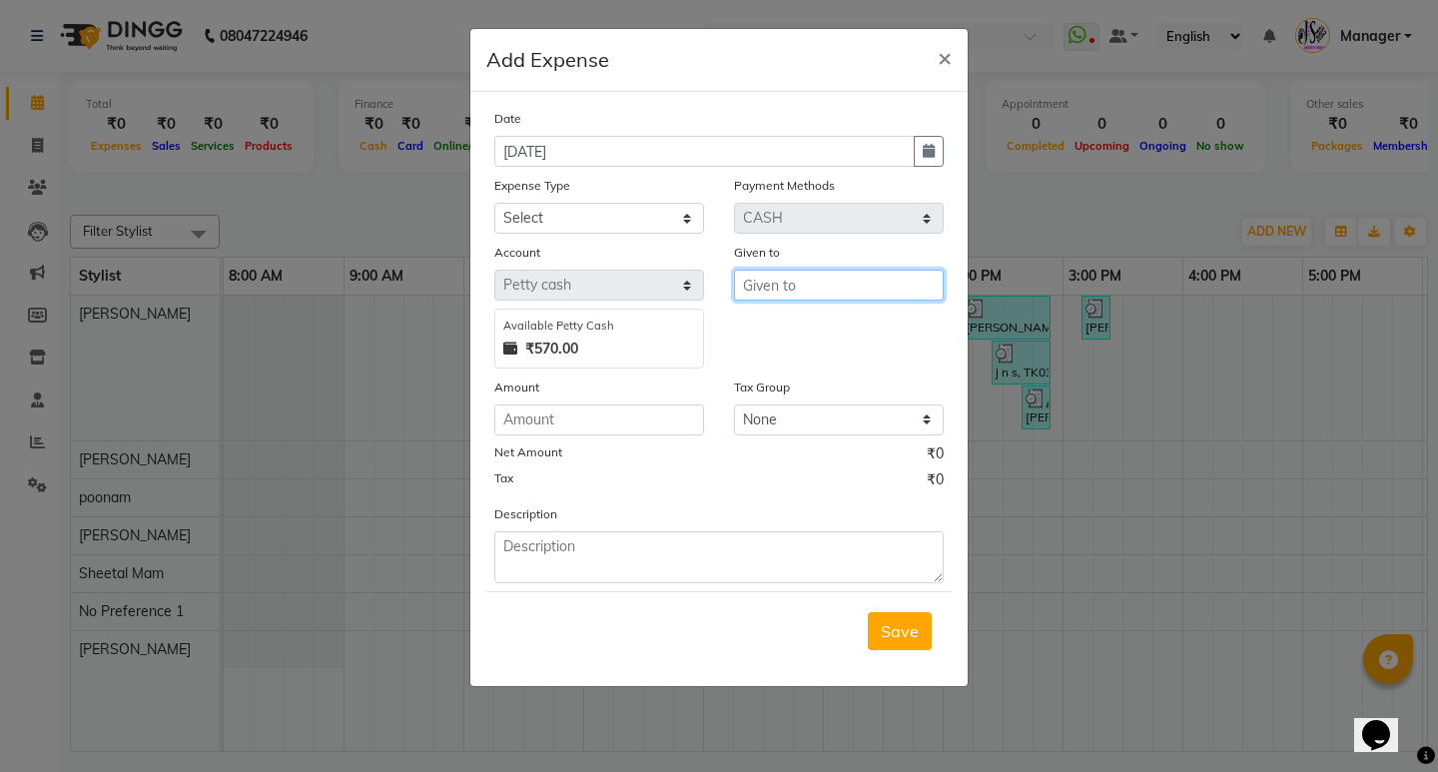
click at [801, 297] on input "text" at bounding box center [839, 285] width 210 height 31
click at [593, 212] on select "Select 2500 Advance Salary Bank charges Car maintenance Cash transfer to bank C…" at bounding box center [599, 218] width 210 height 31
select select "21286"
click at [494, 203] on select "Select 2500 Advance Salary Bank charges Car maintenance Cash transfer to bank C…" at bounding box center [599, 218] width 210 height 31
click at [816, 279] on input "text" at bounding box center [839, 285] width 210 height 31
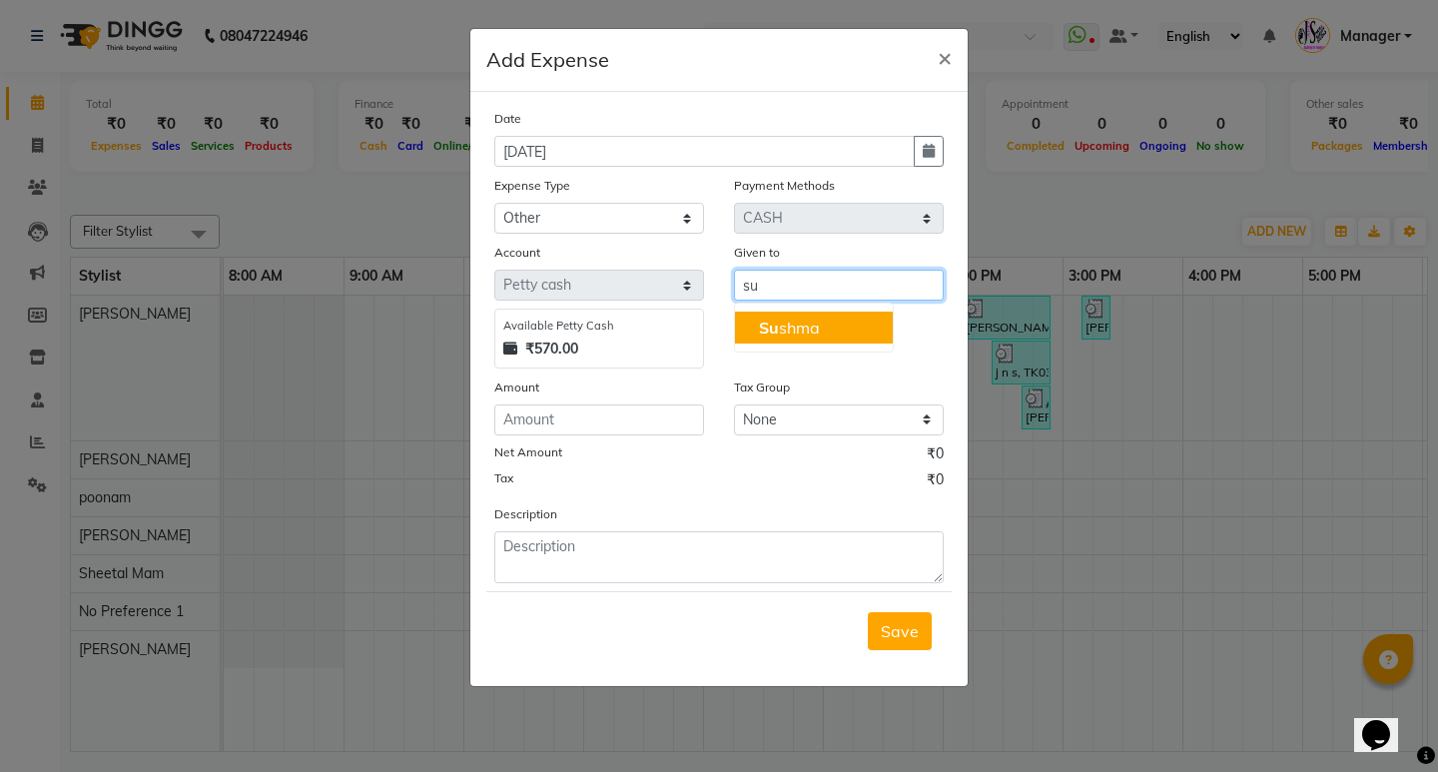
click at [808, 322] on ngb-highlight "Su shma" at bounding box center [789, 328] width 61 height 20
type input "[PERSON_NAME]"
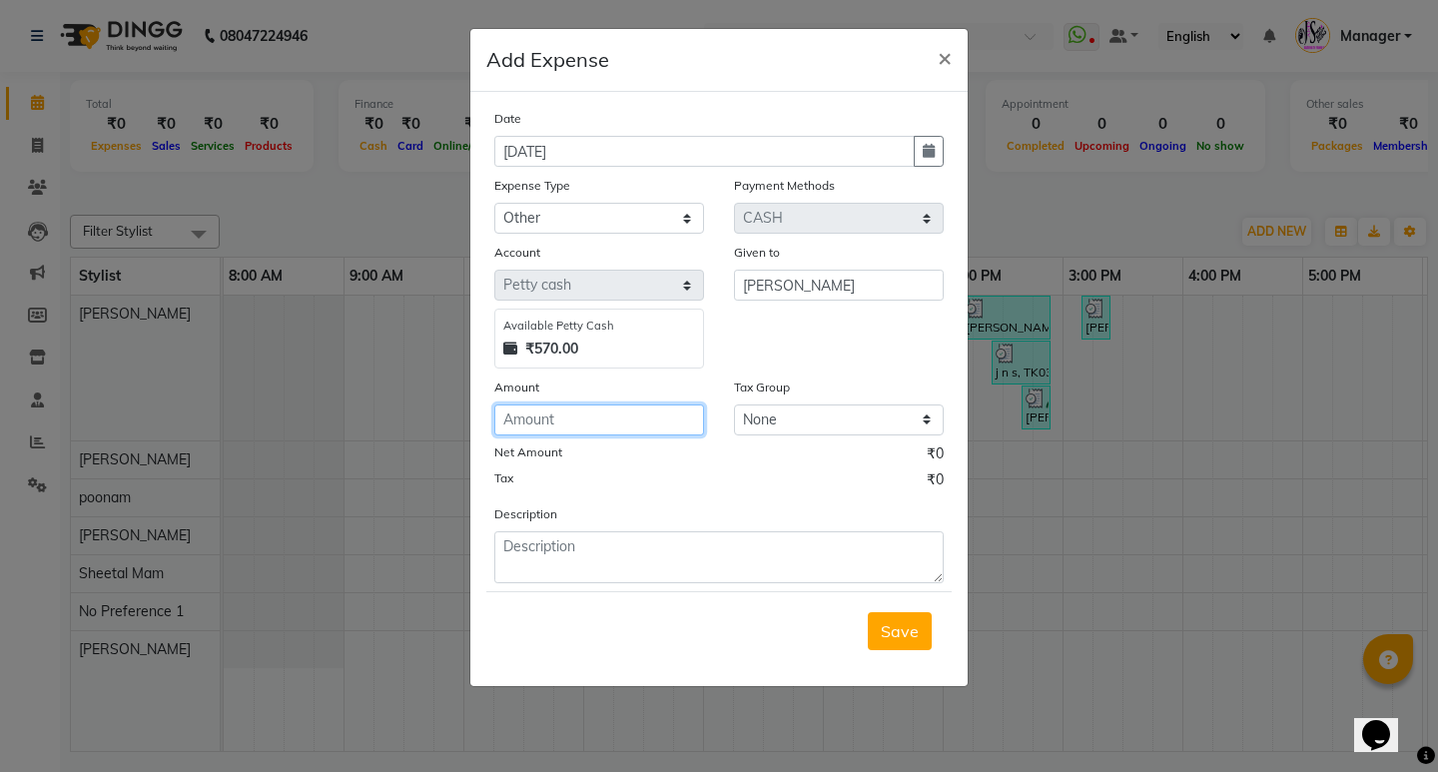
click at [570, 429] on input "number" at bounding box center [599, 420] width 210 height 31
type input "30"
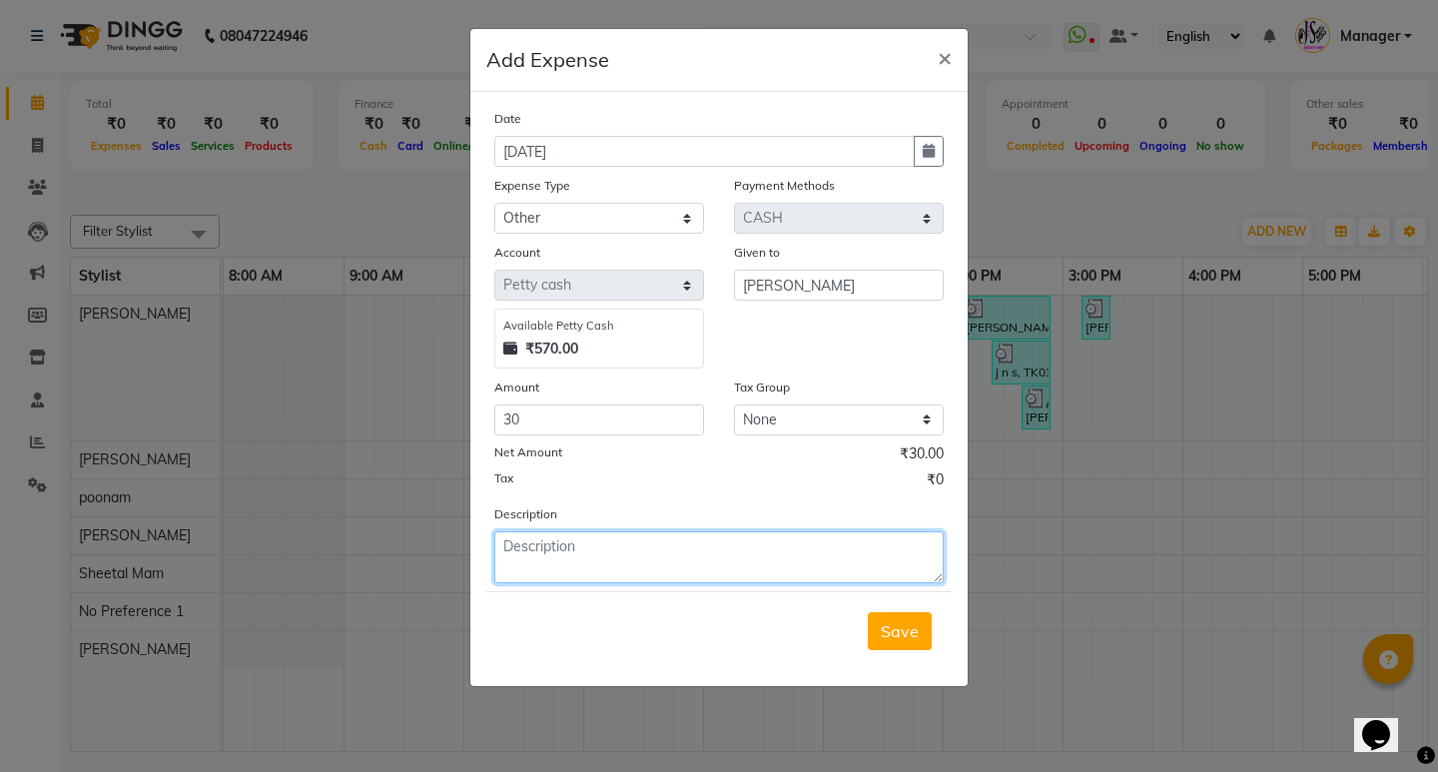
click at [552, 558] on textarea at bounding box center [718, 557] width 449 height 52
type textarea "tip to [PERSON_NAME] from client"
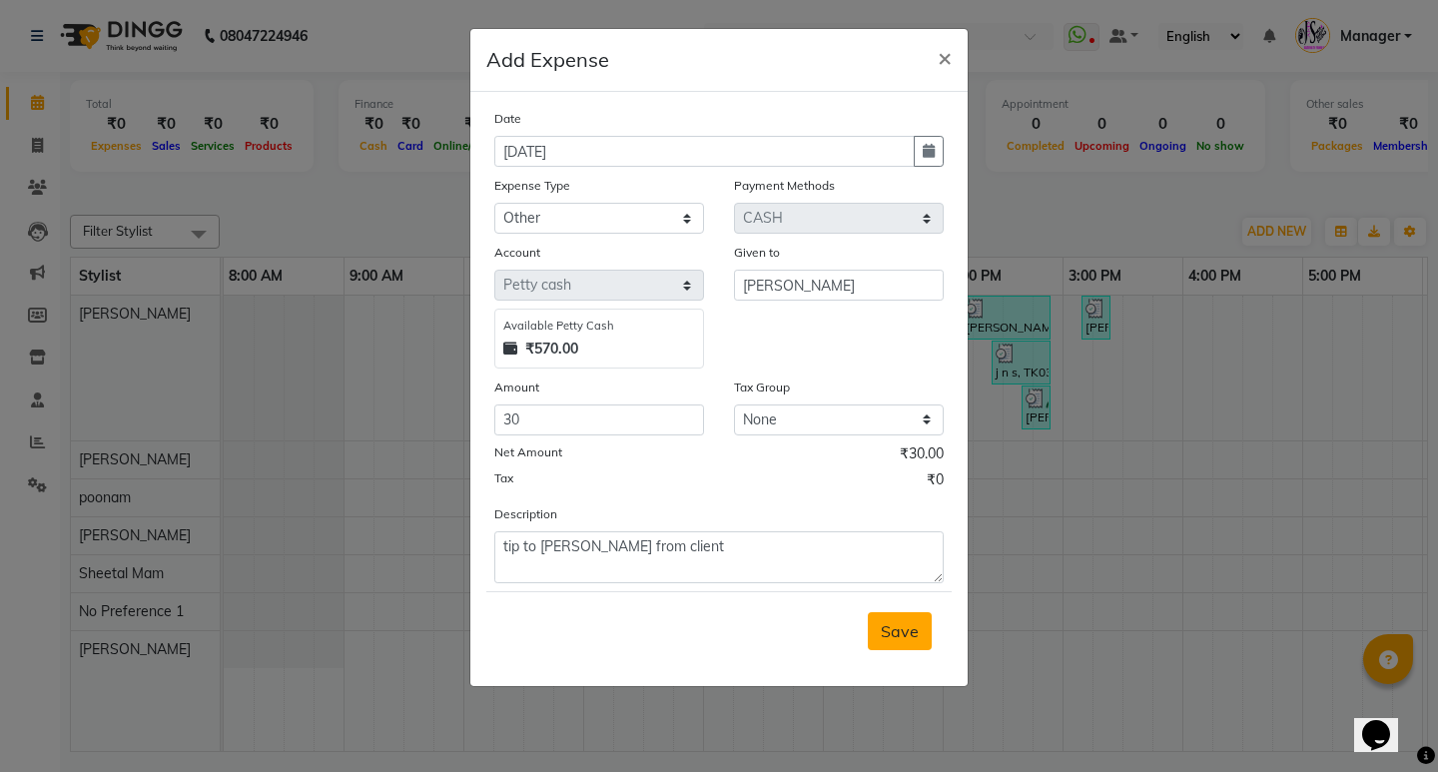
click at [890, 633] on span "Save" at bounding box center [900, 631] width 38 height 20
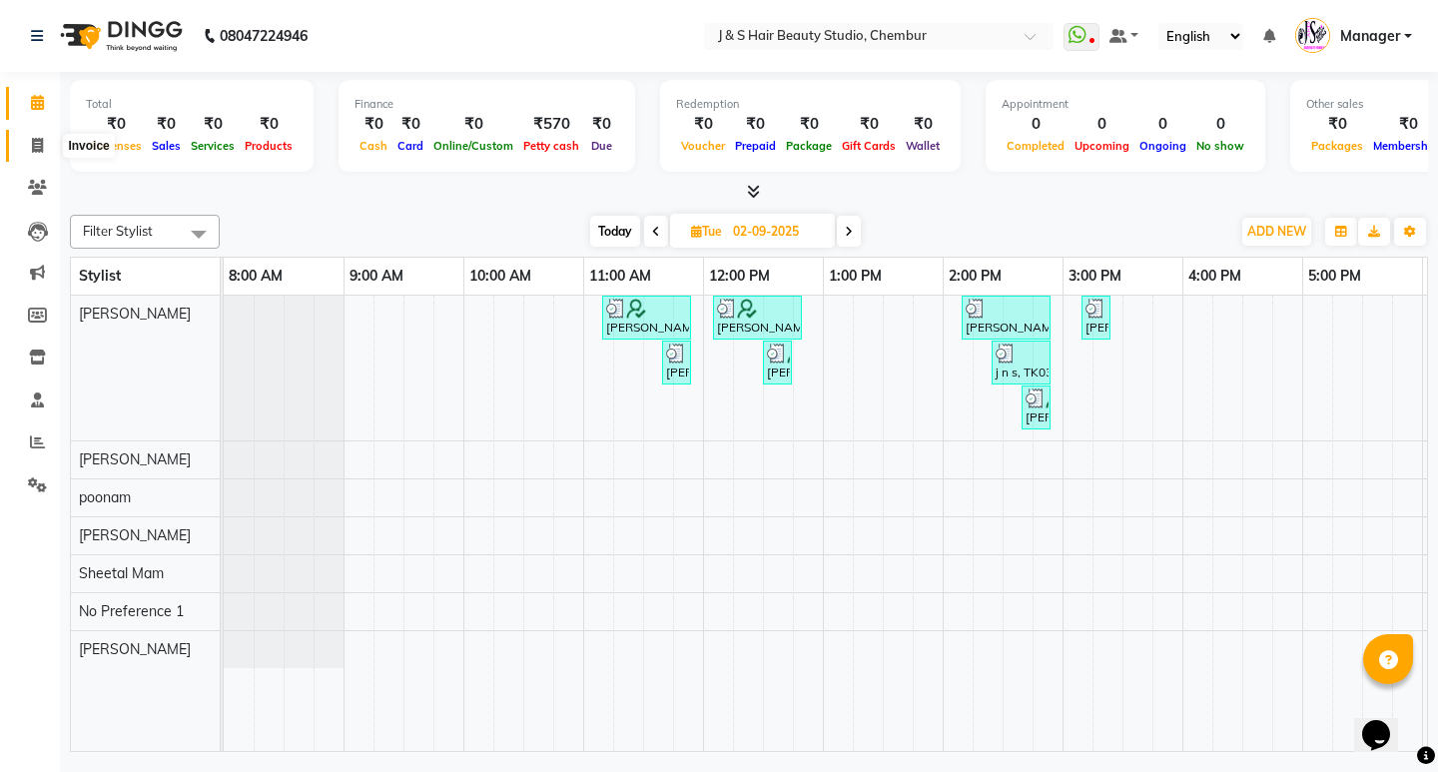
click at [34, 142] on icon at bounding box center [37, 145] width 11 height 15
select select "service"
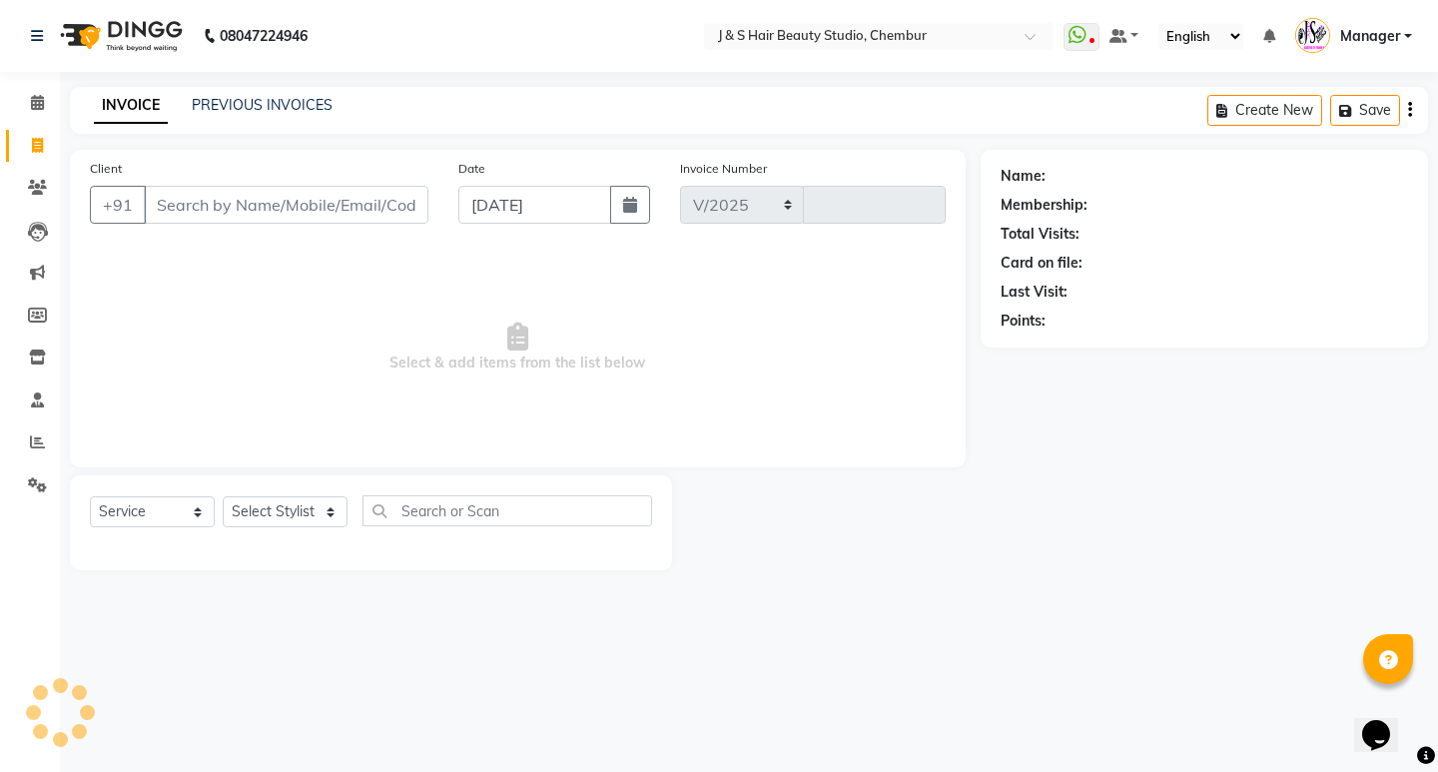
select select "143"
type input "1011"
click at [501, 203] on input "[DATE]" at bounding box center [534, 205] width 153 height 38
select select "9"
select select "2025"
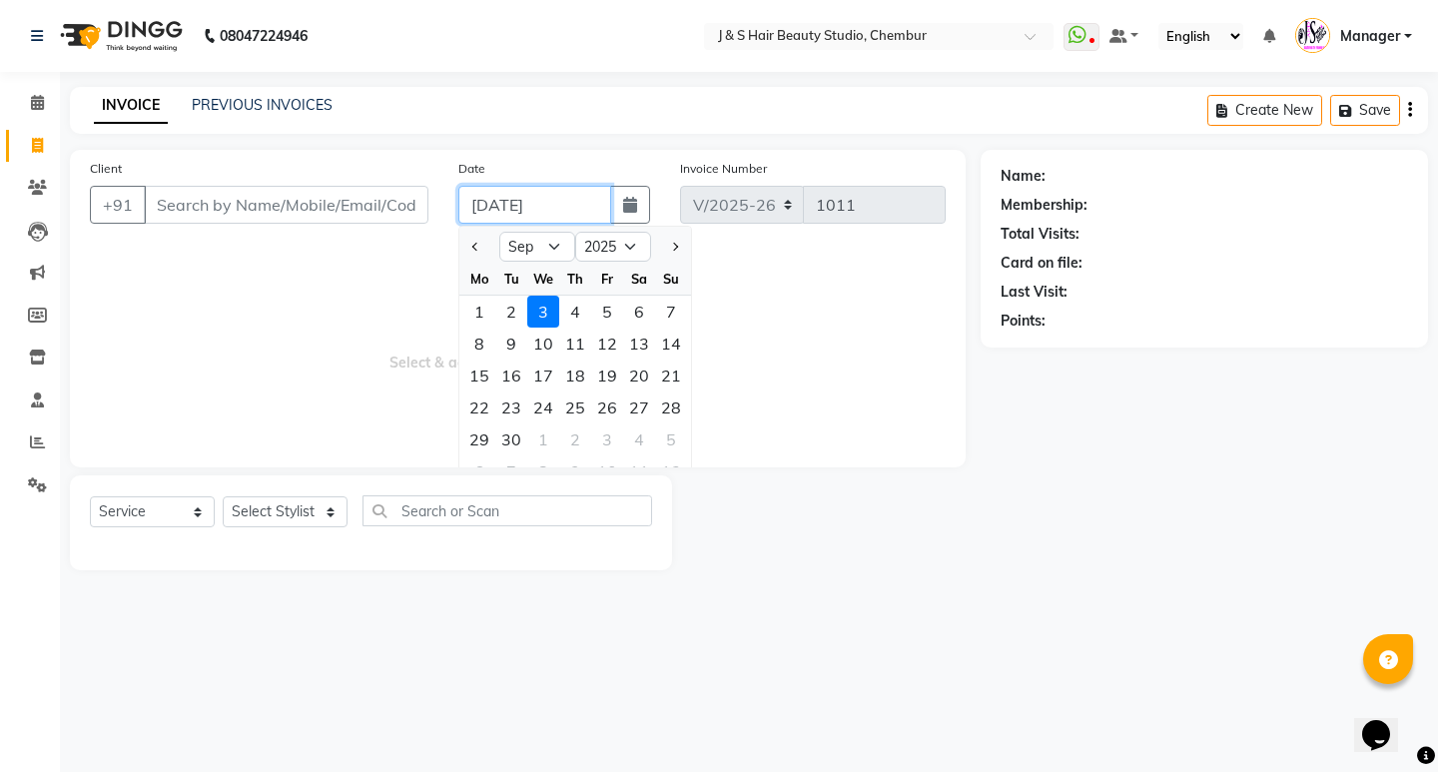
click at [490, 207] on input "[DATE]" at bounding box center [534, 205] width 153 height 38
click at [514, 308] on div "2" at bounding box center [511, 312] width 32 height 32
type input "02-09-2025"
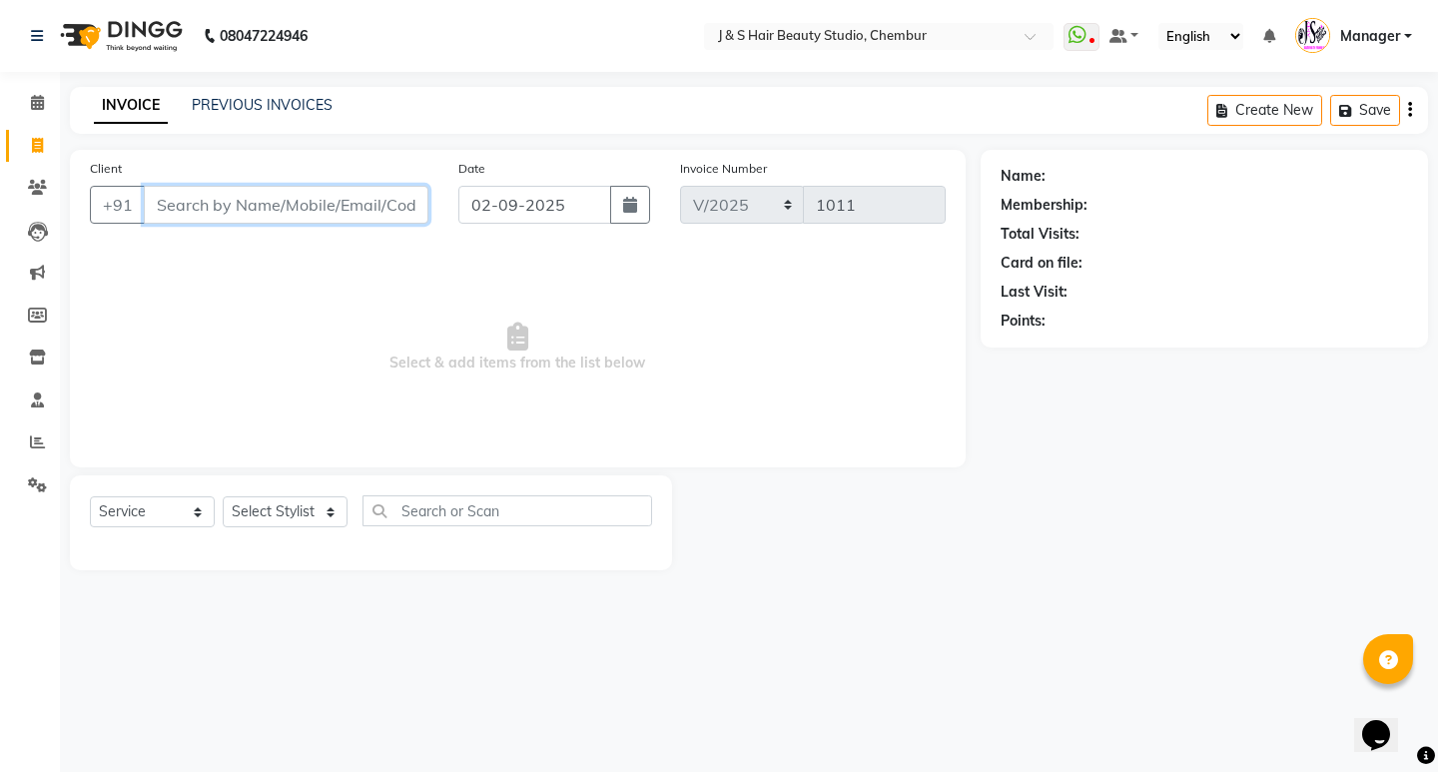
click at [218, 205] on input "Client" at bounding box center [286, 205] width 285 height 38
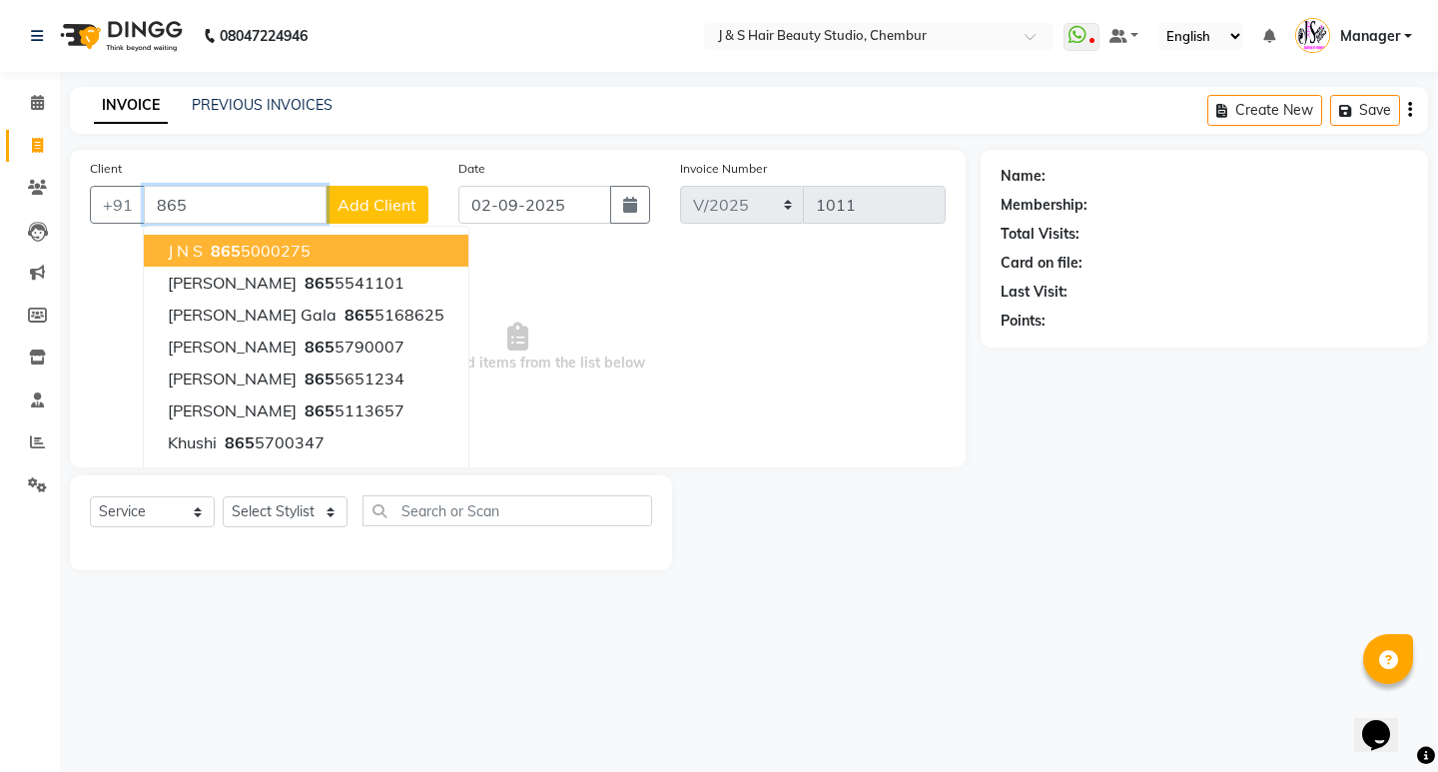
click at [213, 250] on span "865" at bounding box center [226, 251] width 30 height 20
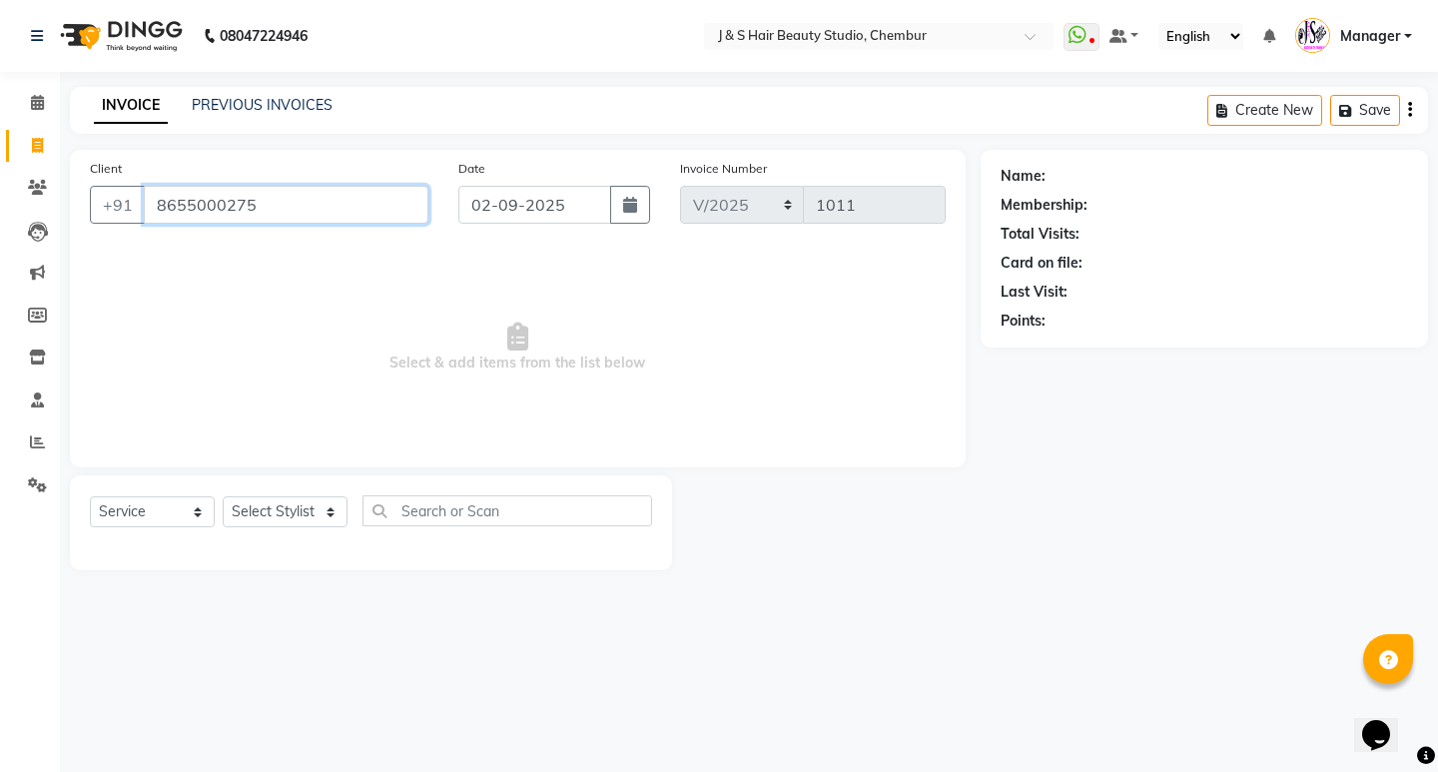
type input "8655000275"
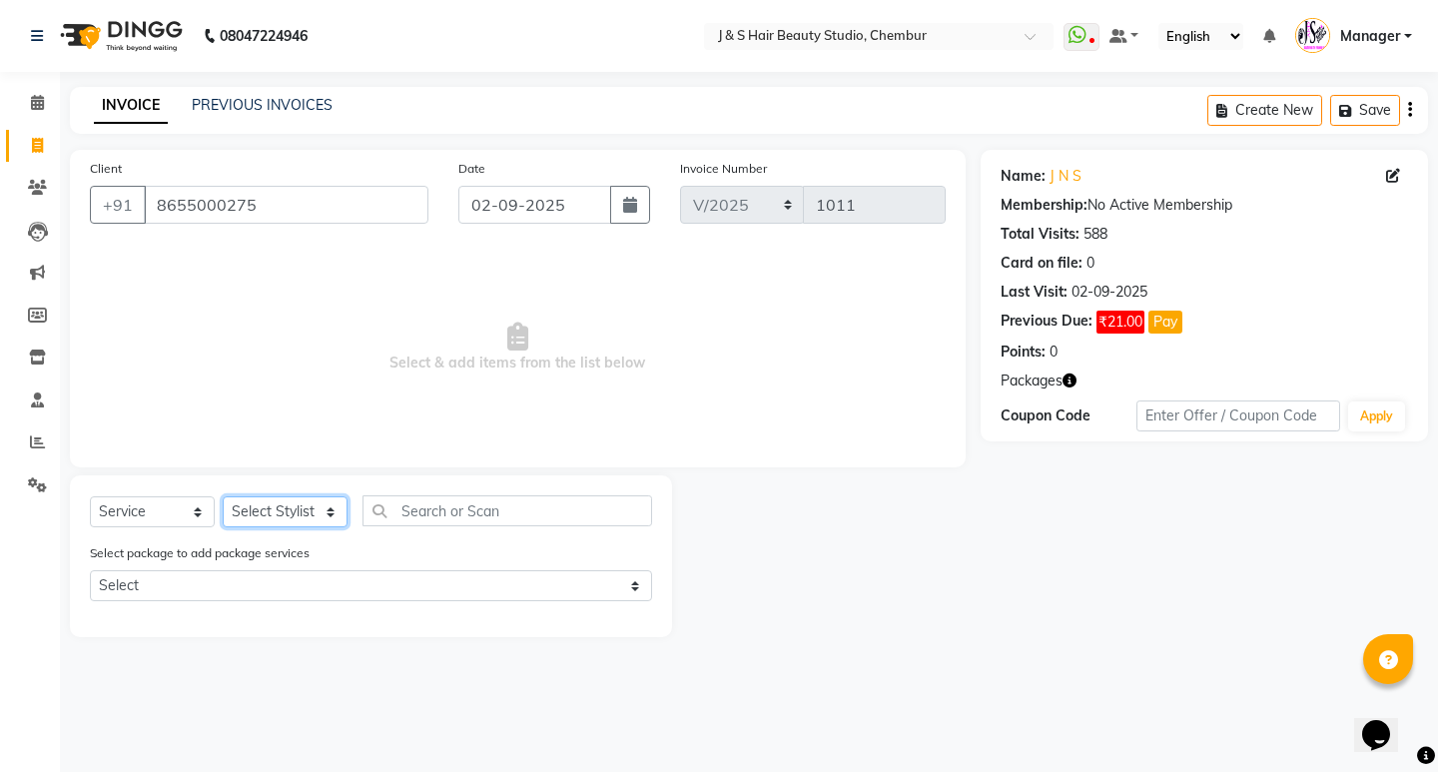
click at [267, 514] on select "Select Stylist Manager [PERSON_NAME] No Preference 1 poonam [PERSON_NAME] Sheet…" at bounding box center [285, 511] width 125 height 31
select select "4179"
click at [223, 496] on select "Select Stylist Manager [PERSON_NAME] No Preference 1 poonam [PERSON_NAME] Sheet…" at bounding box center [285, 511] width 125 height 31
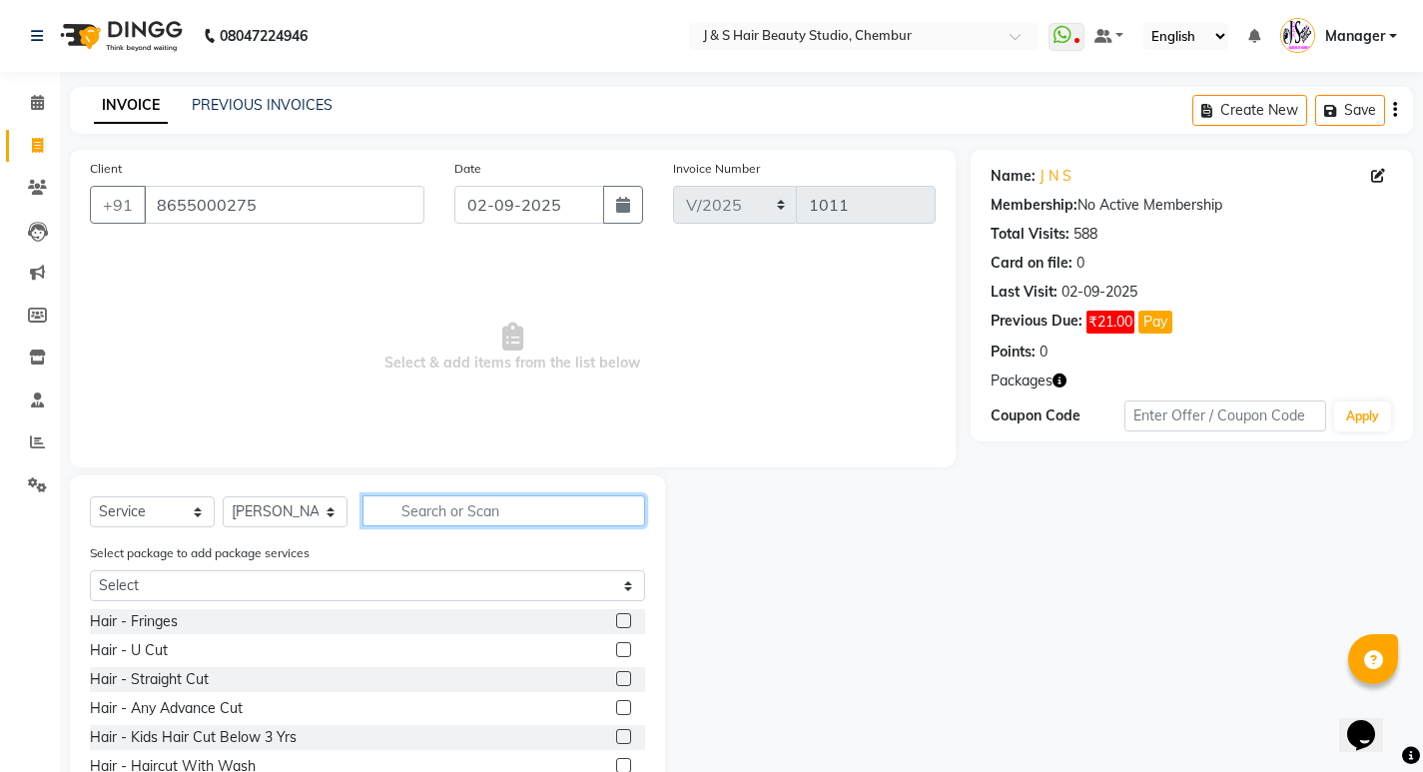
click at [430, 498] on input "text" at bounding box center [504, 510] width 283 height 31
type input "thre"
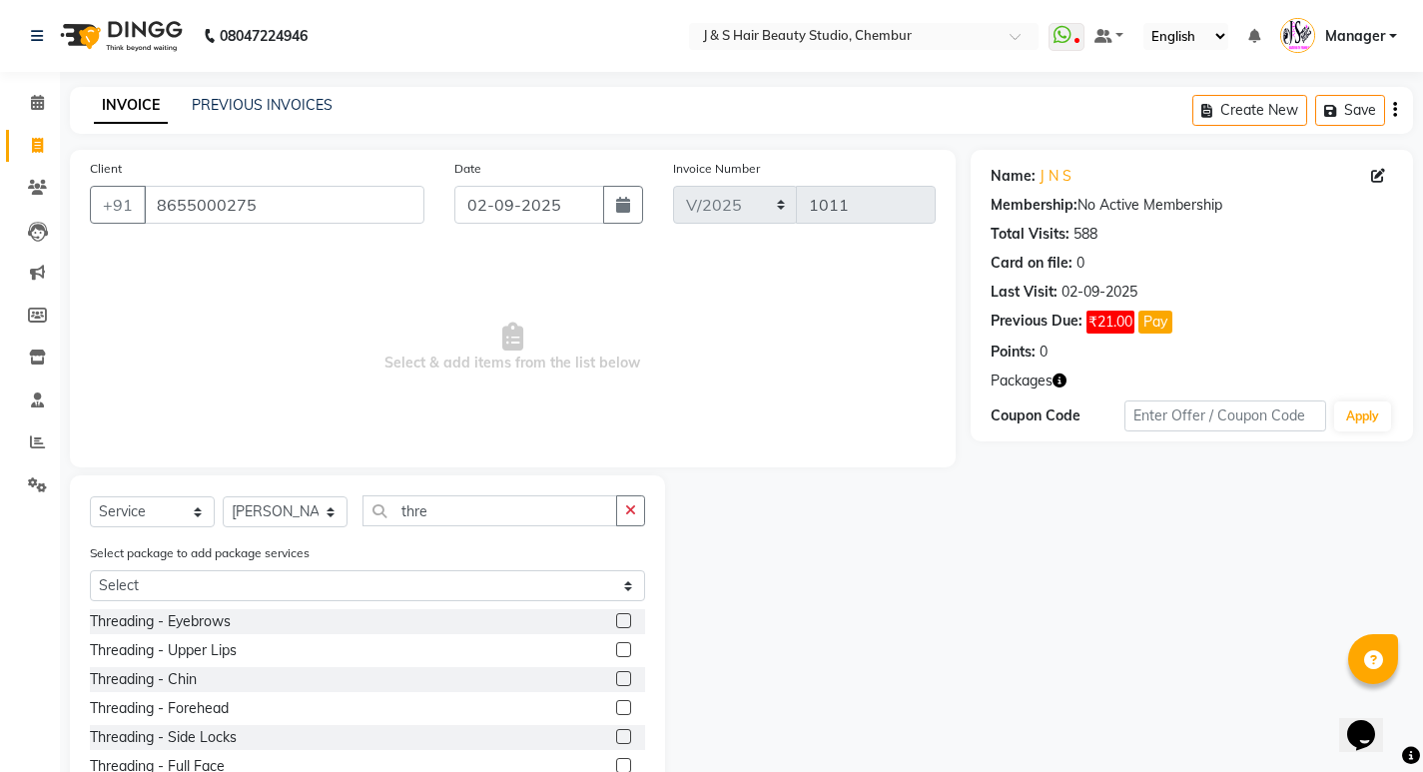
click at [616, 619] on label at bounding box center [623, 620] width 15 height 15
click at [616, 619] on input "checkbox" at bounding box center [622, 621] width 13 height 13
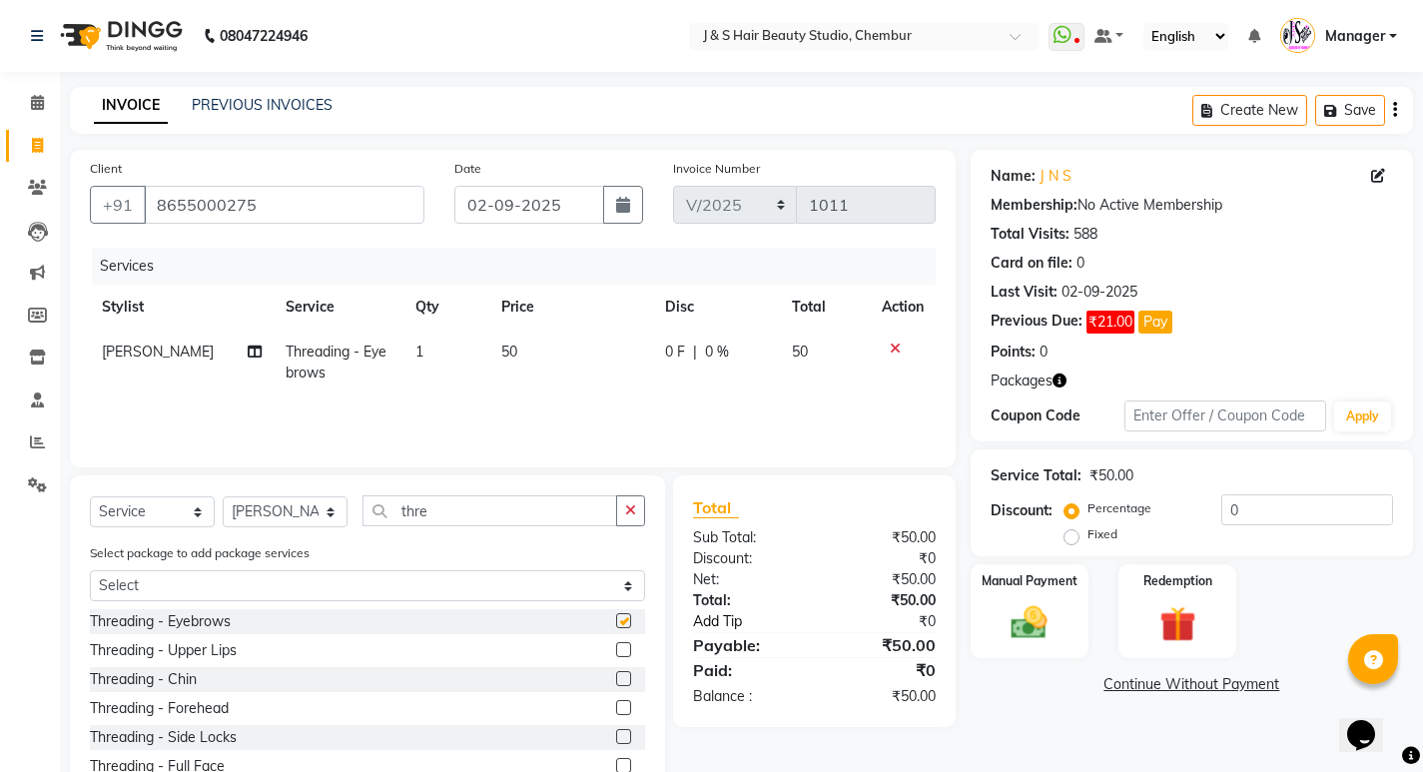
checkbox input "false"
click at [1038, 623] on img at bounding box center [1029, 622] width 61 height 43
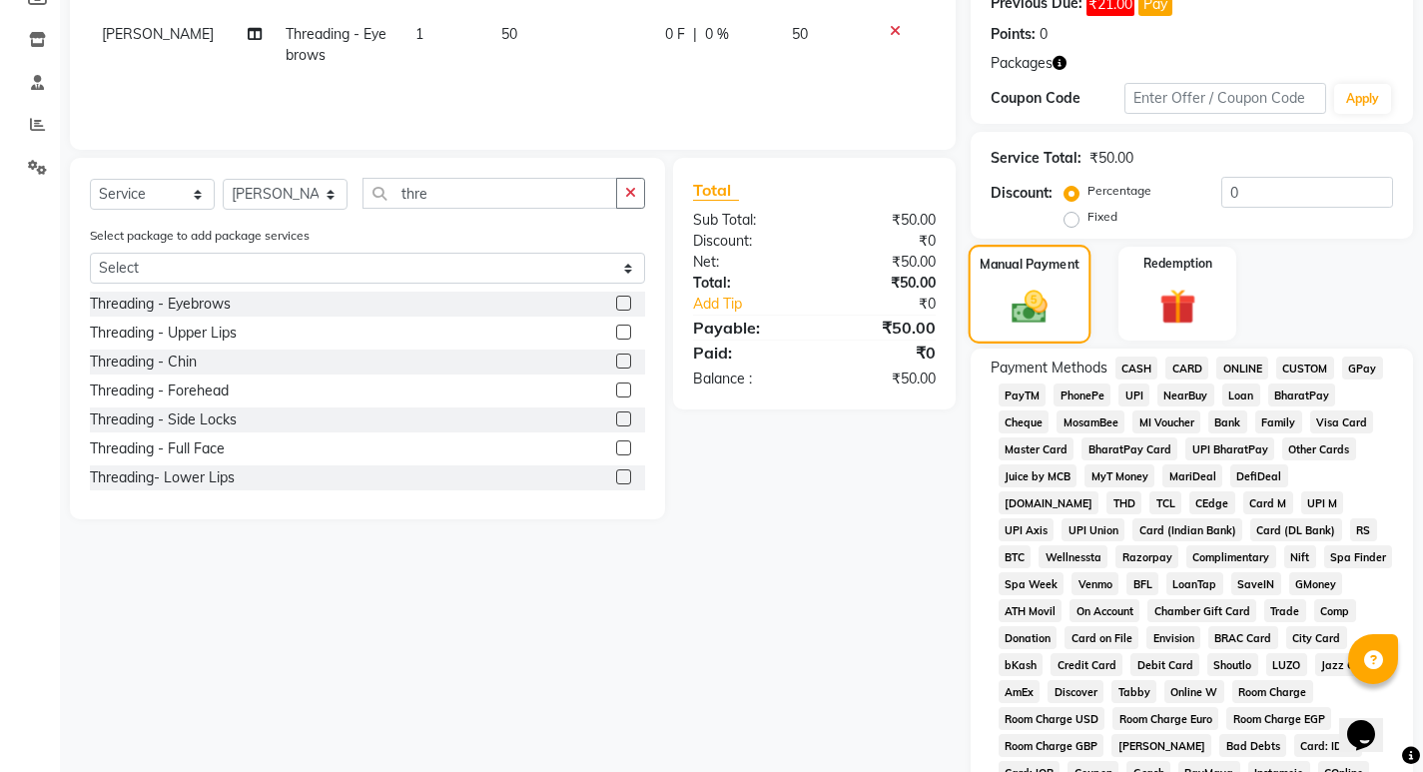
scroll to position [400, 0]
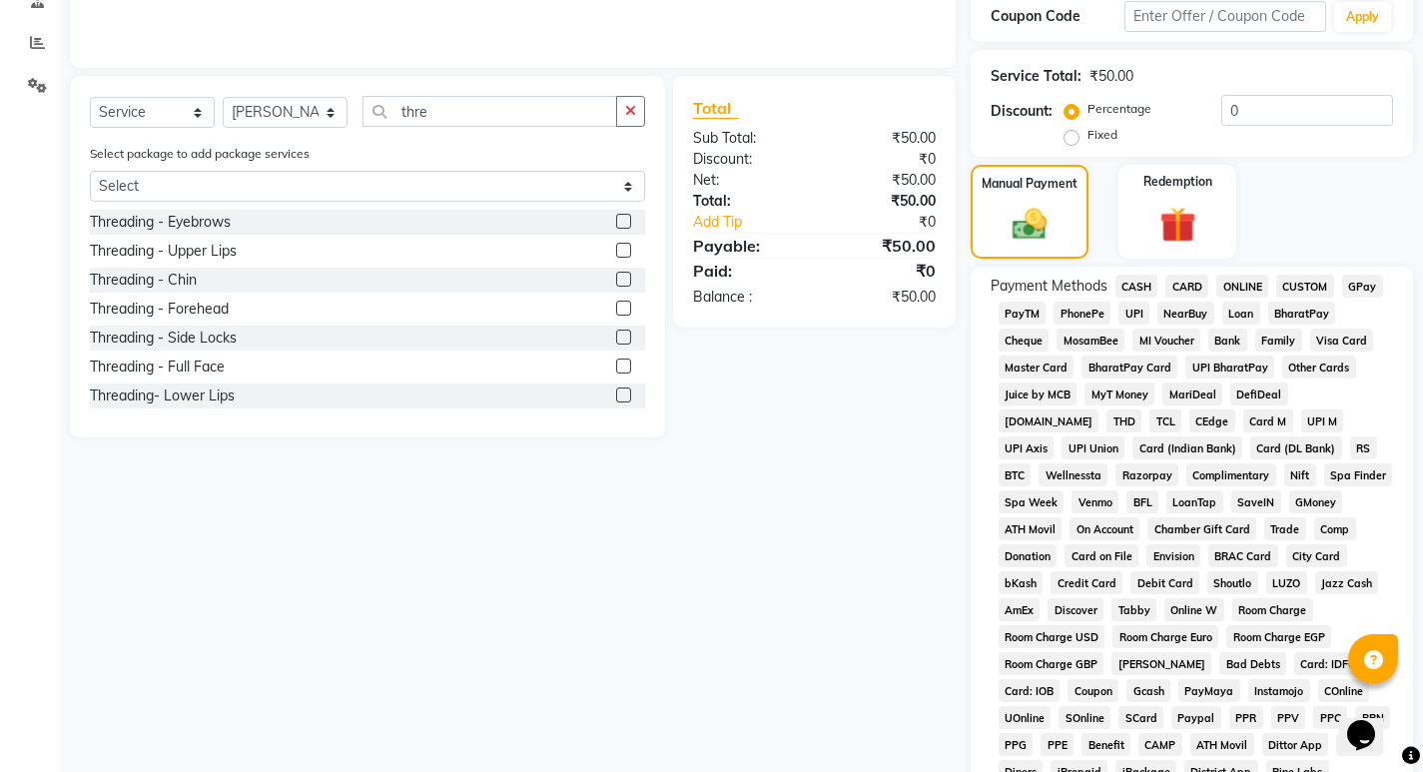
click at [1374, 288] on span "GPay" at bounding box center [1362, 286] width 41 height 23
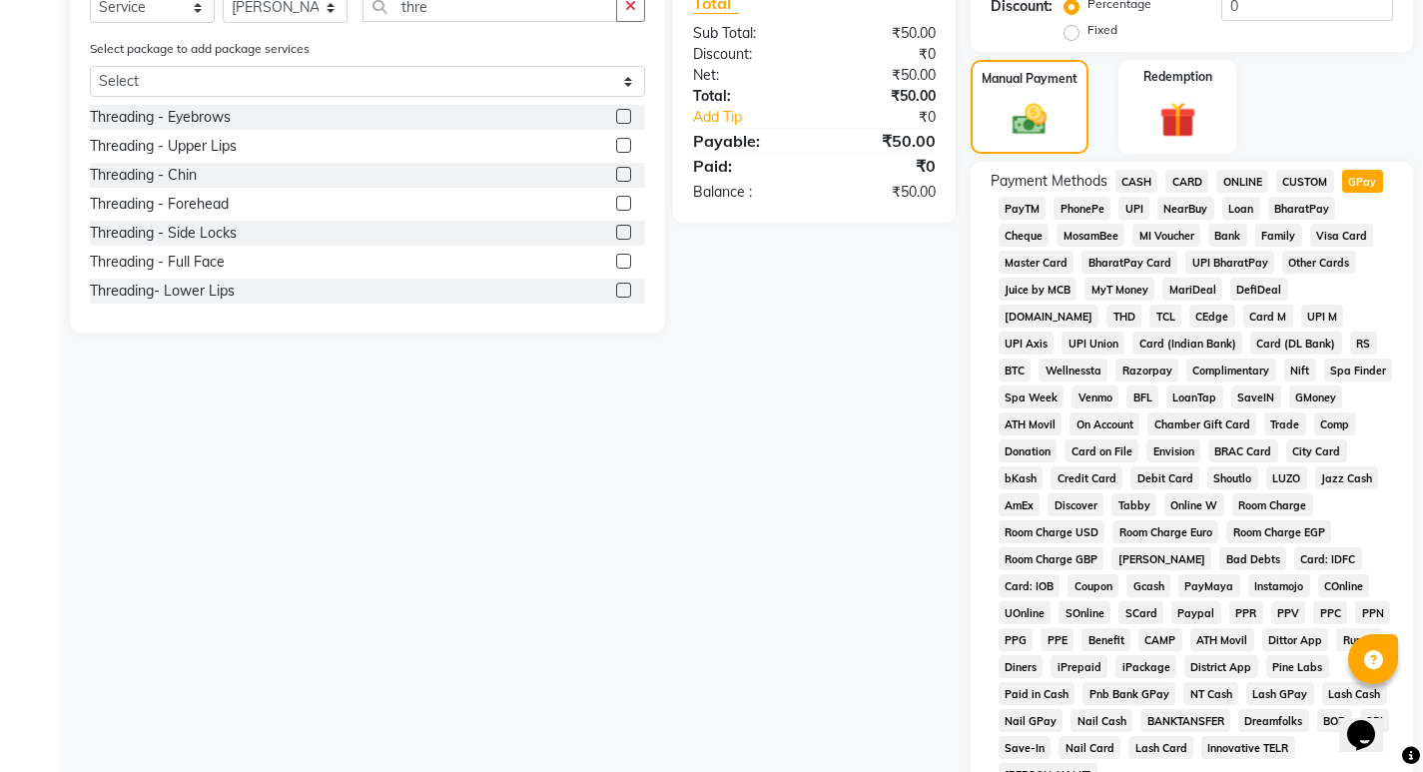
scroll to position [756, 0]
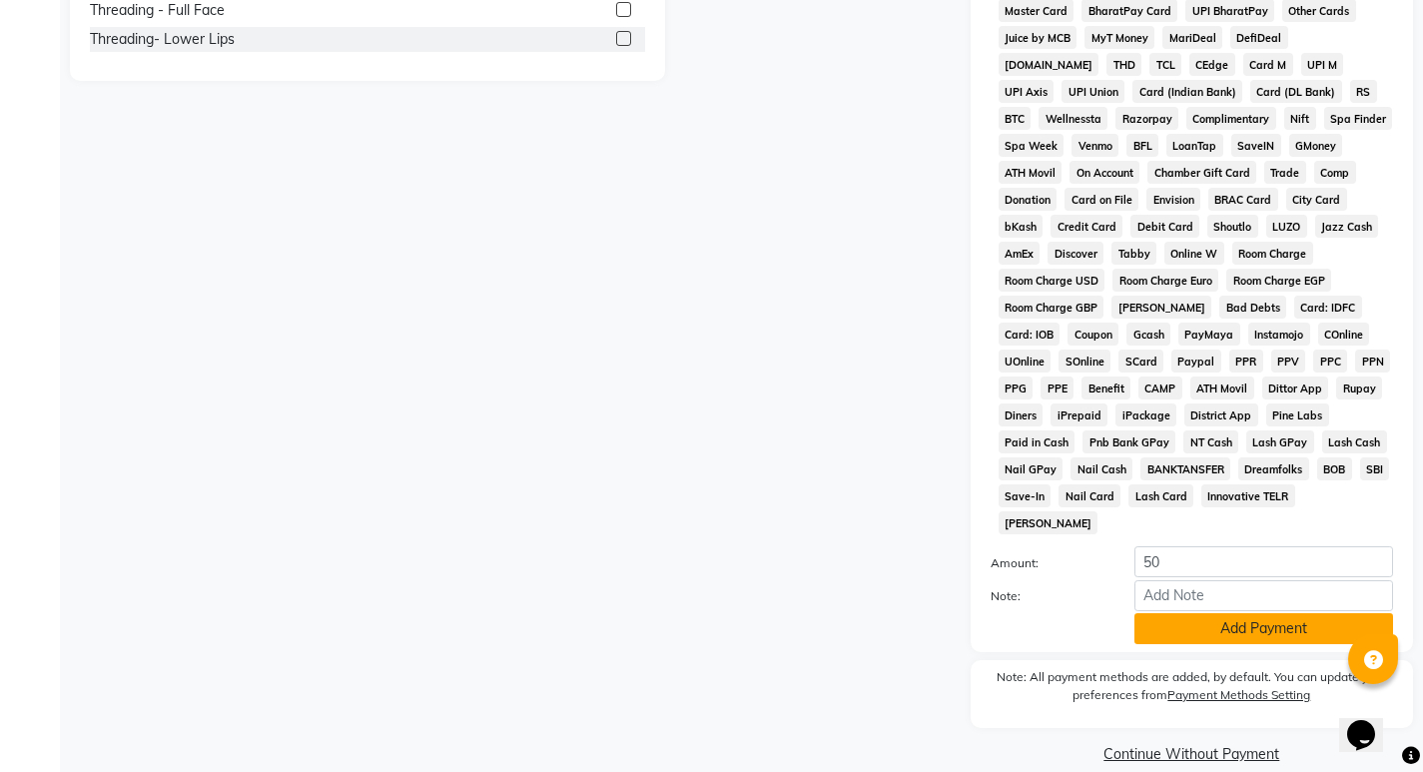
click at [1224, 613] on button "Add Payment" at bounding box center [1264, 628] width 259 height 31
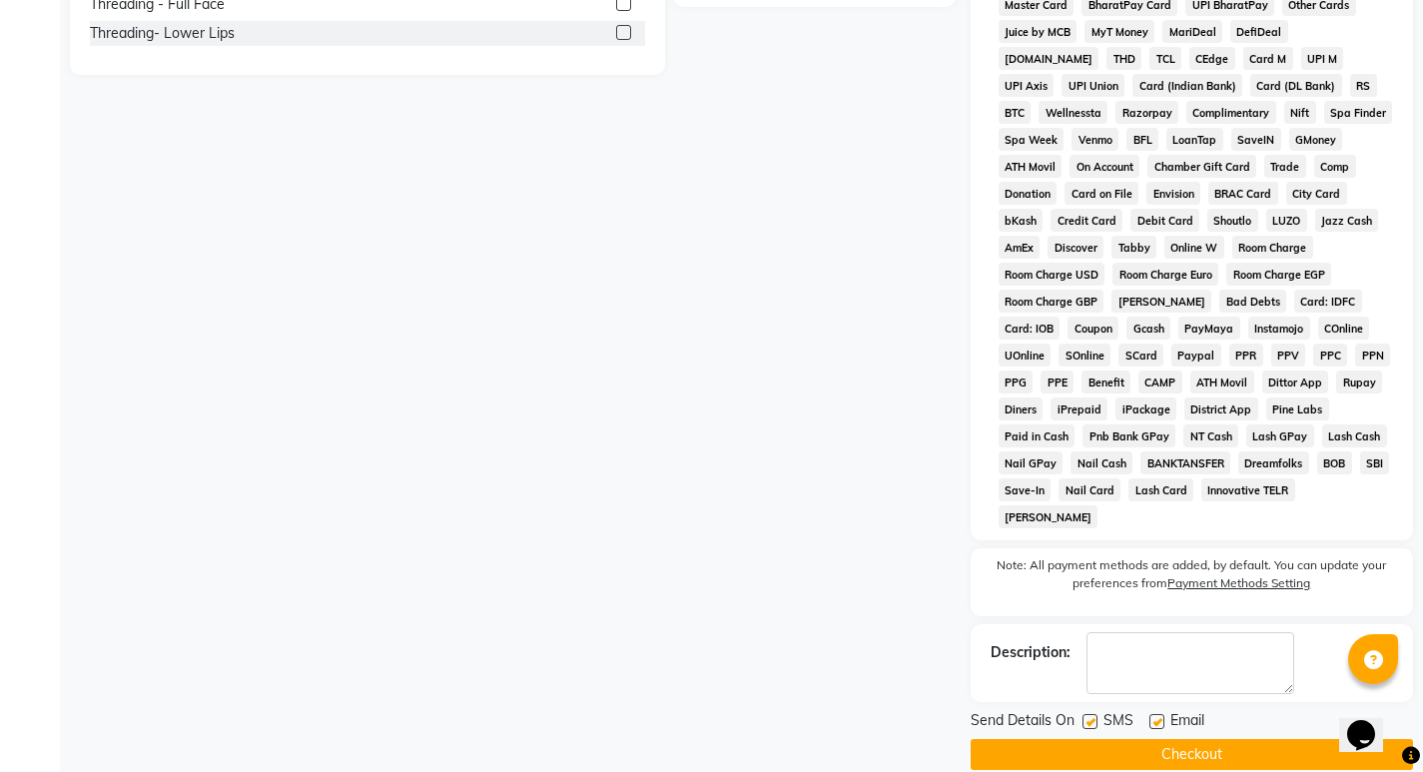
scroll to position [763, 0]
click at [1175, 738] on button "Checkout" at bounding box center [1192, 753] width 442 height 31
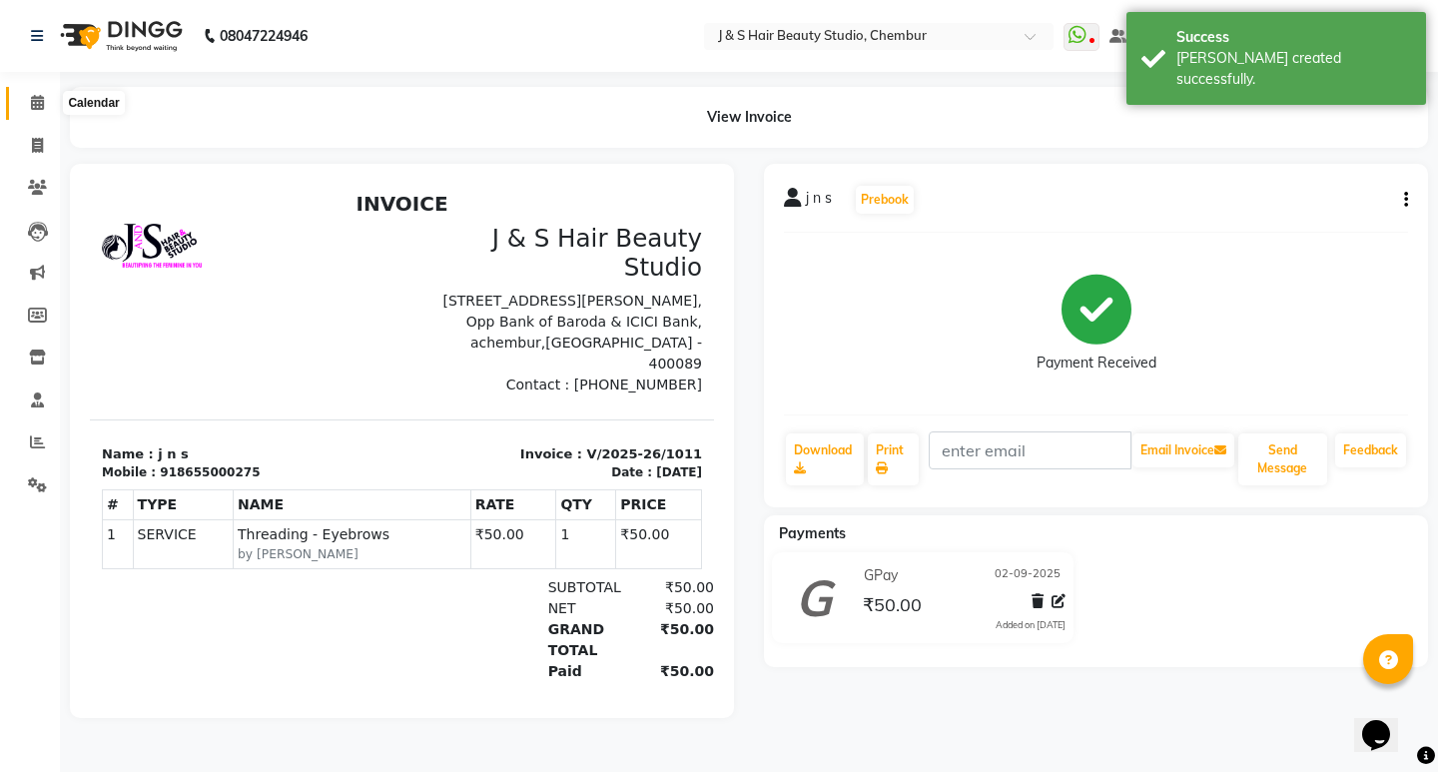
click at [31, 98] on icon at bounding box center [37, 102] width 13 height 15
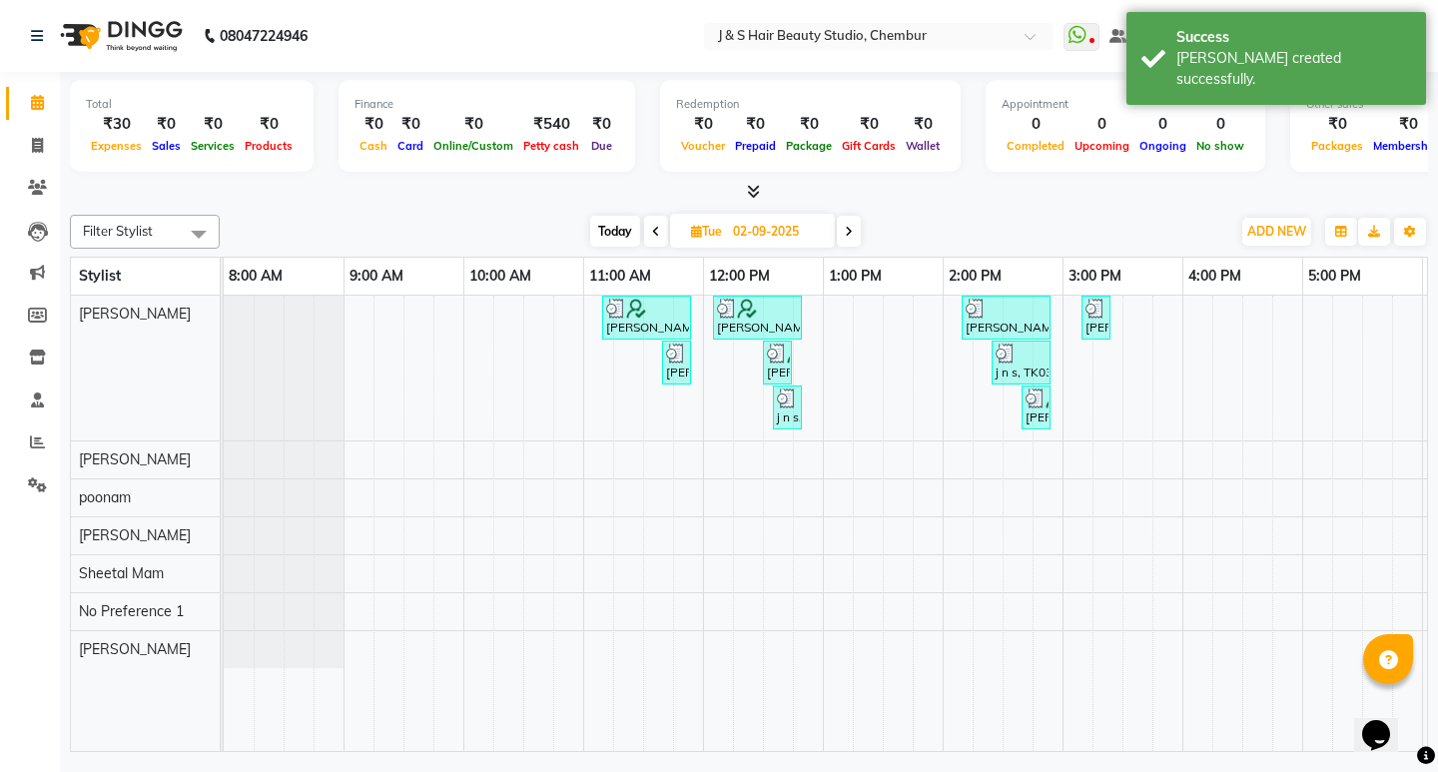
click at [845, 234] on icon at bounding box center [849, 232] width 8 height 12
type input "[DATE]"
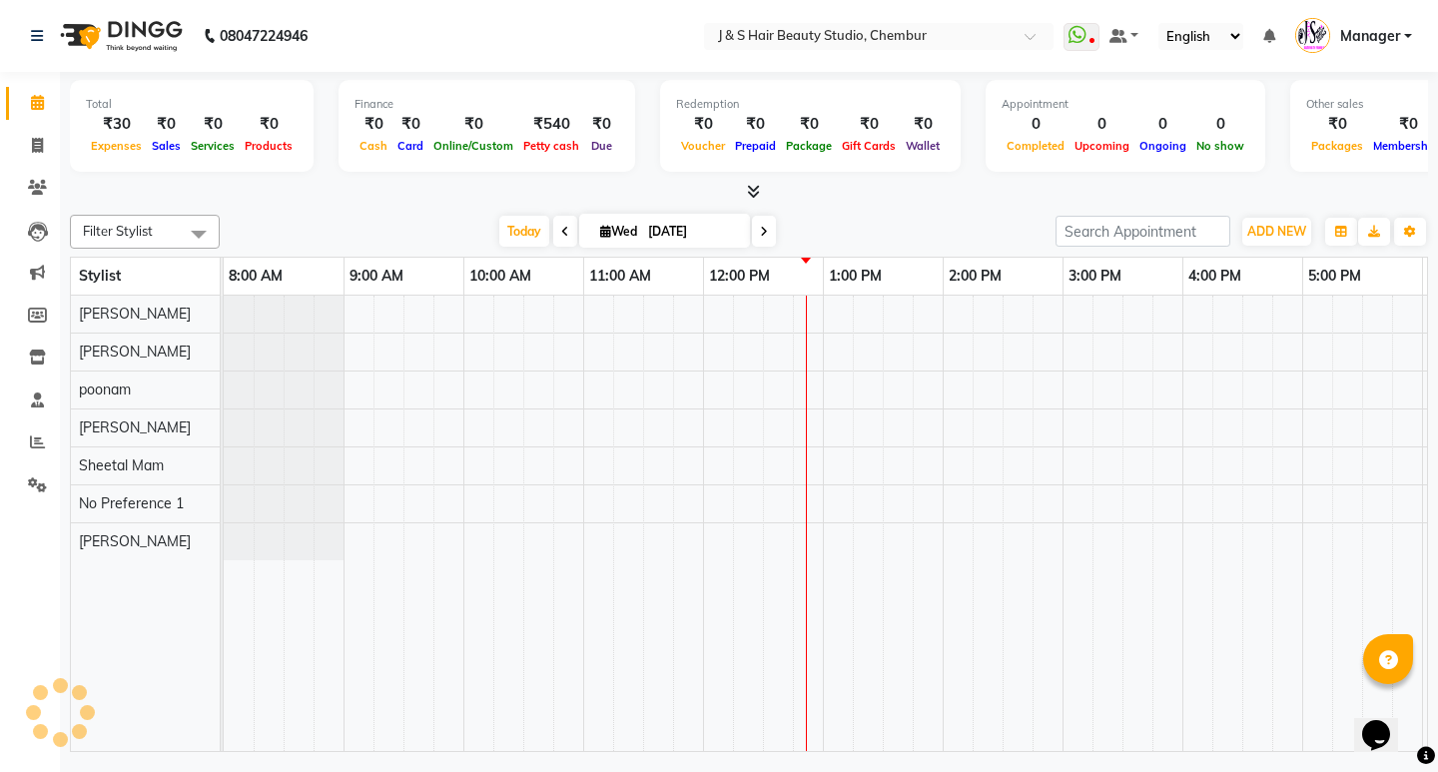
scroll to position [0, 355]
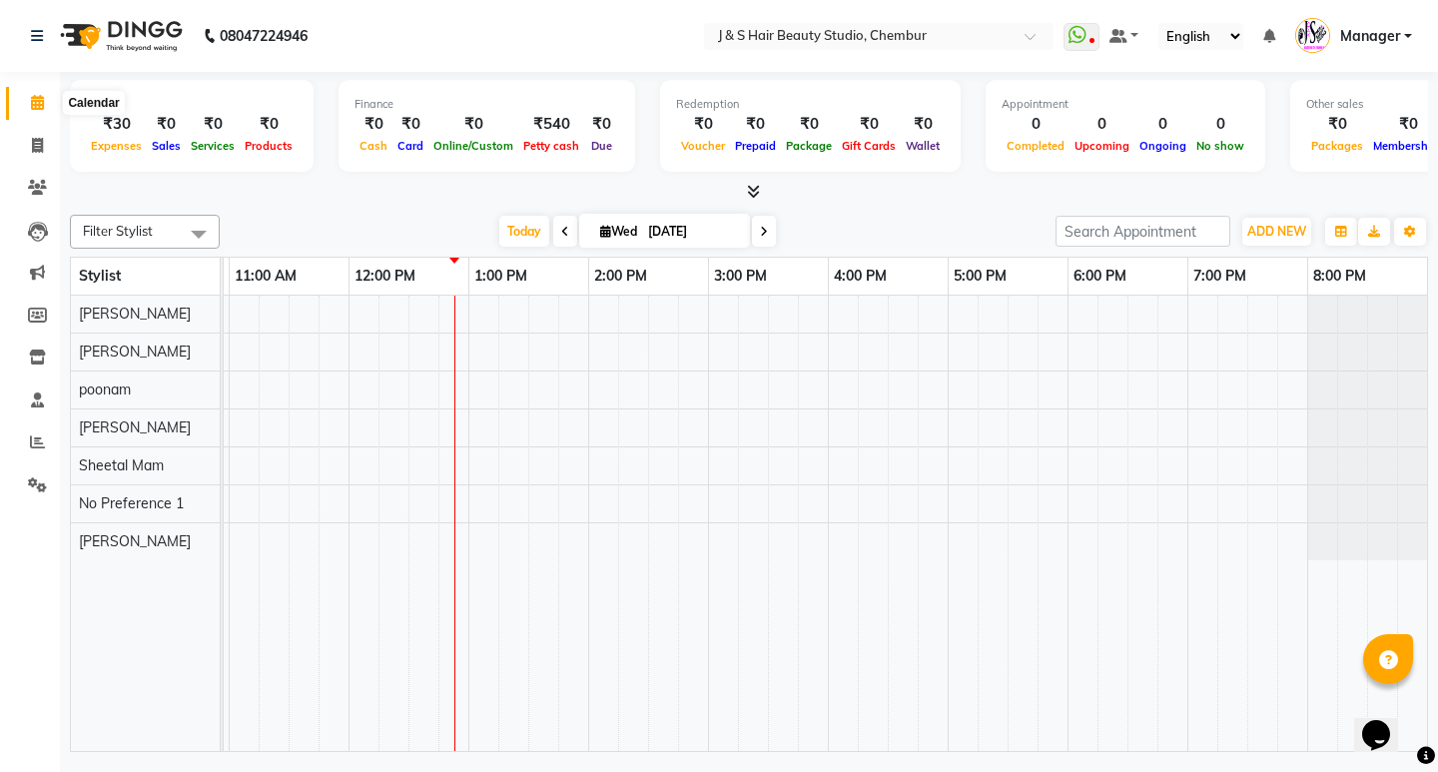
click at [40, 96] on icon at bounding box center [37, 102] width 13 height 15
click at [34, 143] on icon at bounding box center [37, 145] width 11 height 15
select select "143"
select select "service"
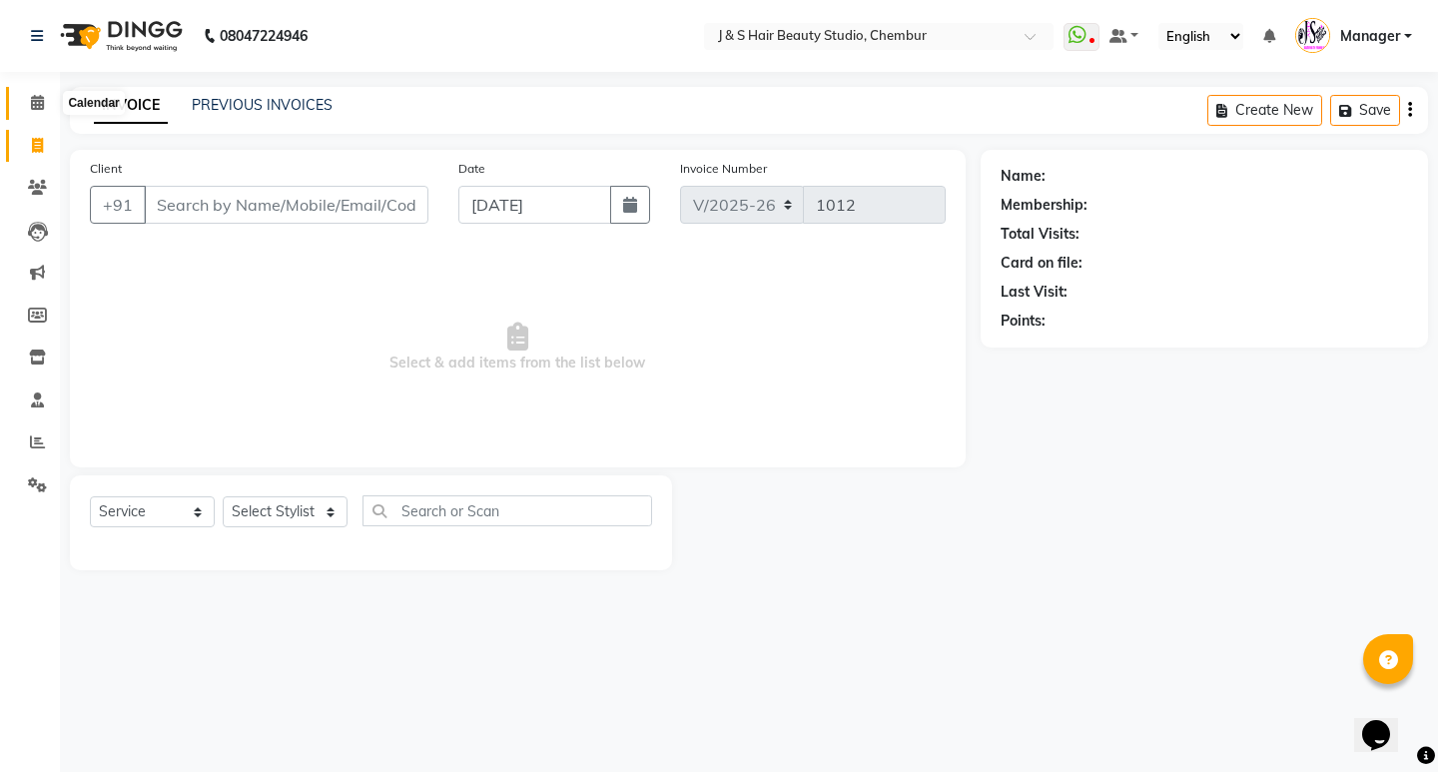
click at [34, 101] on icon at bounding box center [37, 102] width 13 height 15
